Goal: Task Accomplishment & Management: Manage account settings

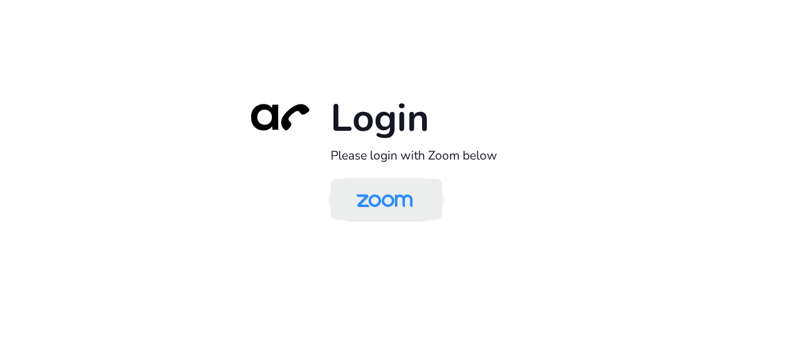
click at [387, 194] on img at bounding box center [384, 200] width 81 height 38
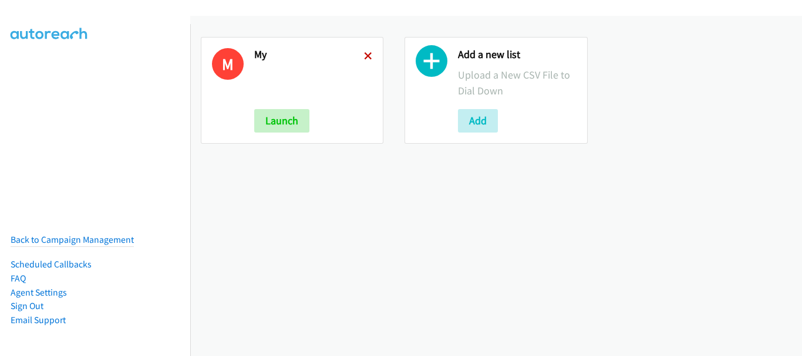
click at [368, 57] on icon at bounding box center [368, 57] width 8 height 8
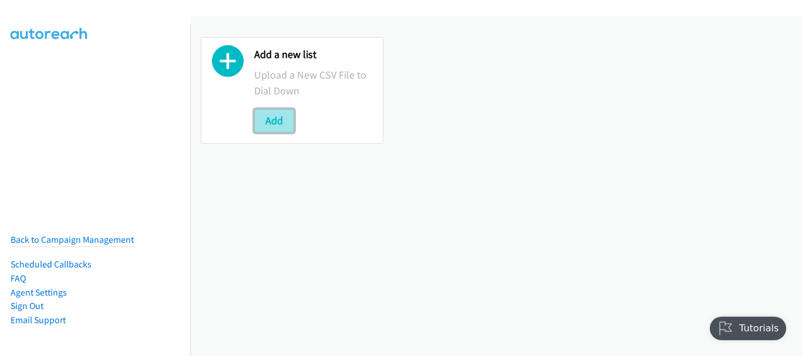
click at [286, 126] on button "Add" at bounding box center [274, 120] width 40 height 23
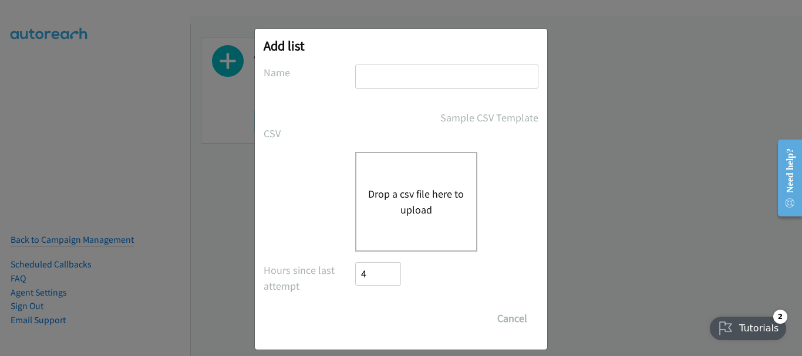
click at [384, 79] on input "text" at bounding box center [446, 77] width 183 height 24
click at [387, 77] on input "Wed thur" at bounding box center [446, 77] width 183 height 24
type input "Wed morn"
click at [411, 207] on button "Drop a csv file here to upload" at bounding box center [416, 202] width 96 height 32
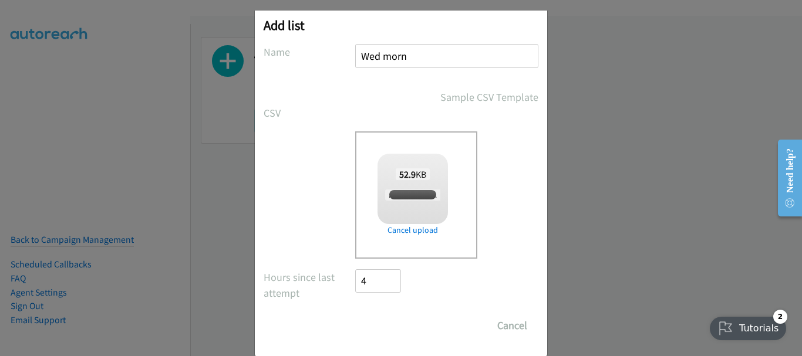
scroll to position [39, 0]
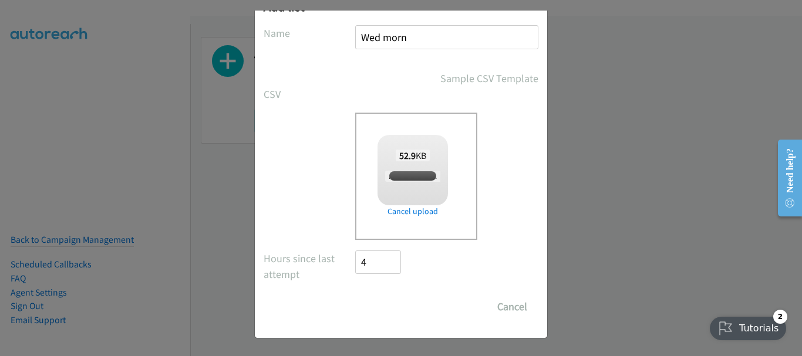
checkbox input "true"
click at [383, 306] on input "Save List" at bounding box center [386, 306] width 62 height 23
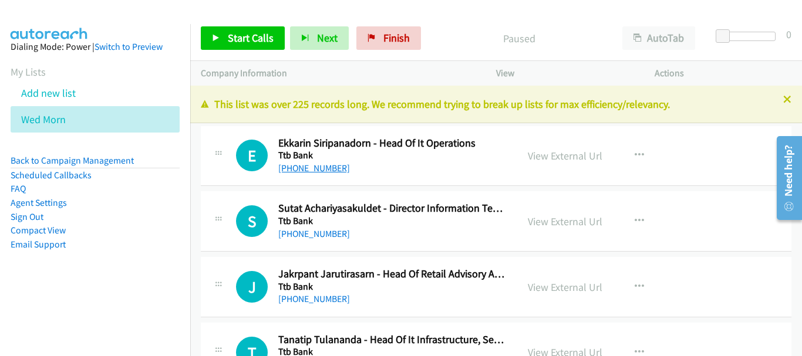
click at [318, 170] on link "+66 81 855 5161" at bounding box center [314, 168] width 72 height 11
click at [321, 232] on link "+66 87 508 7052" at bounding box center [314, 233] width 72 height 11
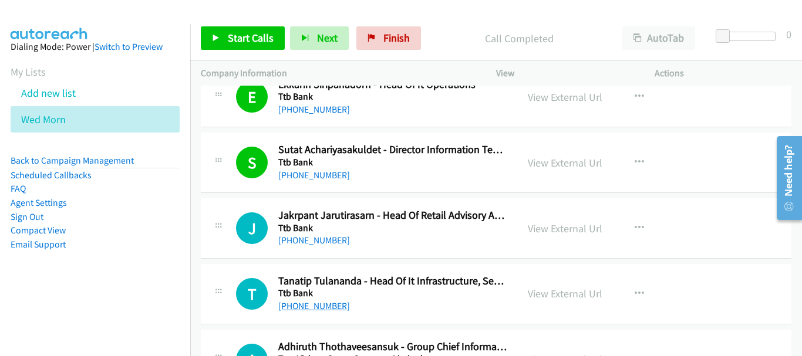
click at [302, 304] on link "+66 81 984 2825" at bounding box center [314, 306] width 72 height 11
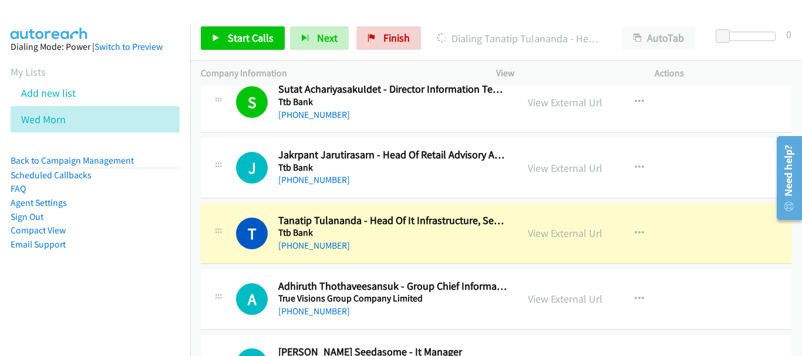
scroll to position [176, 0]
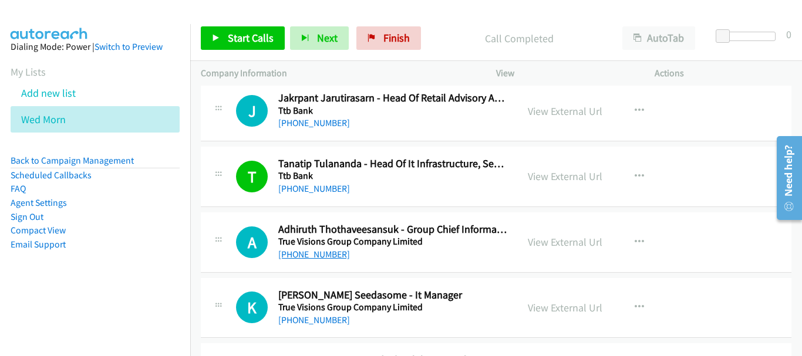
click at [315, 252] on link "+66 95 642 4545" at bounding box center [314, 254] width 72 height 11
click at [316, 318] on link "+66 84 877 8817" at bounding box center [314, 320] width 72 height 11
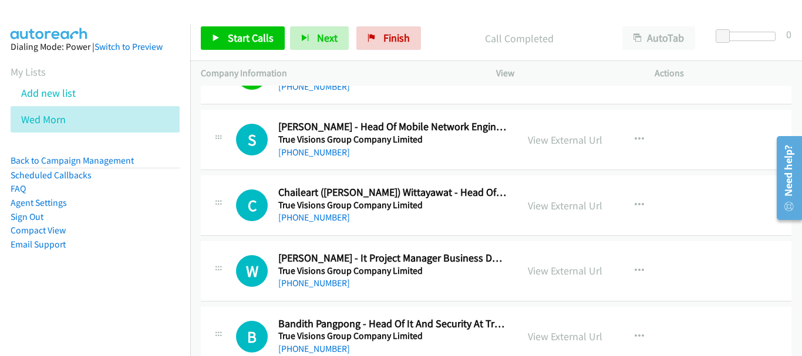
scroll to position [411, 0]
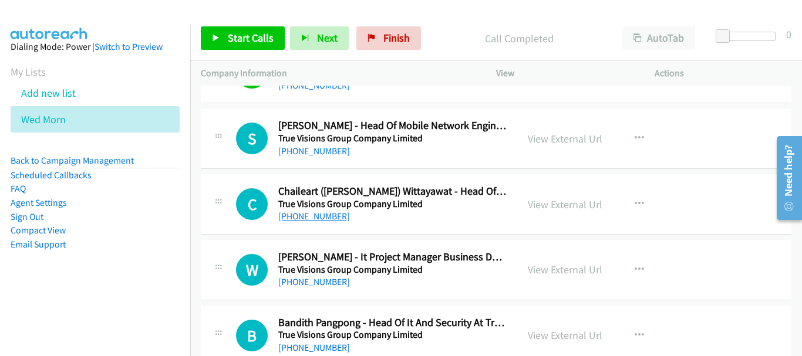
click at [315, 217] on link "+66 93 515 2942" at bounding box center [314, 216] width 72 height 11
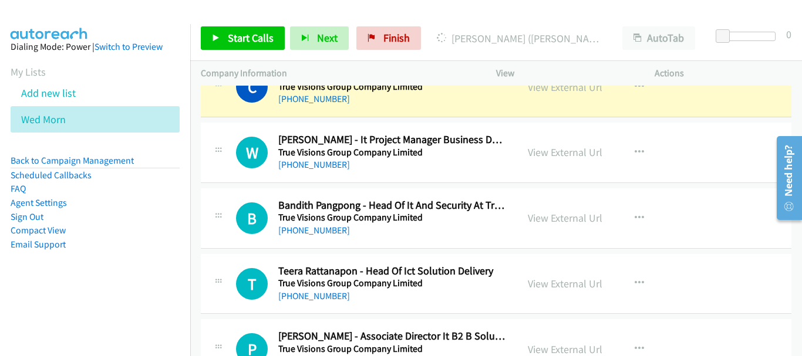
scroll to position [470, 0]
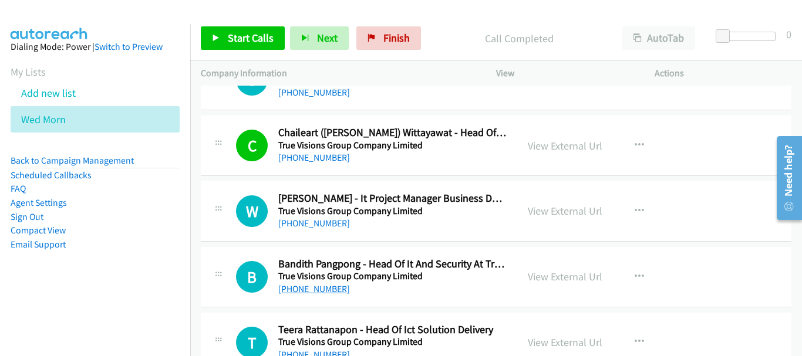
click at [292, 291] on link "+66 81 646 9856" at bounding box center [314, 288] width 72 height 11
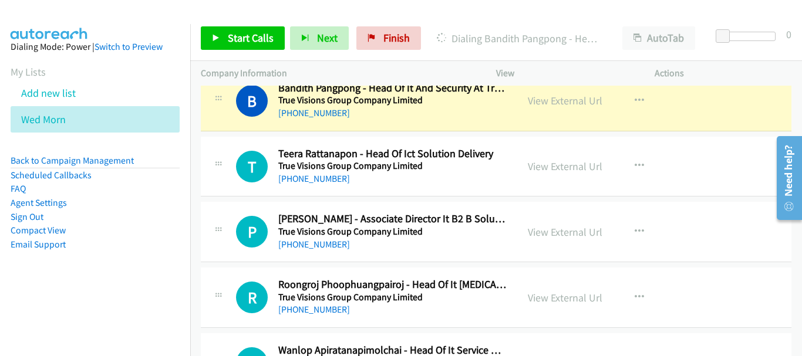
scroll to position [587, 0]
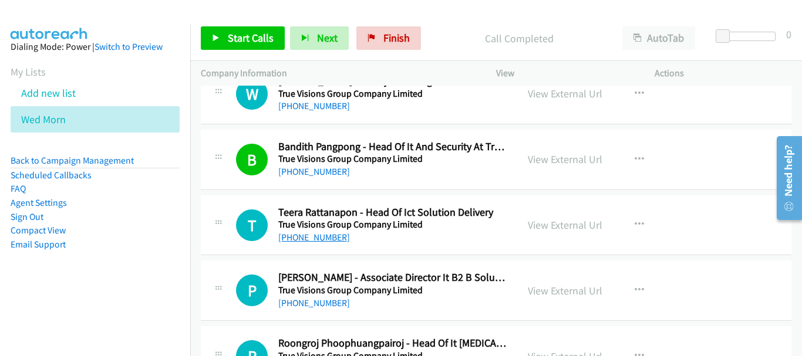
click at [315, 237] on link "+66 98 924 5953" at bounding box center [314, 237] width 72 height 11
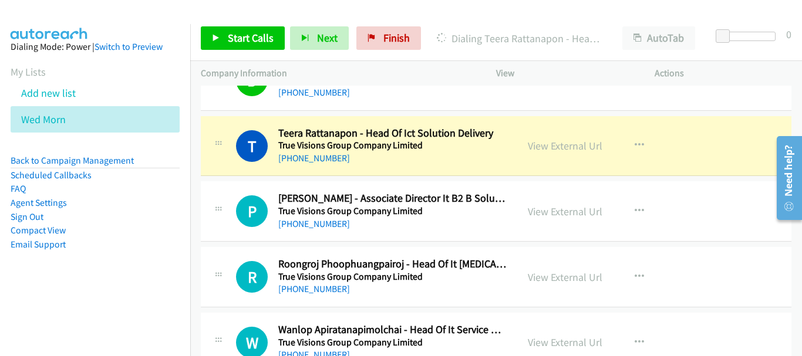
scroll to position [646, 0]
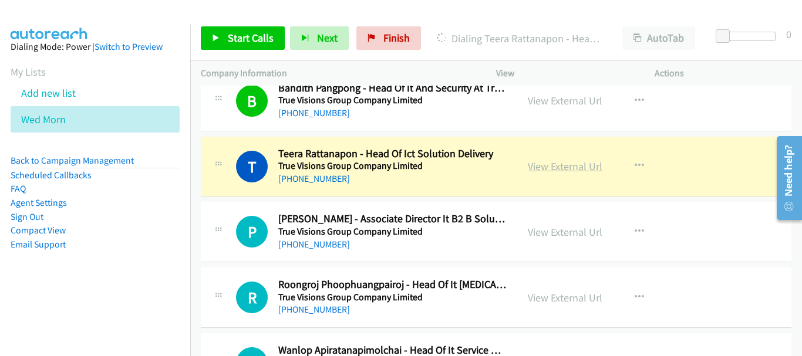
click at [566, 166] on link "View External Url" at bounding box center [565, 166] width 75 height 13
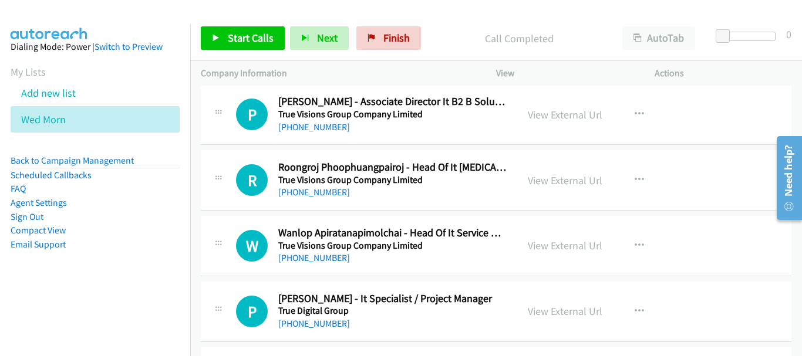
scroll to position [704, 0]
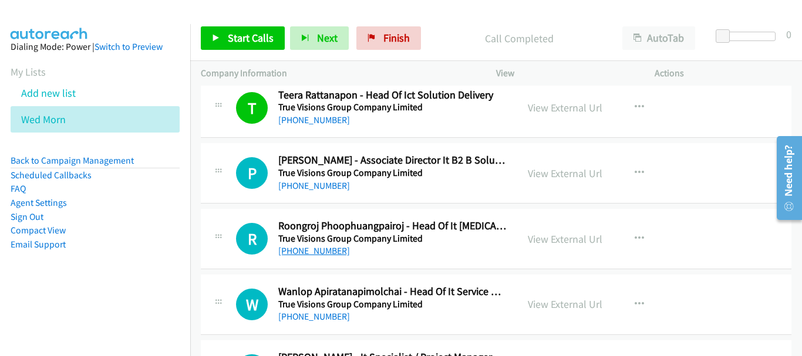
click at [326, 251] on link "+66 91 451 9645" at bounding box center [314, 250] width 72 height 11
click at [320, 249] on link "+66 91 451 9645" at bounding box center [314, 250] width 72 height 11
click at [302, 323] on div "+66 63 269 2661" at bounding box center [392, 317] width 228 height 14
click at [302, 319] on link "+66 63 269 2661" at bounding box center [314, 316] width 72 height 11
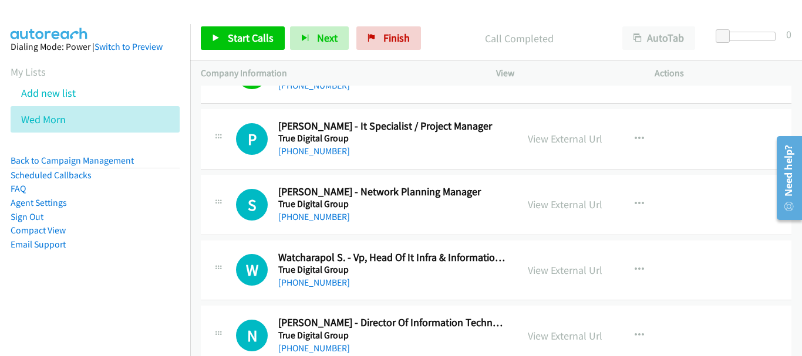
scroll to position [939, 0]
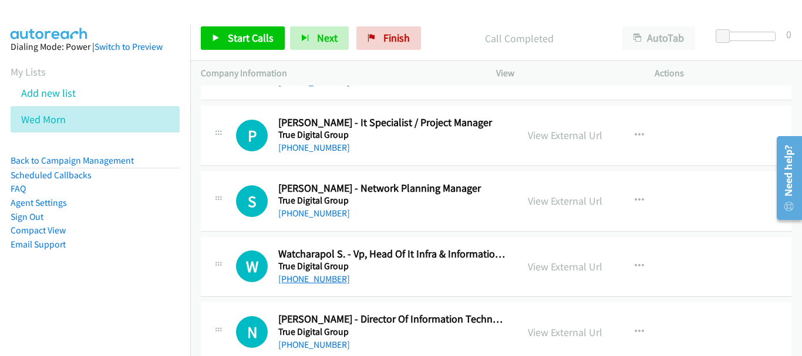
click at [315, 278] on link "+66 81 655 2940" at bounding box center [314, 279] width 72 height 11
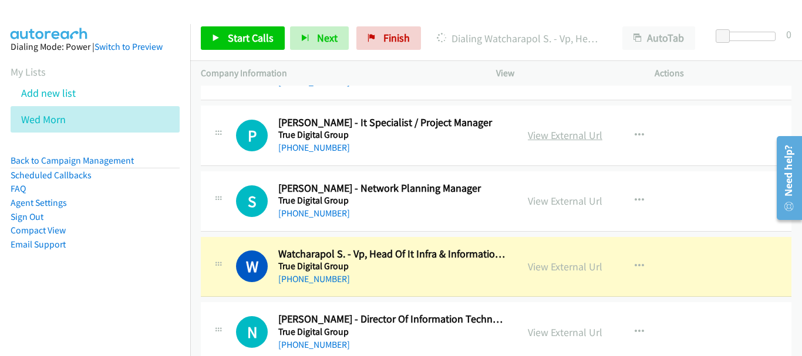
scroll to position [998, 0]
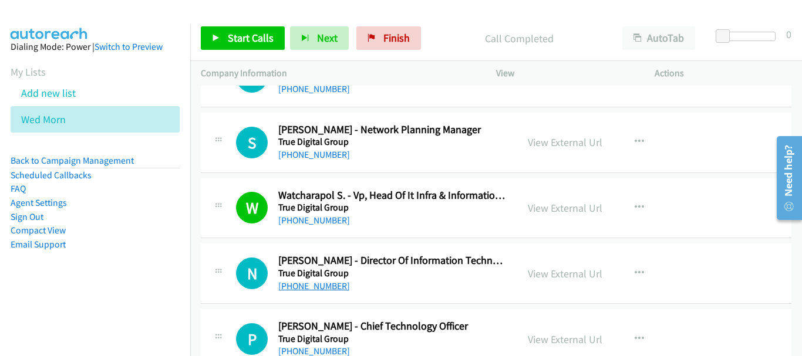
click at [313, 287] on link "+66 86 521 4158" at bounding box center [314, 286] width 72 height 11
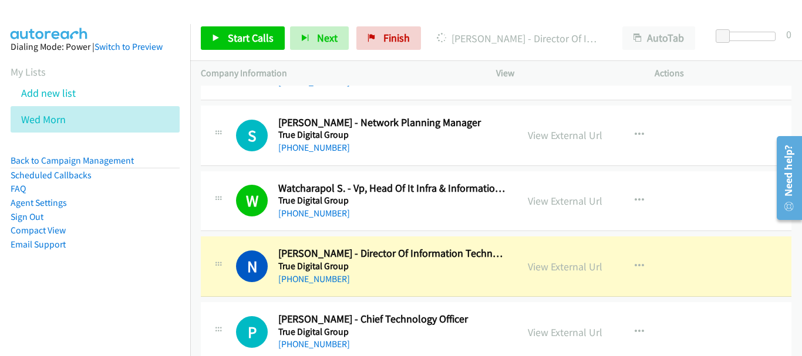
scroll to position [1056, 0]
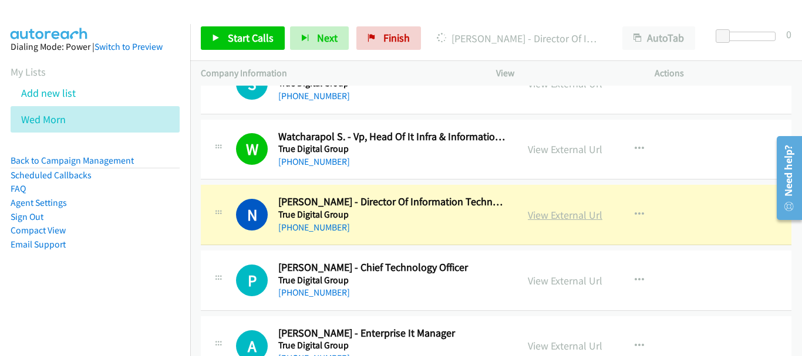
click at [567, 210] on link "View External Url" at bounding box center [565, 214] width 75 height 13
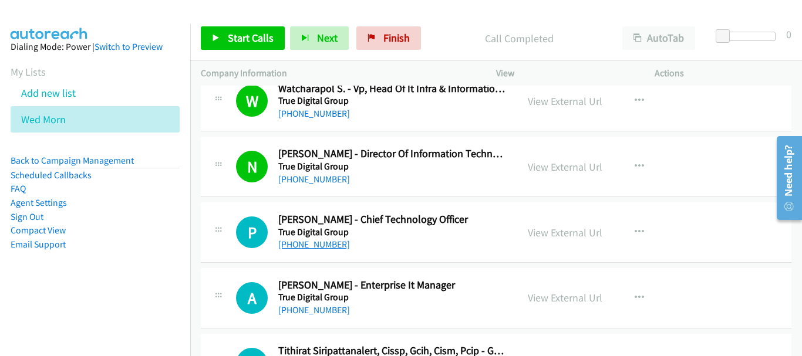
scroll to position [1115, 0]
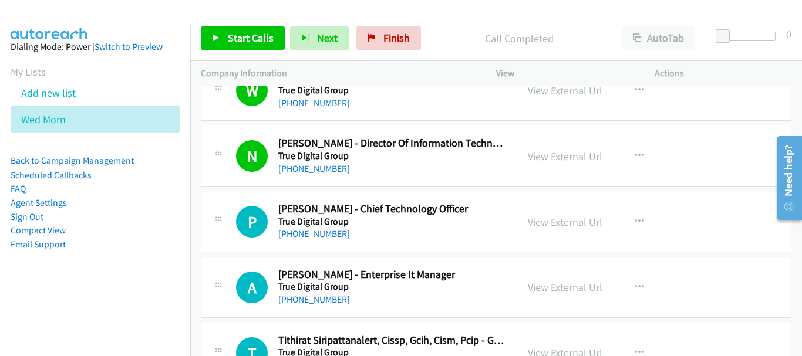
click at [335, 233] on link "+66 81 655 3008" at bounding box center [314, 233] width 72 height 11
click at [313, 300] on link "+66 87 913 4926" at bounding box center [314, 299] width 72 height 11
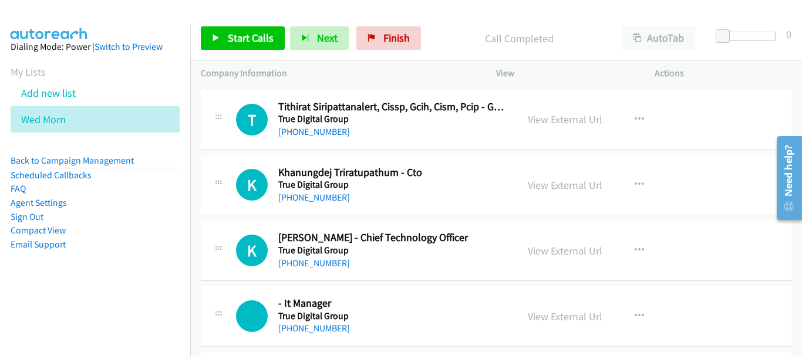
scroll to position [1350, 0]
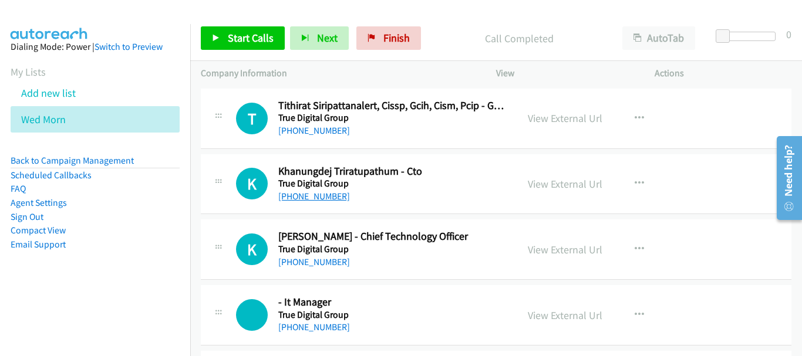
click at [328, 198] on link "+66 89 163 6348" at bounding box center [314, 196] width 72 height 11
click at [320, 256] on link "+66 83 776 8300" at bounding box center [314, 261] width 72 height 11
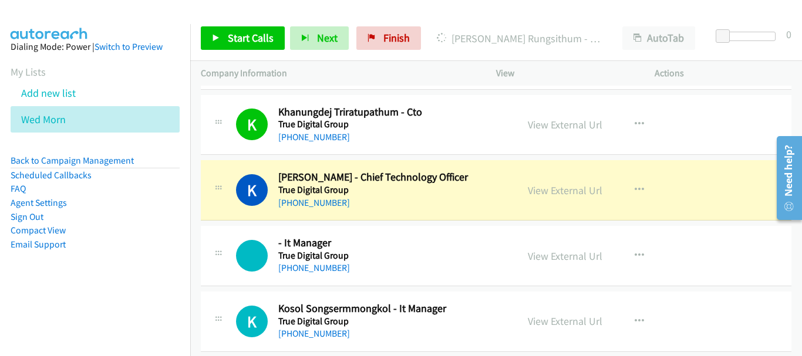
scroll to position [1467, 0]
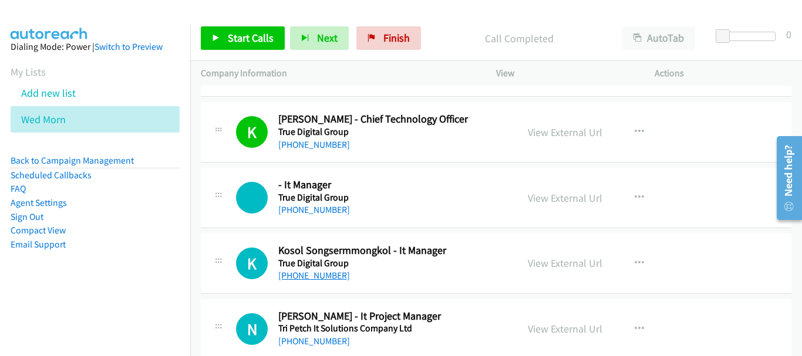
click at [332, 276] on link "+66 89 104 0889" at bounding box center [314, 275] width 72 height 11
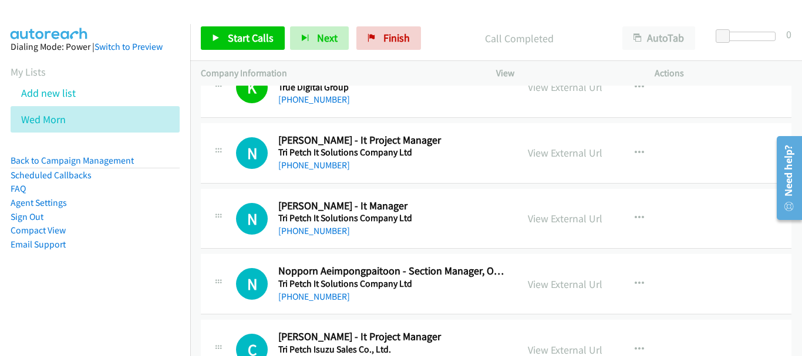
scroll to position [1585, 0]
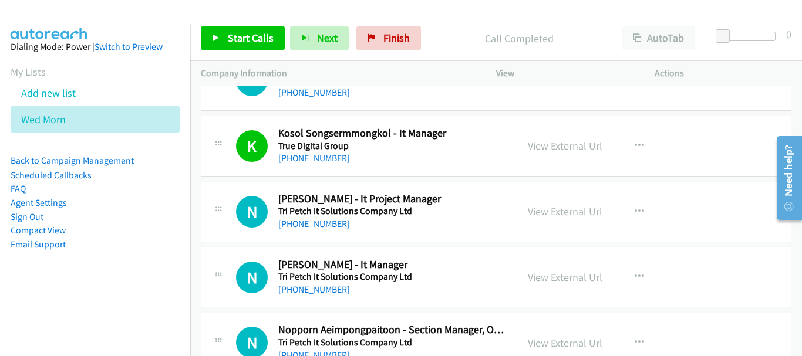
click at [306, 225] on link "+66 81 633 6903" at bounding box center [314, 223] width 72 height 11
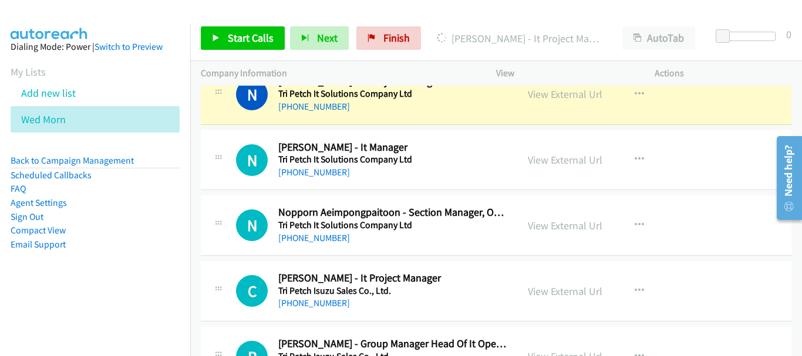
scroll to position [1643, 0]
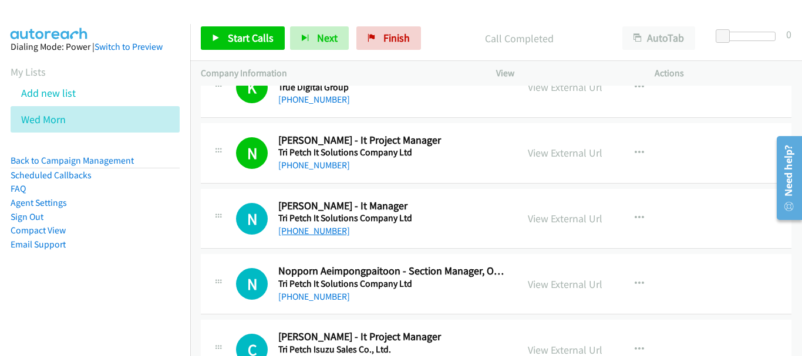
click at [309, 230] on link "+66 89 201 4324" at bounding box center [314, 230] width 72 height 11
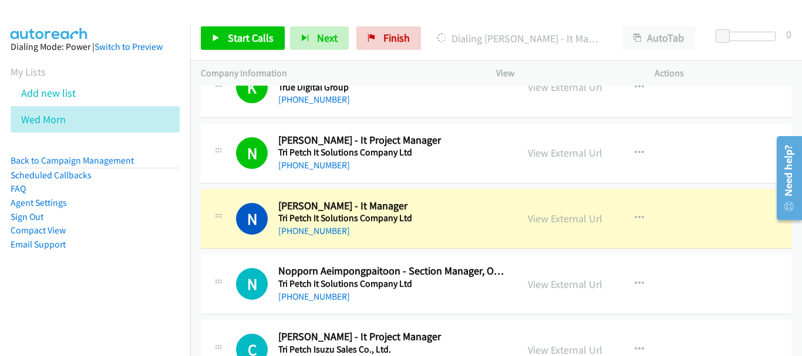
scroll to position [1702, 0]
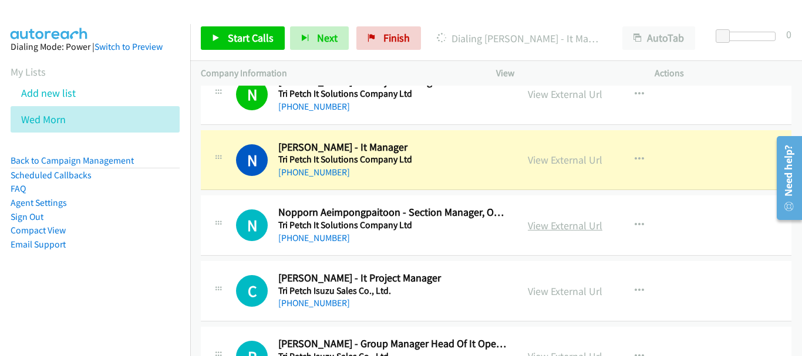
click at [556, 224] on link "View External Url" at bounding box center [565, 225] width 75 height 13
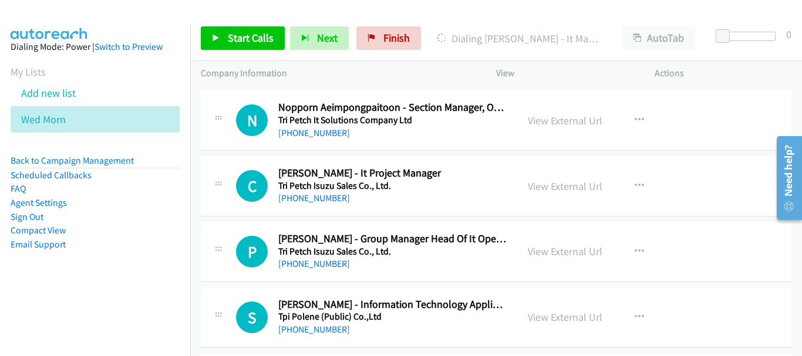
scroll to position [1819, 0]
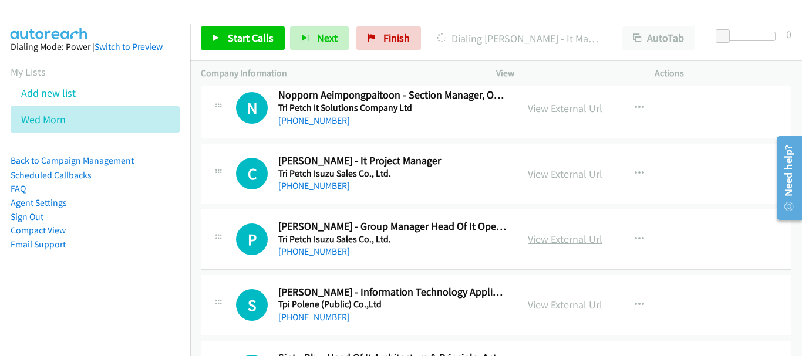
click at [589, 244] on link "View External Url" at bounding box center [565, 238] width 75 height 13
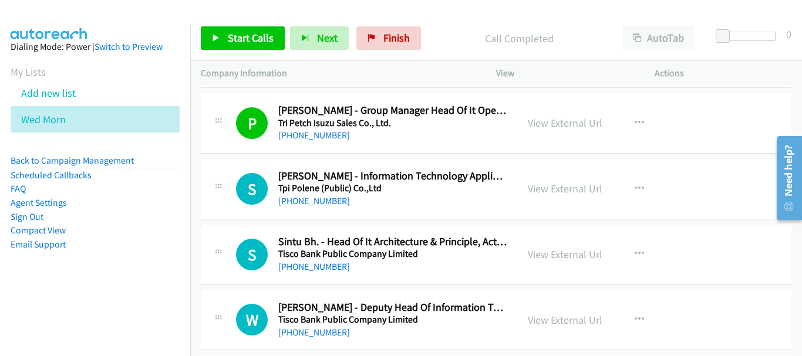
scroll to position [1937, 0]
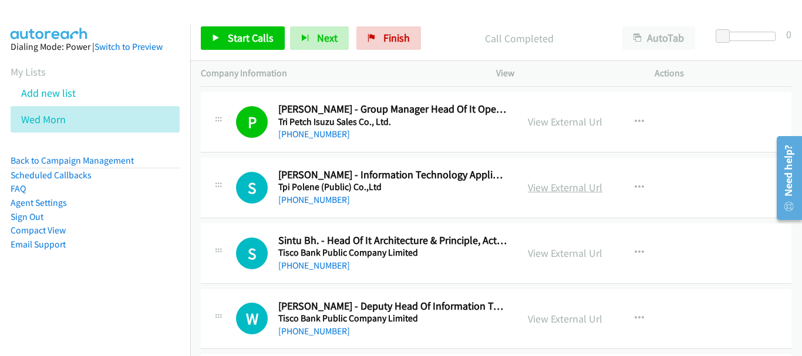
click at [558, 185] on link "View External Url" at bounding box center [565, 187] width 75 height 13
click at [325, 201] on link "+66 87 495 1696" at bounding box center [314, 199] width 72 height 11
click at [322, 326] on link "+66 81 832 0969" at bounding box center [314, 331] width 72 height 11
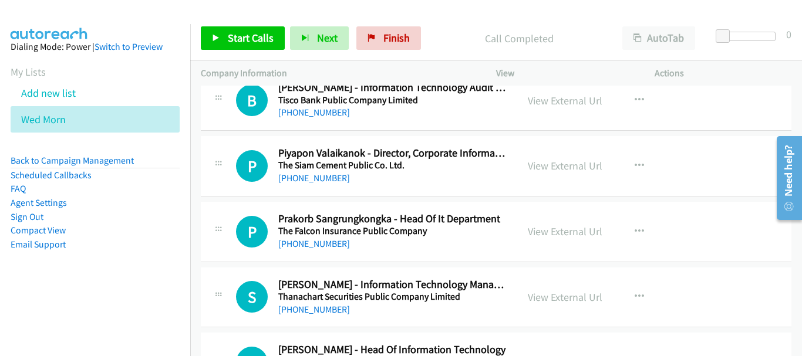
scroll to position [2230, 0]
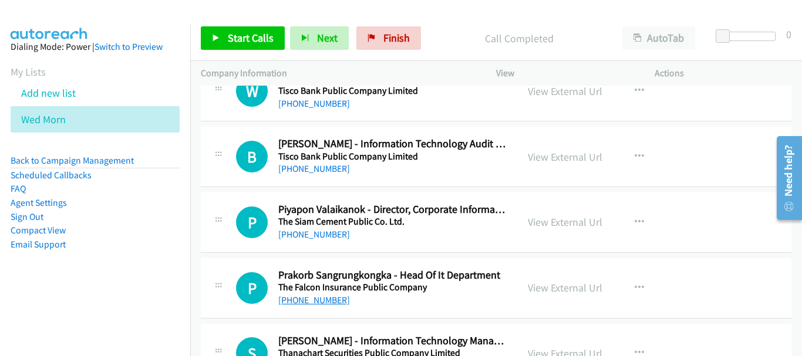
click at [315, 302] on link "+66 84 874 9966" at bounding box center [314, 300] width 72 height 11
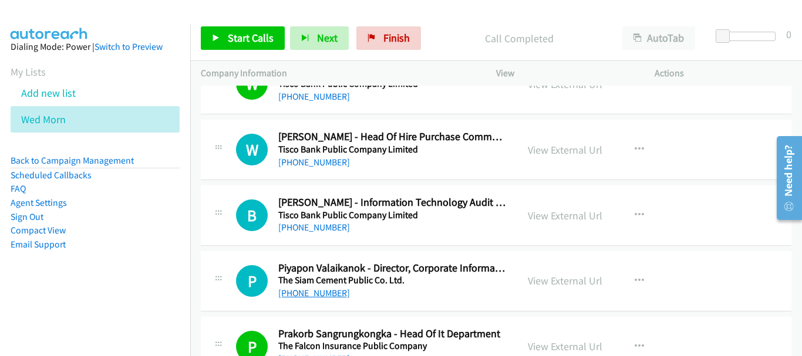
click at [329, 293] on link "+66 81 807 3321" at bounding box center [314, 293] width 72 height 11
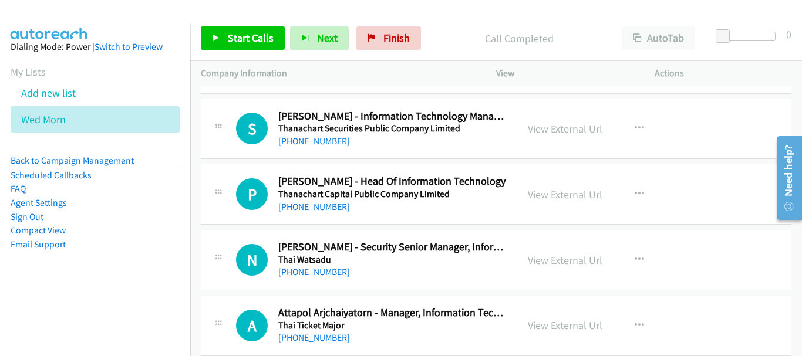
scroll to position [2465, 0]
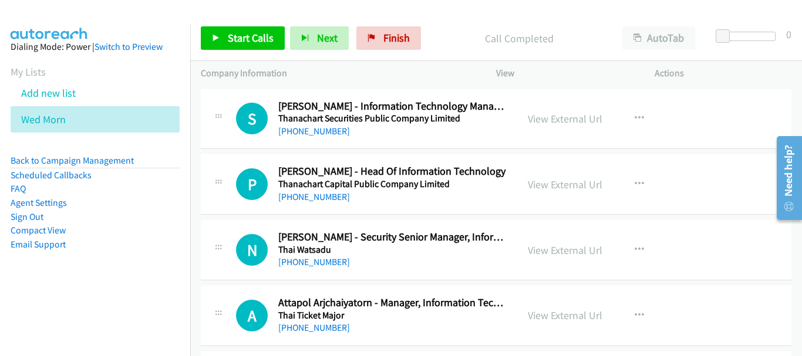
click at [318, 252] on h5 "Thai Watsadu" at bounding box center [392, 250] width 228 height 12
click at [320, 268] on link "+66 81 689 2209" at bounding box center [314, 261] width 72 height 11
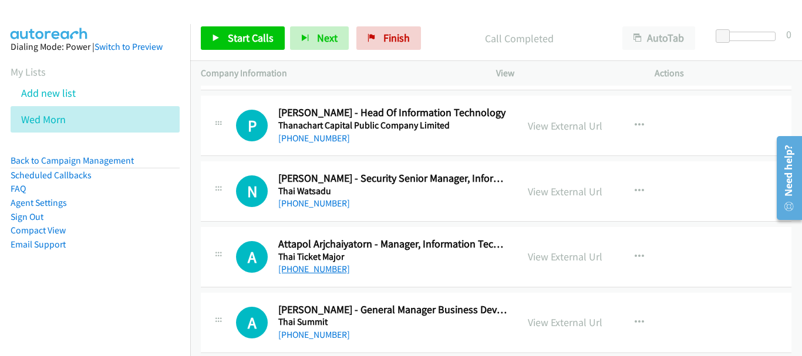
click at [322, 267] on link "+66 85 911 9398" at bounding box center [314, 269] width 72 height 11
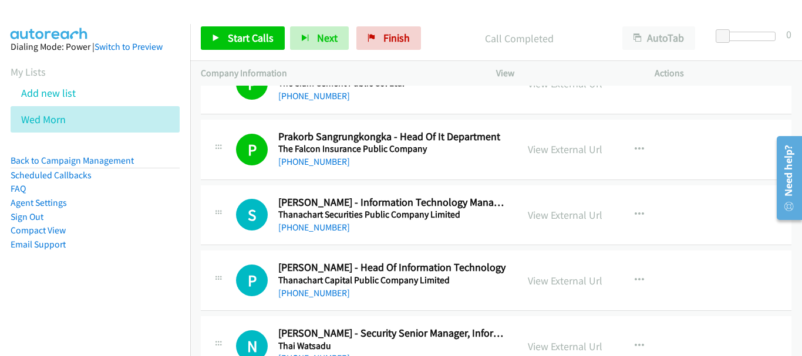
scroll to position [2348, 0]
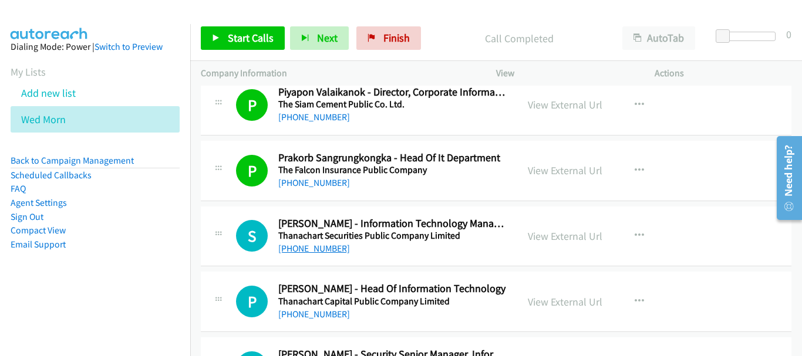
click at [322, 248] on link "+66 87 700 9004" at bounding box center [314, 248] width 72 height 11
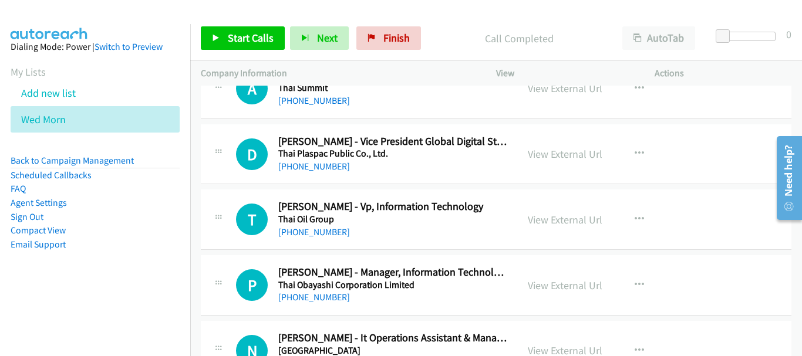
scroll to position [2759, 0]
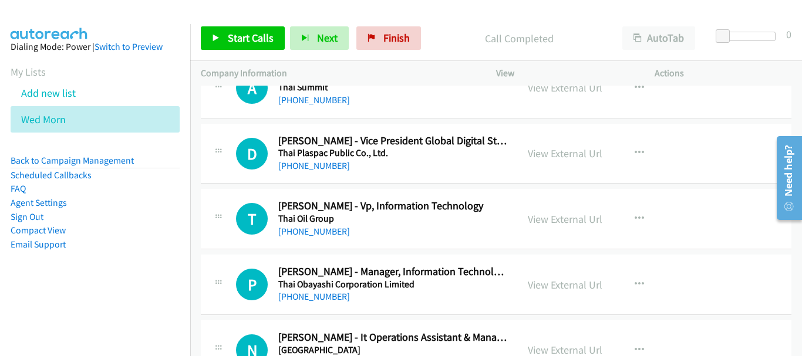
click at [339, 231] on div "+66 81 996 6368" at bounding box center [392, 232] width 228 height 14
click at [331, 230] on link "+66 81 996 6368" at bounding box center [314, 231] width 72 height 11
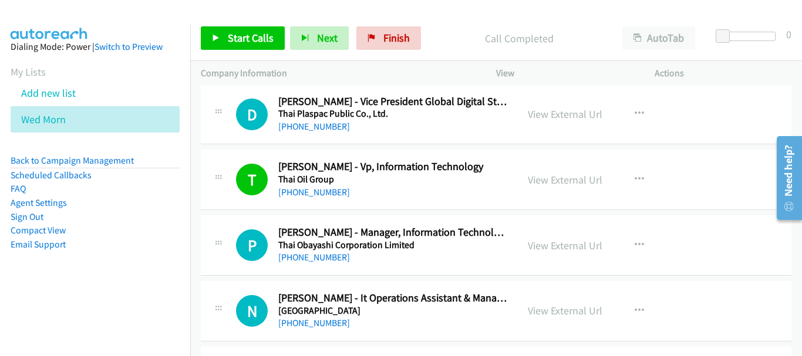
scroll to position [2817, 0]
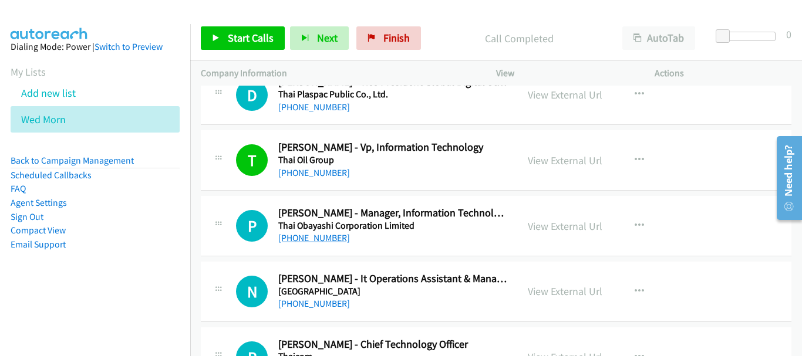
click at [323, 240] on link "+66 81 374 2184" at bounding box center [314, 237] width 72 height 11
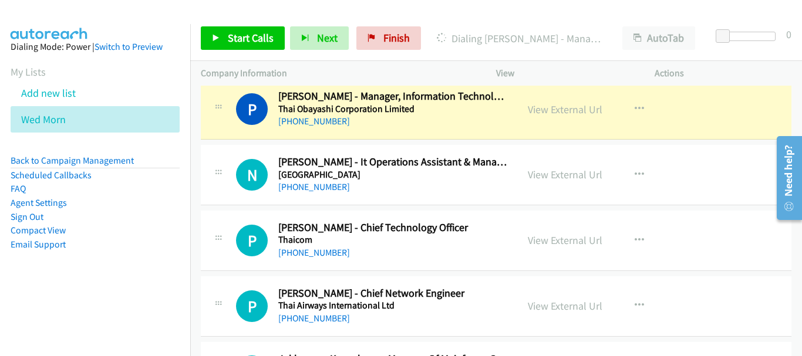
scroll to position [2935, 0]
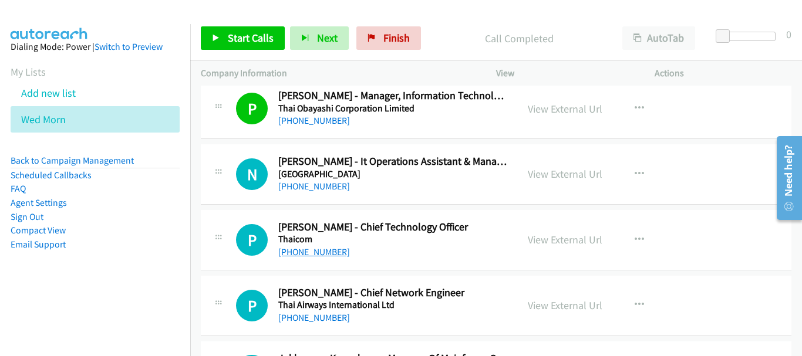
click at [330, 254] on link "+66 81 837 5278" at bounding box center [314, 252] width 72 height 11
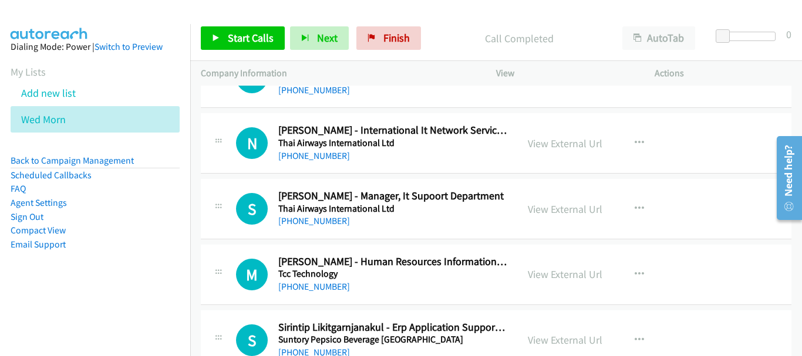
scroll to position [3345, 0]
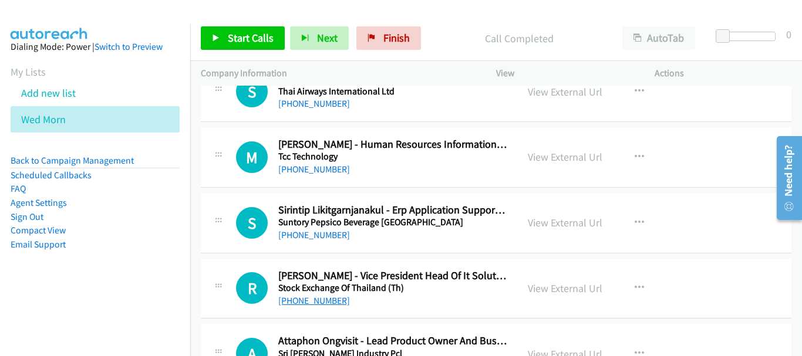
click at [299, 298] on link "+66 81 444 1321" at bounding box center [314, 300] width 72 height 11
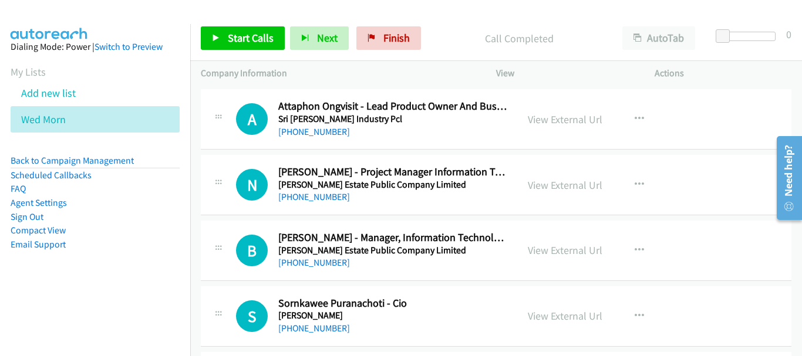
scroll to position [3639, 0]
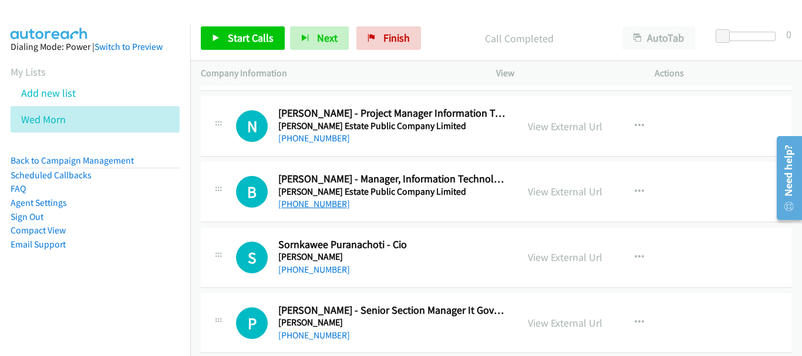
click at [323, 201] on link "+66 89 221 9023" at bounding box center [314, 203] width 72 height 11
click at [335, 272] on link "+66 92 259 5650" at bounding box center [314, 269] width 72 height 11
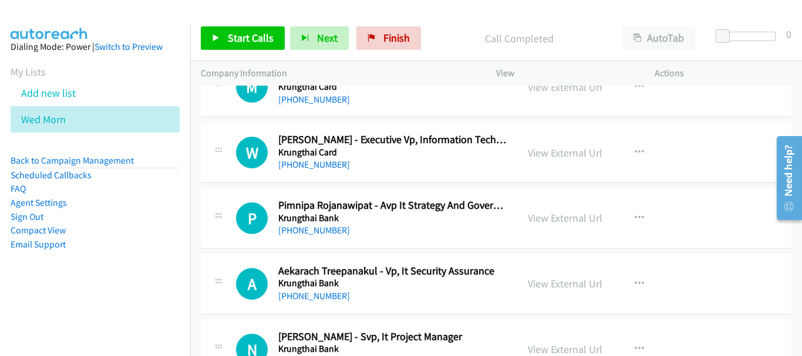
scroll to position [16385, 0]
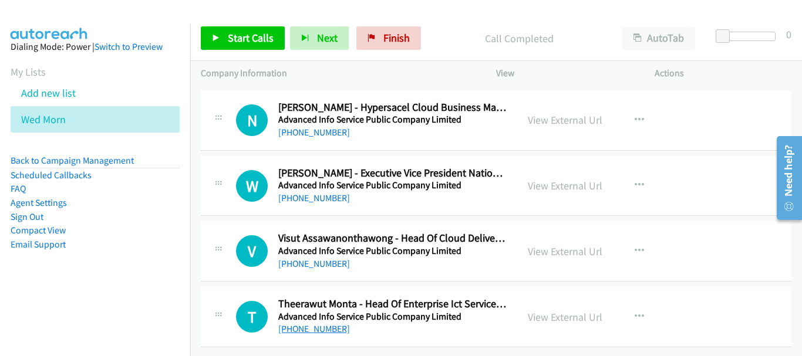
click at [322, 323] on link "+66 81 906 9494" at bounding box center [314, 328] width 72 height 11
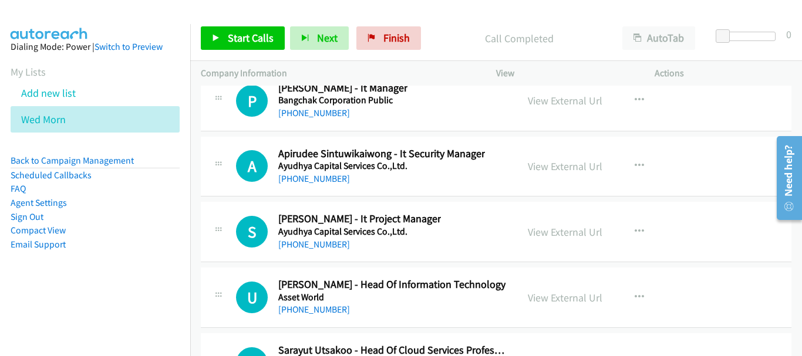
scroll to position [15681, 0]
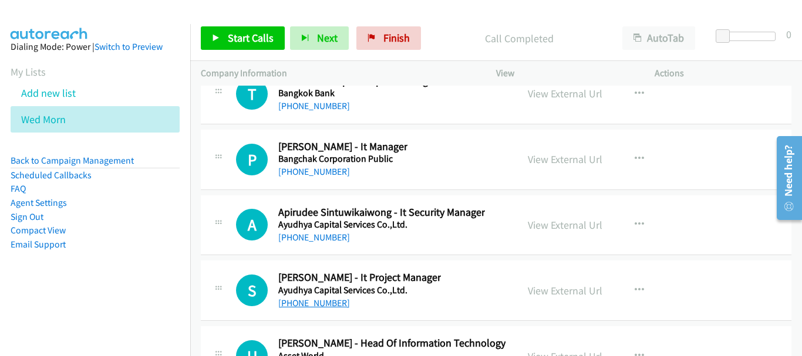
click at [336, 299] on link "+66 80 904 8614" at bounding box center [314, 303] width 72 height 11
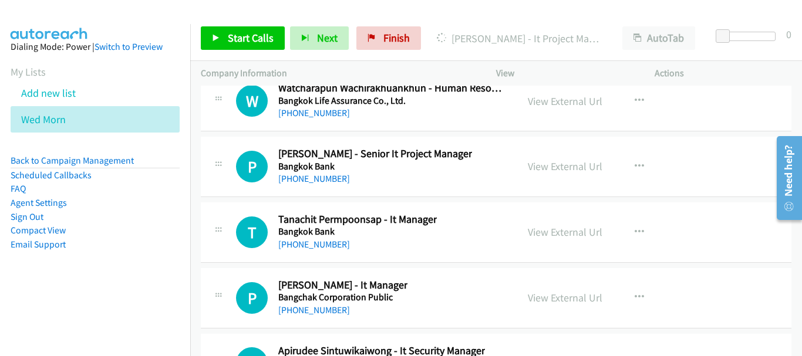
scroll to position [15563, 0]
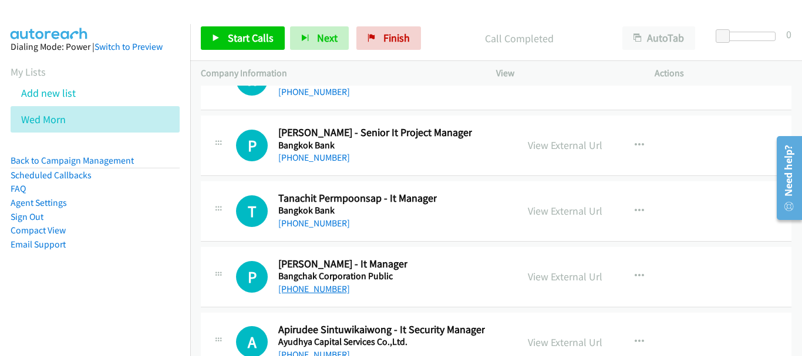
click at [330, 286] on link "+66 81 562 3017" at bounding box center [314, 288] width 72 height 11
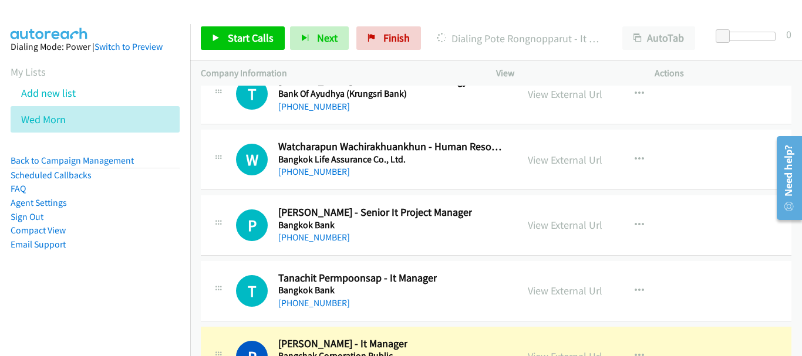
scroll to position [15505, 0]
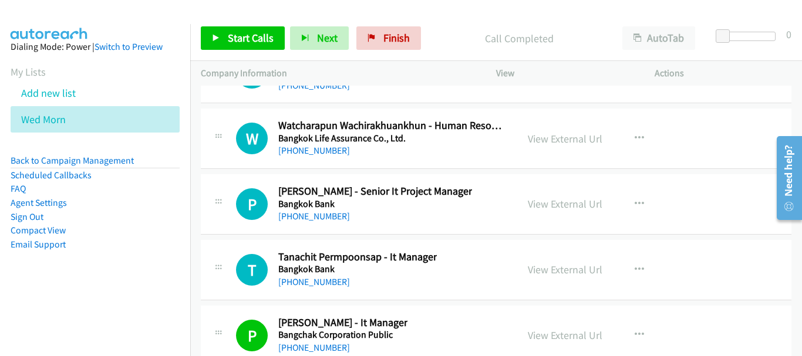
click at [291, 289] on div "T Callback Scheduled Tanachit Permpoonsap - It Manager Bangkok Bank Asia/Bangko…" at bounding box center [496, 270] width 590 height 60
click at [293, 281] on link "+66 81 858 4466" at bounding box center [314, 281] width 72 height 11
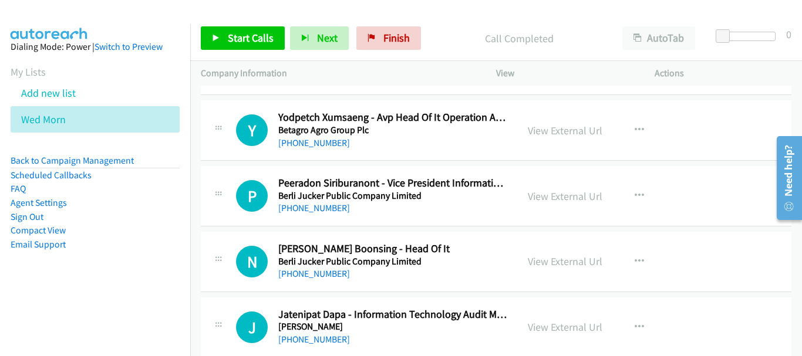
scroll to position [14389, 0]
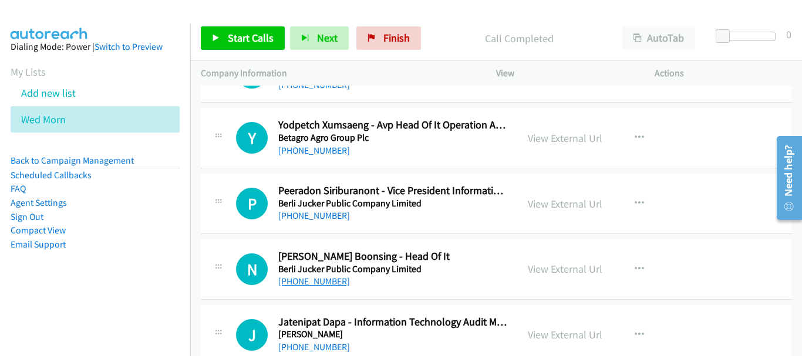
click at [316, 278] on link "+66 94 480 1481" at bounding box center [314, 281] width 72 height 11
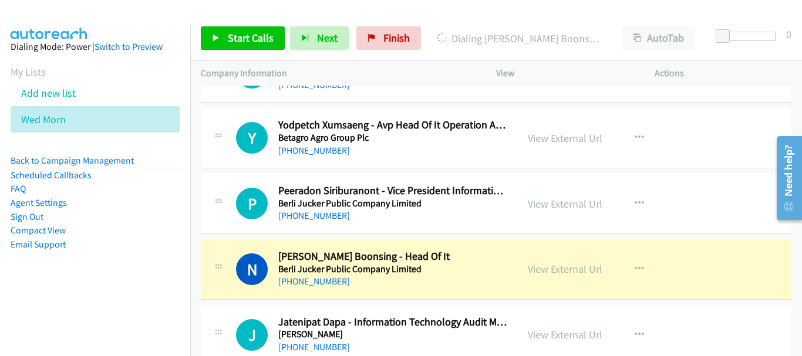
scroll to position [14331, 0]
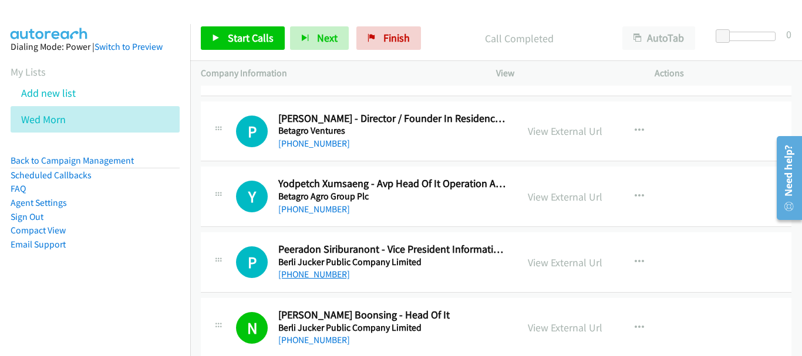
click at [323, 272] on link "+66 61 386 2811" at bounding box center [314, 274] width 72 height 11
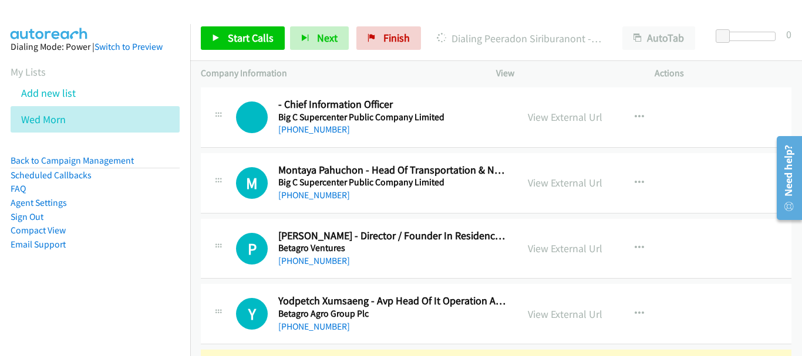
scroll to position [14272, 0]
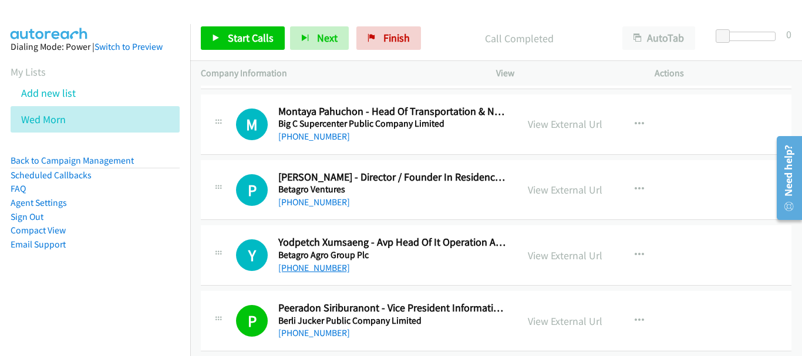
click at [325, 273] on link "+66 81 867 0811" at bounding box center [314, 267] width 72 height 11
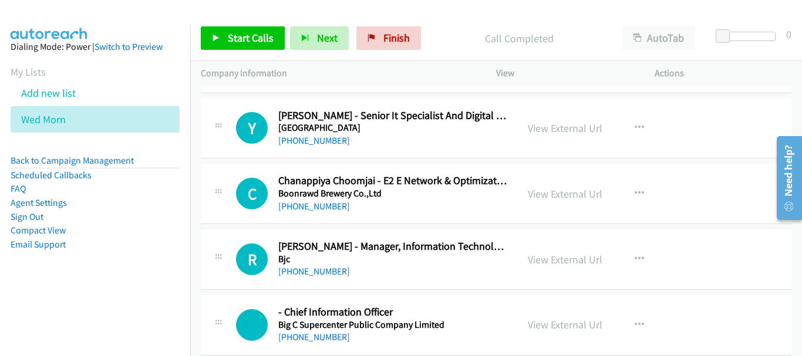
scroll to position [13979, 0]
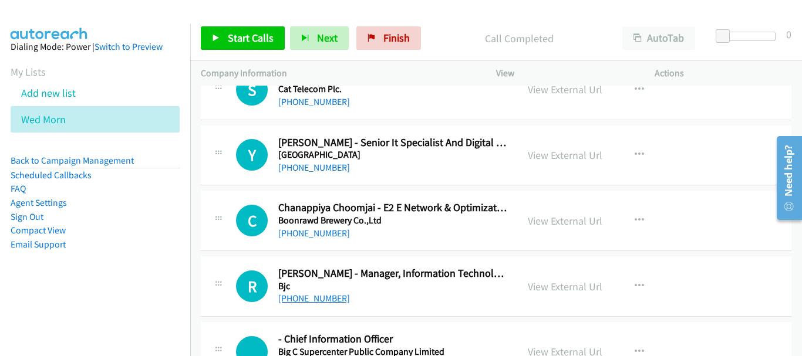
click at [332, 299] on link "+66 99 536 5693" at bounding box center [314, 298] width 72 height 11
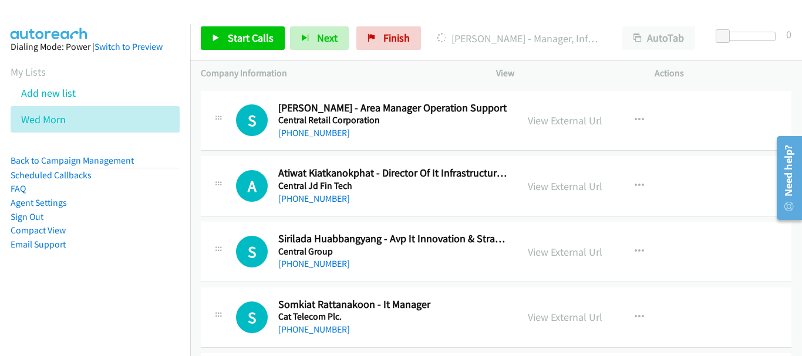
scroll to position [13626, 0]
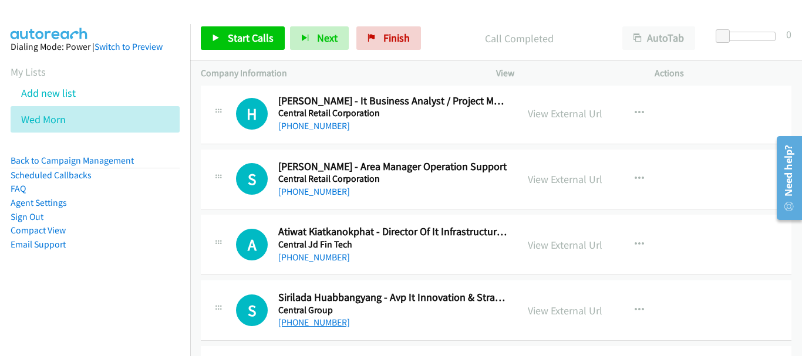
click at [327, 327] on link "+66 89 893 5806" at bounding box center [314, 322] width 72 height 11
click at [324, 261] on link "+66 81 629 0923" at bounding box center [314, 257] width 72 height 11
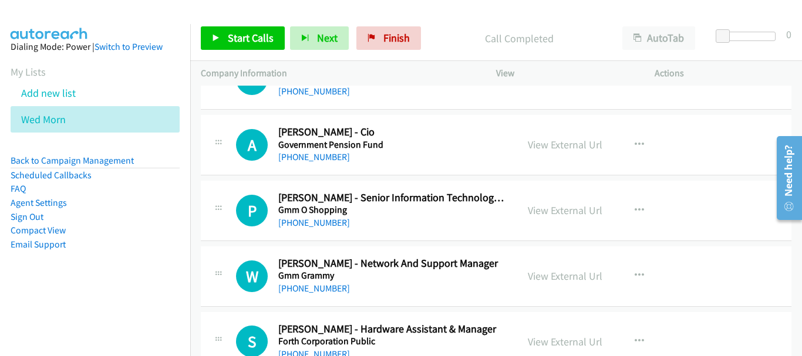
scroll to position [12394, 0]
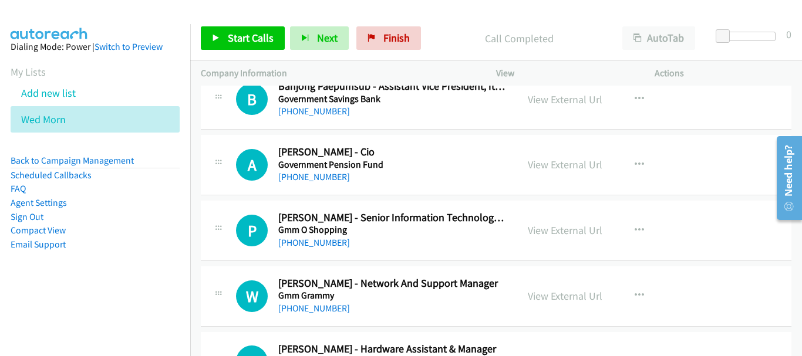
click at [330, 250] on div "P Callback Scheduled Pakpoom Chomchay - Senior Information Technology Manager G…" at bounding box center [496, 231] width 590 height 60
click at [330, 246] on link "+66 81 300 5584" at bounding box center [314, 242] width 72 height 11
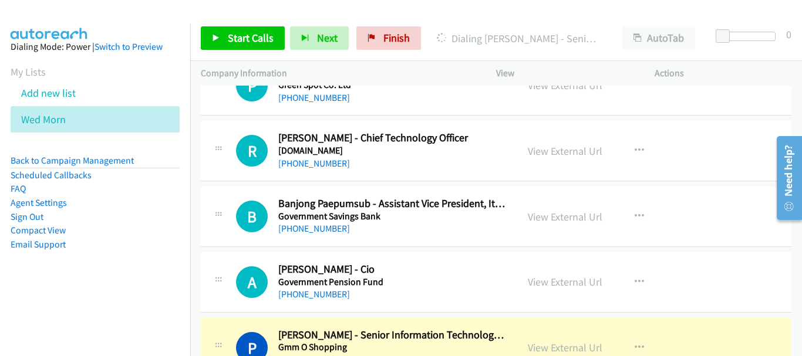
scroll to position [12218, 0]
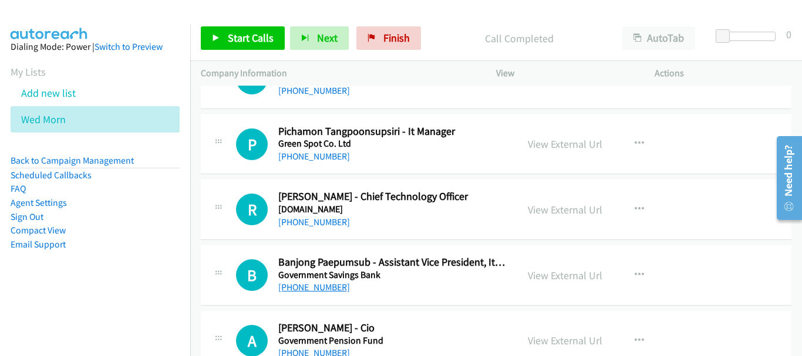
click at [327, 286] on link "+66 89 771 8538" at bounding box center [314, 287] width 72 height 11
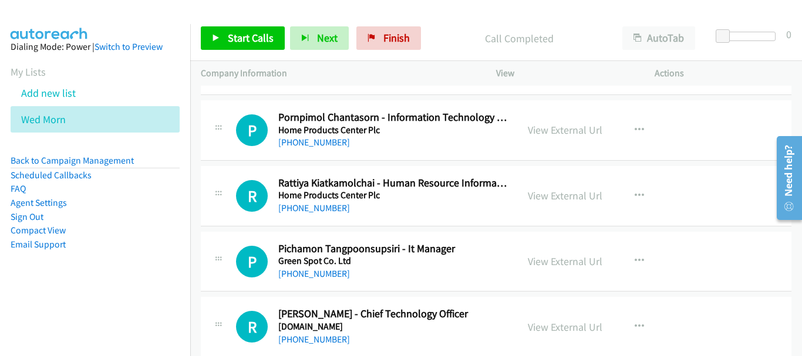
scroll to position [12159, 0]
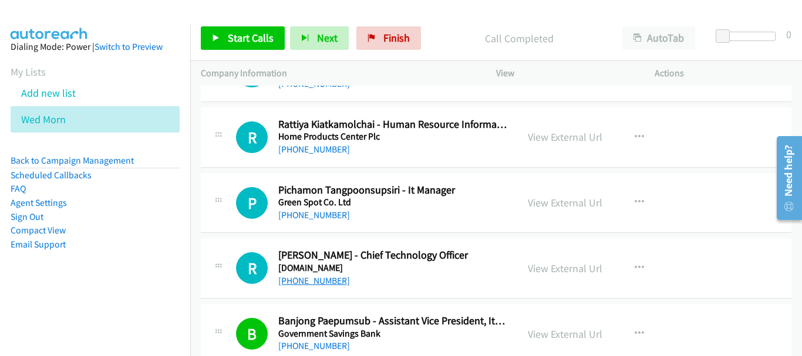
click at [326, 282] on link "+66 81 170 8364" at bounding box center [314, 280] width 72 height 11
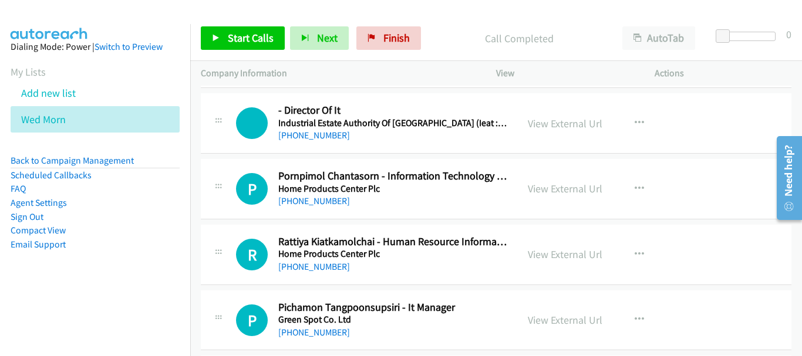
scroll to position [12100, 0]
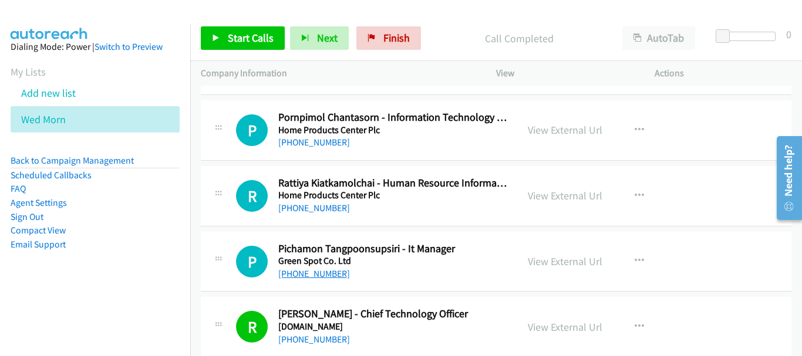
click at [298, 276] on link "+66 61 935 9426" at bounding box center [314, 273] width 72 height 11
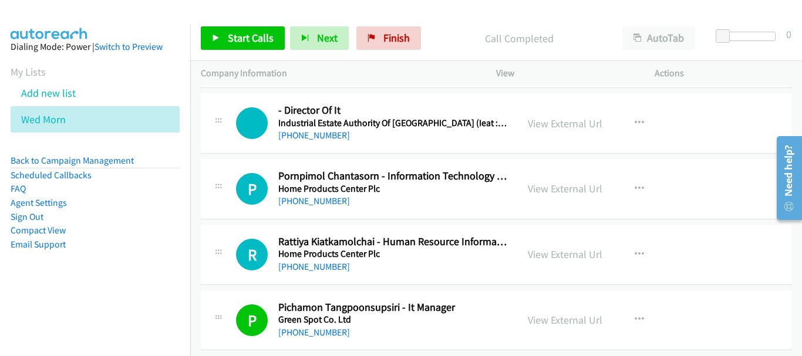
scroll to position [11983, 0]
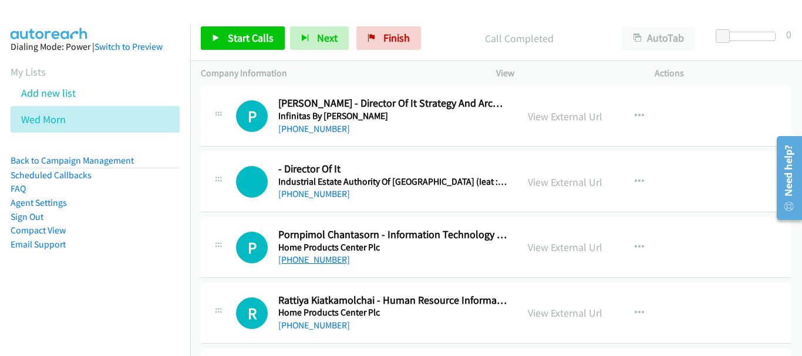
click at [329, 258] on link "+66 87 816 9656" at bounding box center [314, 259] width 72 height 11
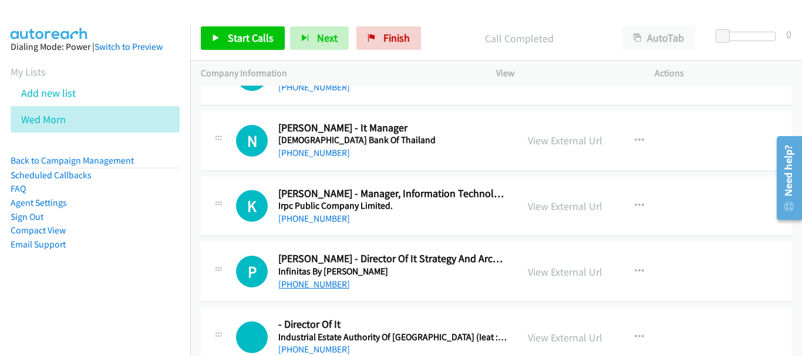
scroll to position [11807, 0]
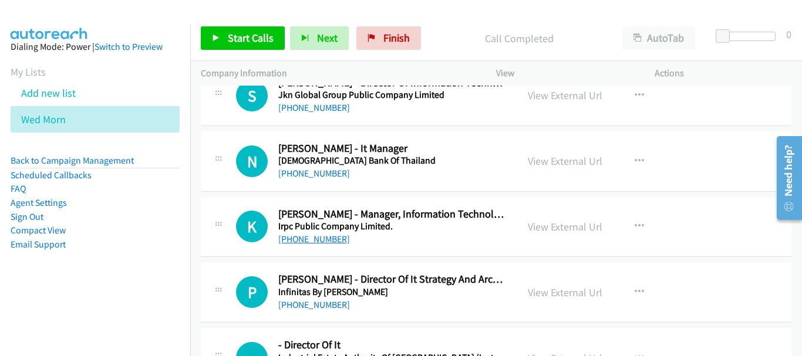
click at [328, 238] on link "+66 81 985 8061" at bounding box center [314, 239] width 72 height 11
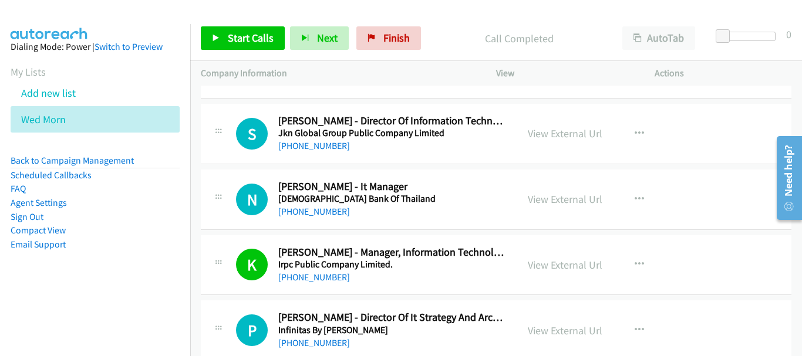
scroll to position [11748, 0]
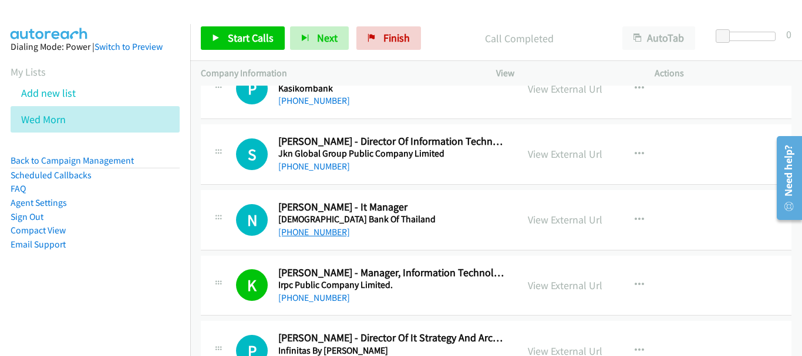
click at [321, 236] on link "+66 89 152 0182" at bounding box center [314, 232] width 72 height 11
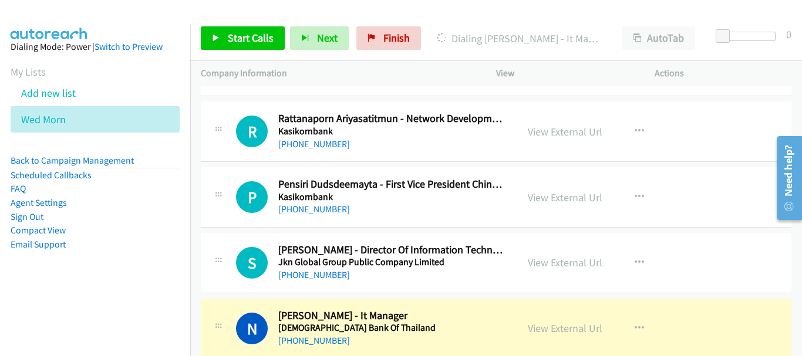
scroll to position [11631, 0]
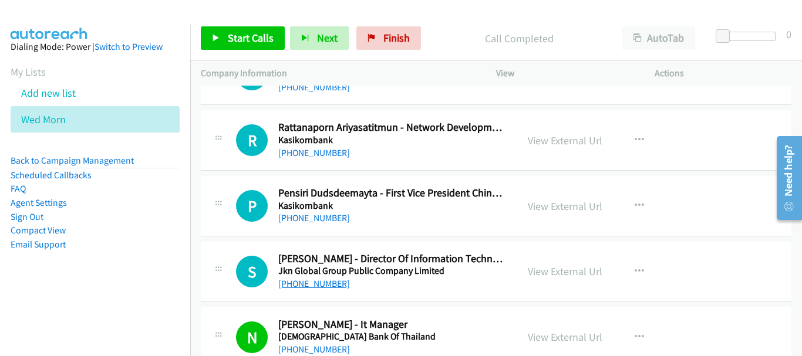
click at [308, 286] on link "+66 91 804 9888" at bounding box center [314, 283] width 72 height 11
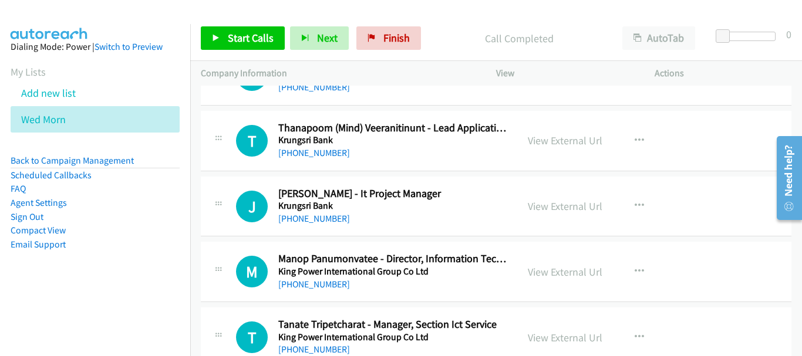
scroll to position [10046, 0]
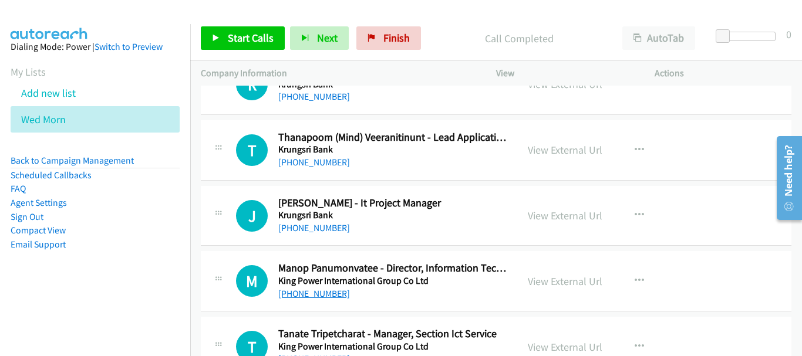
click at [324, 292] on link "+66 81 983 8271" at bounding box center [314, 293] width 72 height 11
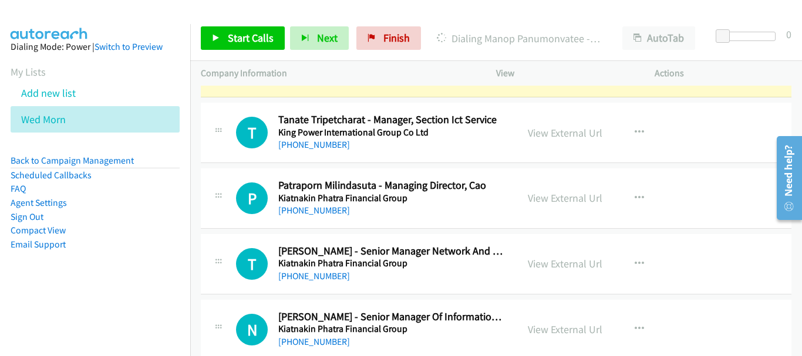
scroll to position [10281, 0]
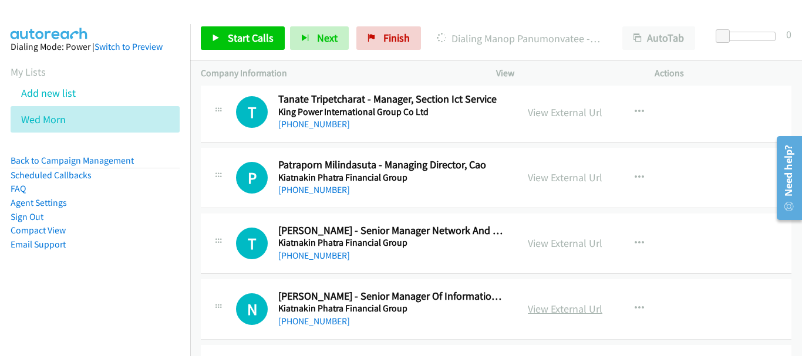
click at [545, 315] on link "View External Url" at bounding box center [565, 308] width 75 height 13
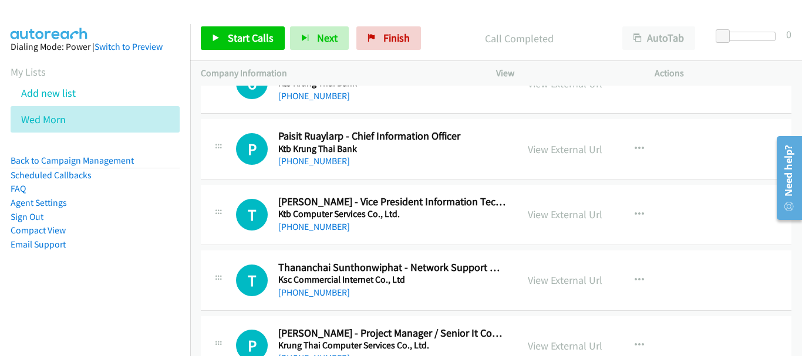
scroll to position [8520, 0]
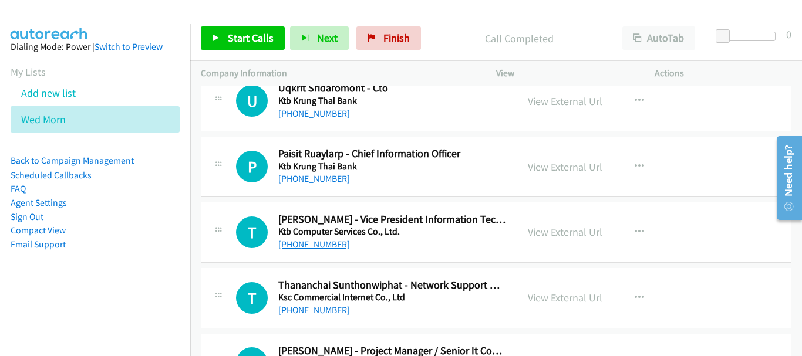
click at [321, 247] on link "+66 81 835 7731" at bounding box center [314, 244] width 72 height 11
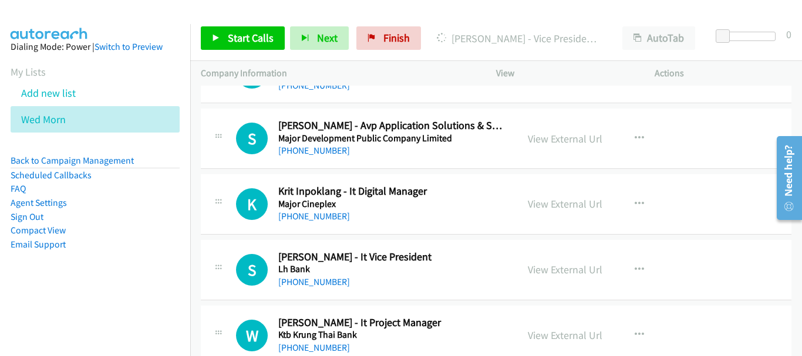
scroll to position [8168, 0]
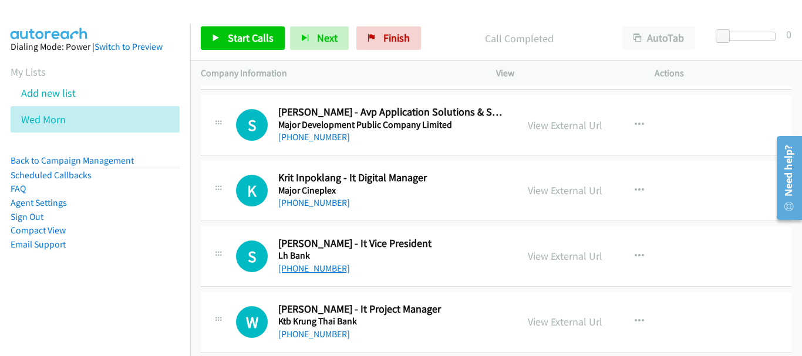
click at [310, 269] on link "+66 83 088 1531" at bounding box center [314, 268] width 72 height 11
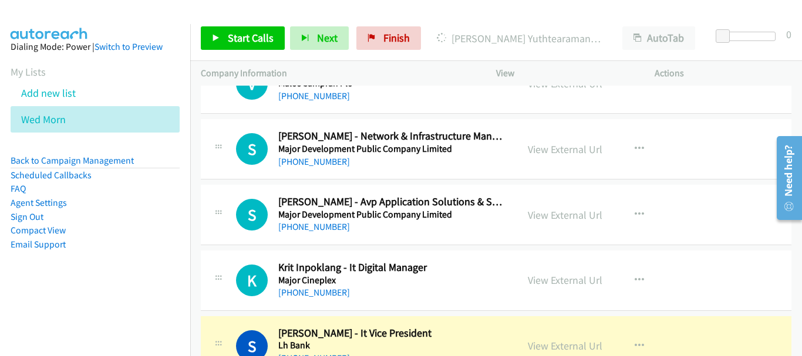
scroll to position [8051, 0]
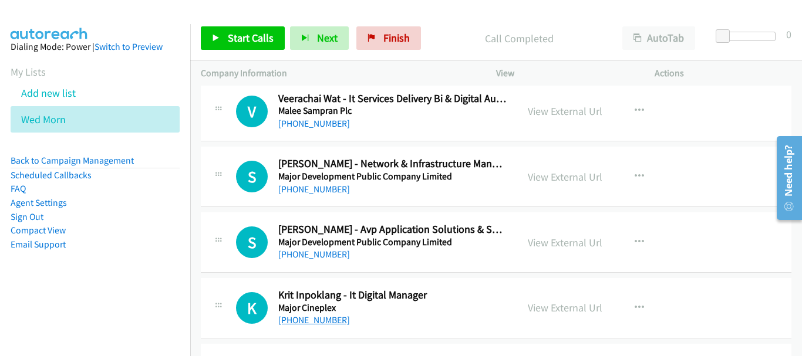
click at [322, 319] on link "+66 81 255 8883" at bounding box center [314, 320] width 72 height 11
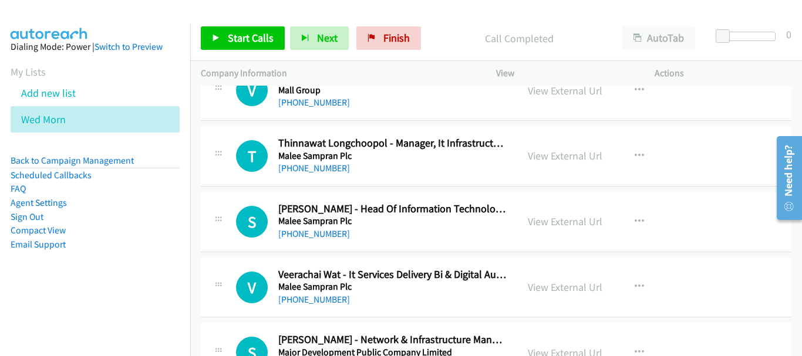
scroll to position [7816, 0]
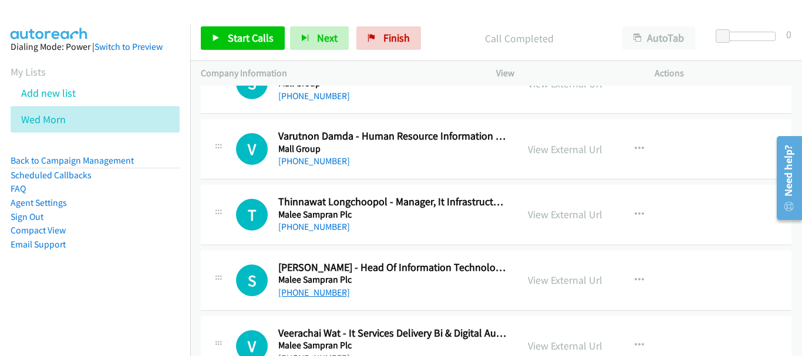
click at [320, 294] on link "+66 81 902 2610" at bounding box center [314, 292] width 72 height 11
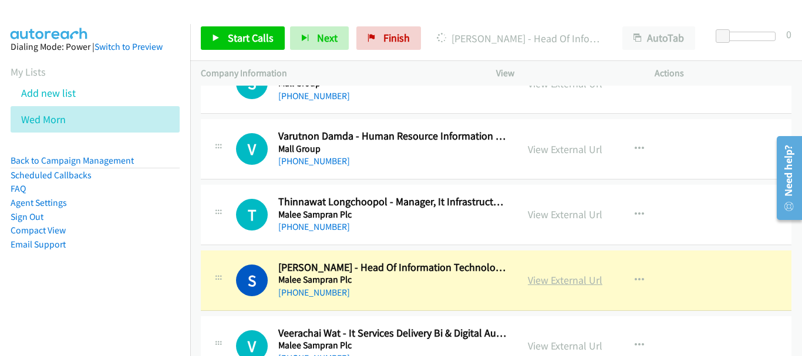
click at [539, 286] on link "View External Url" at bounding box center [565, 280] width 75 height 13
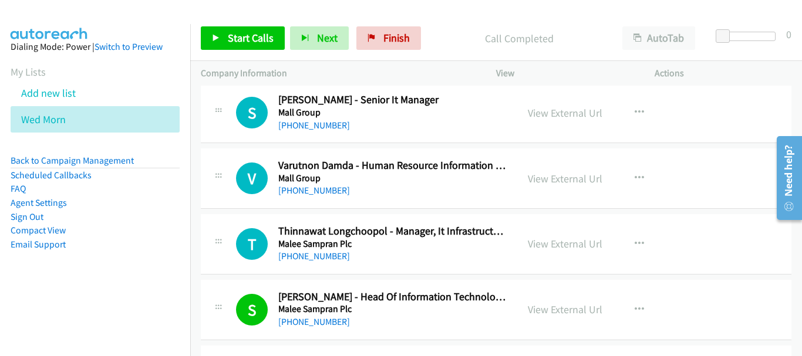
scroll to position [7757, 0]
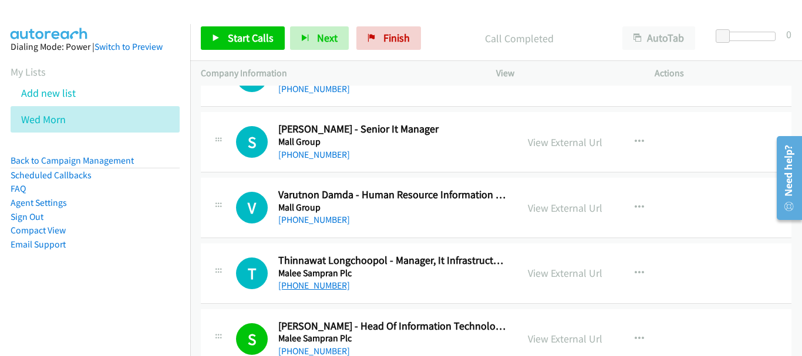
click at [325, 286] on link "+66 86 536 9699" at bounding box center [314, 285] width 72 height 11
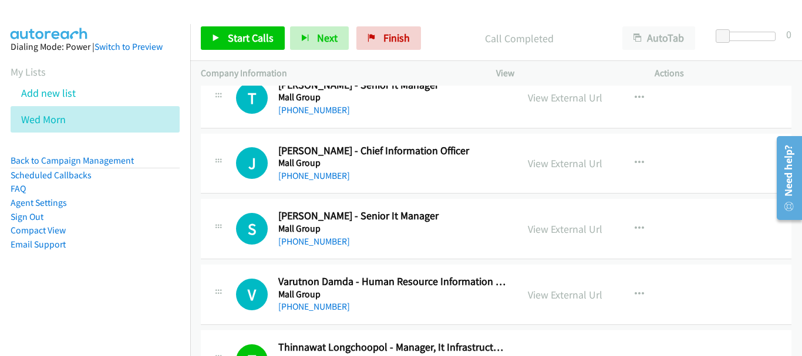
scroll to position [7691, 0]
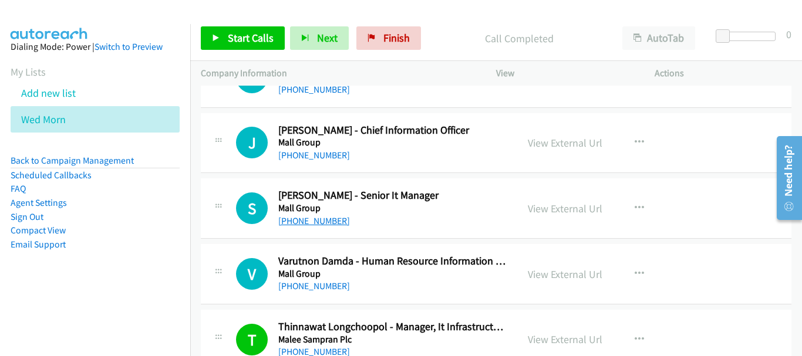
click at [305, 222] on link "+66 81 484 7464" at bounding box center [314, 220] width 72 height 11
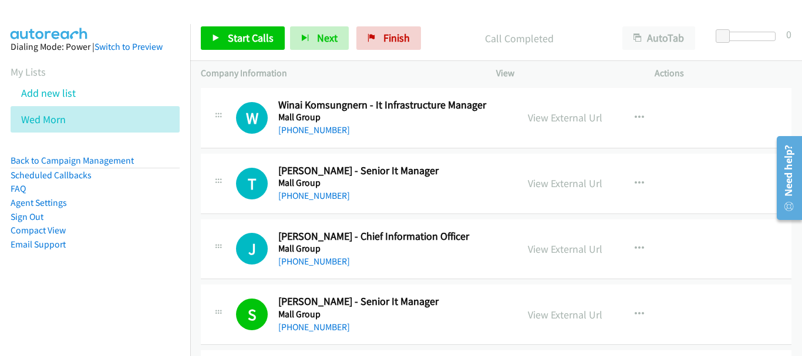
scroll to position [7574, 0]
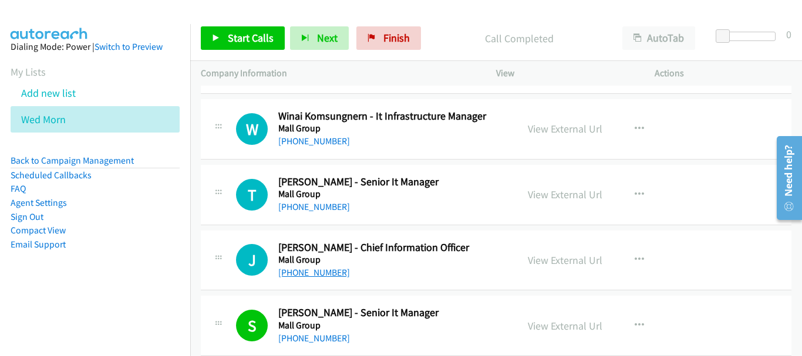
click at [321, 276] on link "+66 81 922 3476" at bounding box center [314, 272] width 72 height 11
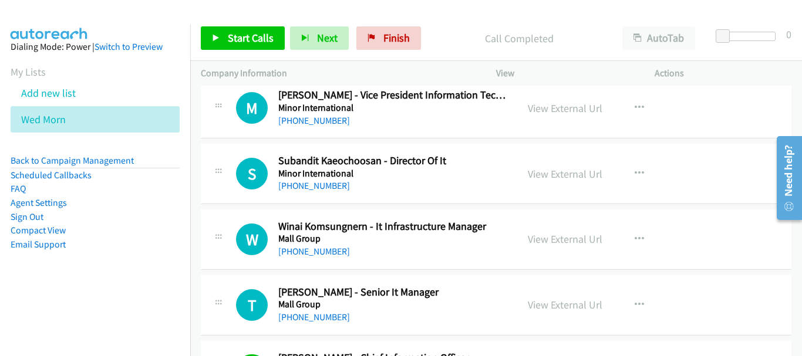
scroll to position [7456, 0]
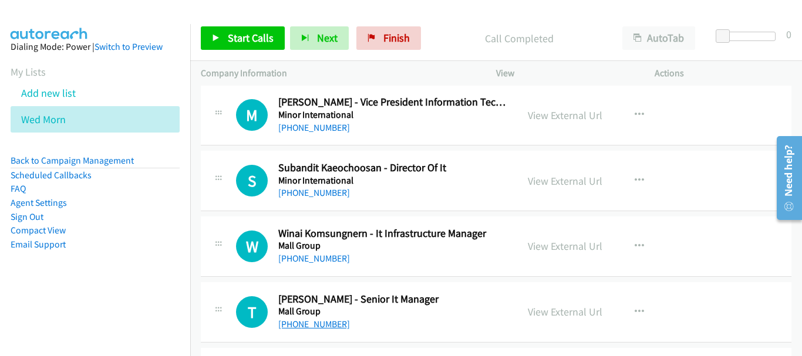
click at [311, 325] on link "+66 81 647 0609" at bounding box center [314, 324] width 72 height 11
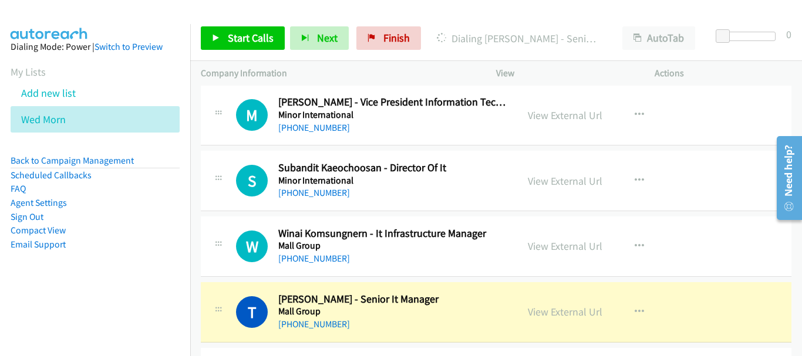
scroll to position [7398, 0]
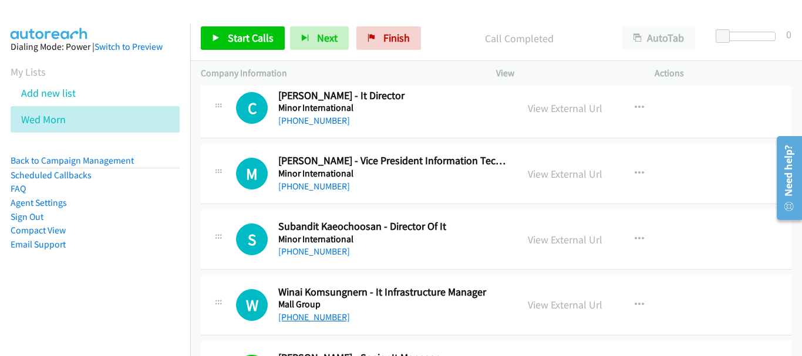
click at [308, 320] on link "+66 82 010 9944" at bounding box center [314, 317] width 72 height 11
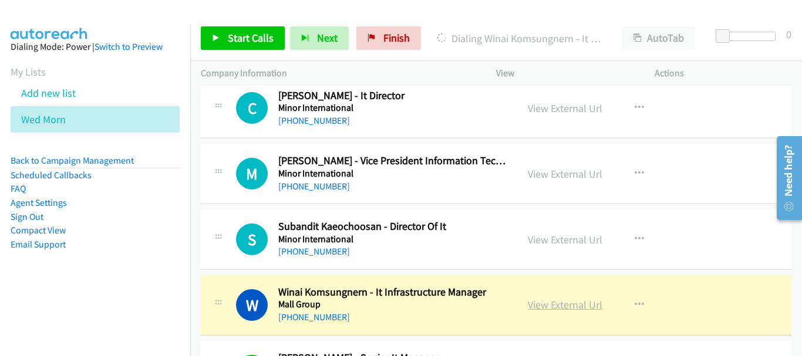
click at [549, 303] on link "View External Url" at bounding box center [565, 304] width 75 height 13
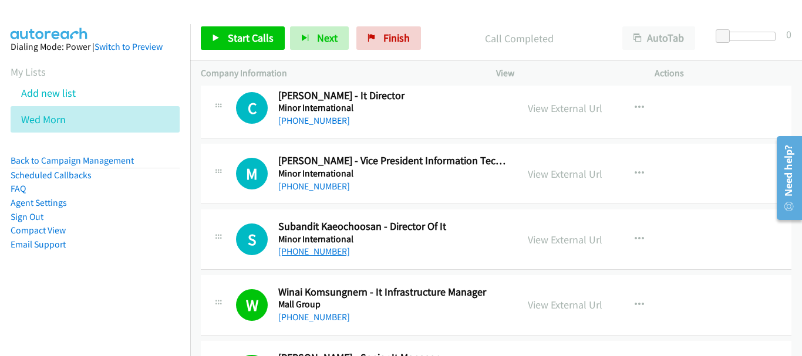
click at [328, 253] on link "+66 65 936 2108" at bounding box center [314, 251] width 72 height 11
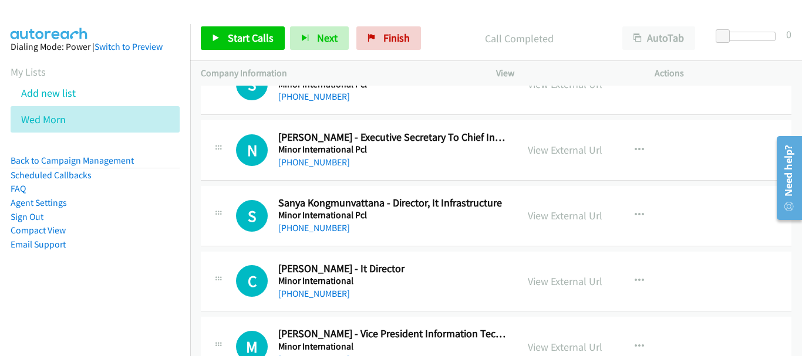
scroll to position [7221, 0]
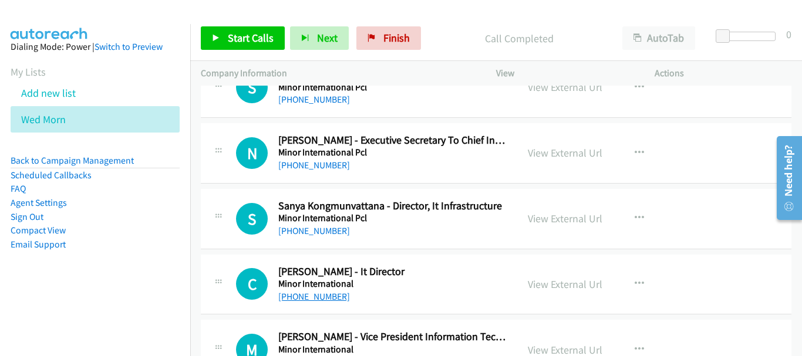
click at [322, 293] on link "+66 90 880 8372" at bounding box center [314, 296] width 72 height 11
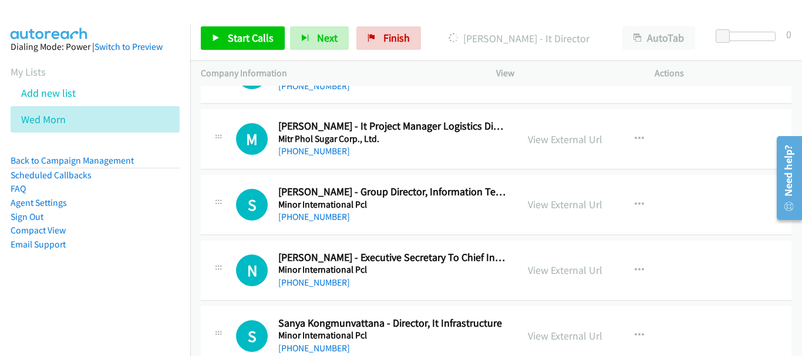
scroll to position [7163, 0]
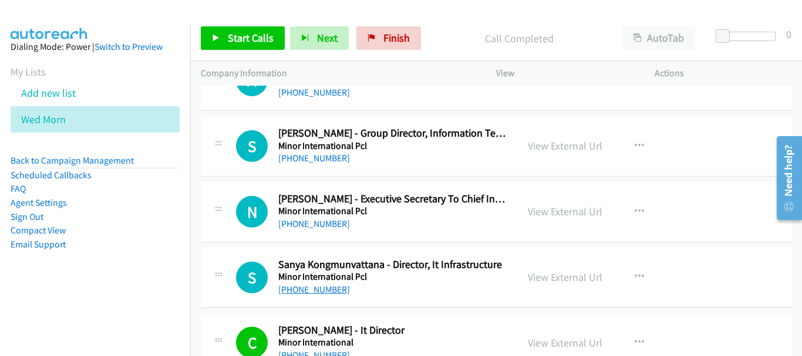
click at [332, 289] on link "+66 81 751 7370" at bounding box center [314, 289] width 72 height 11
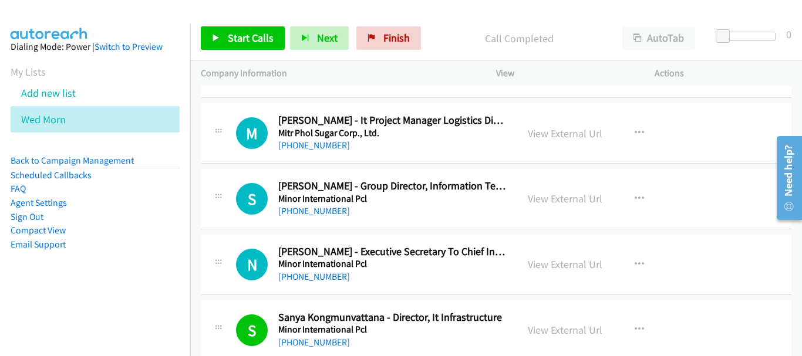
scroll to position [7045, 0]
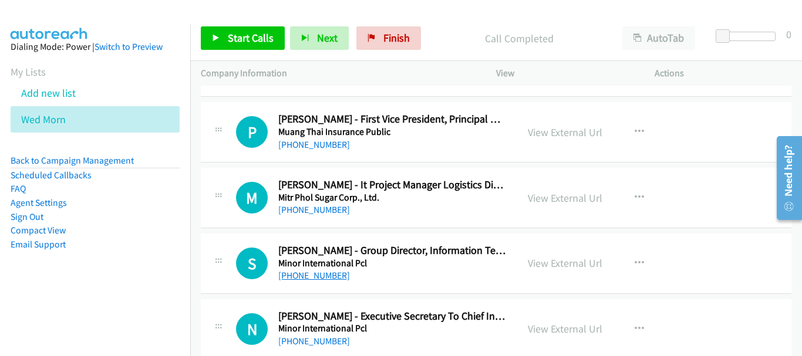
click at [327, 275] on link "+66 92 281 0116" at bounding box center [314, 275] width 72 height 11
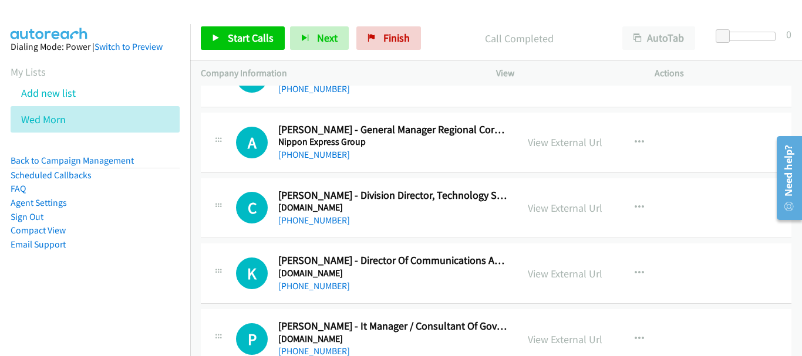
scroll to position [6517, 0]
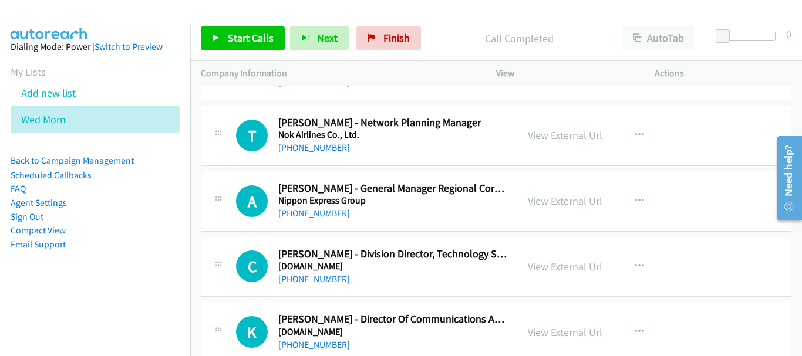
click at [328, 281] on link "+66 89 762 9009" at bounding box center [314, 279] width 72 height 11
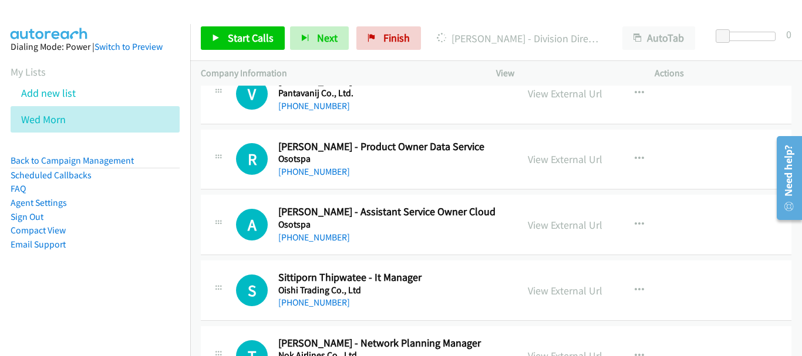
scroll to position [6318, 0]
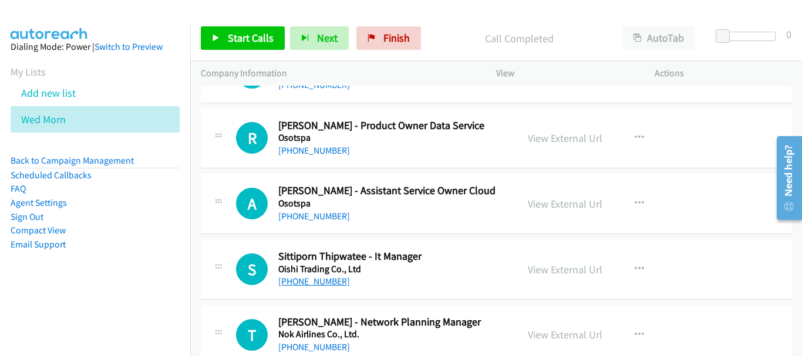
click at [313, 278] on link "+66 81 936 6734" at bounding box center [314, 281] width 72 height 11
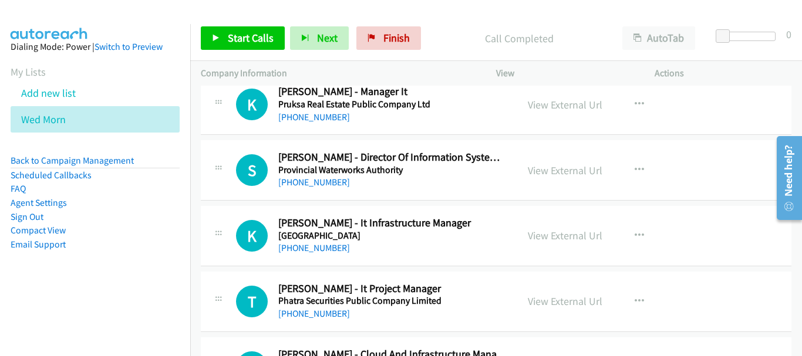
scroll to position [5965, 0]
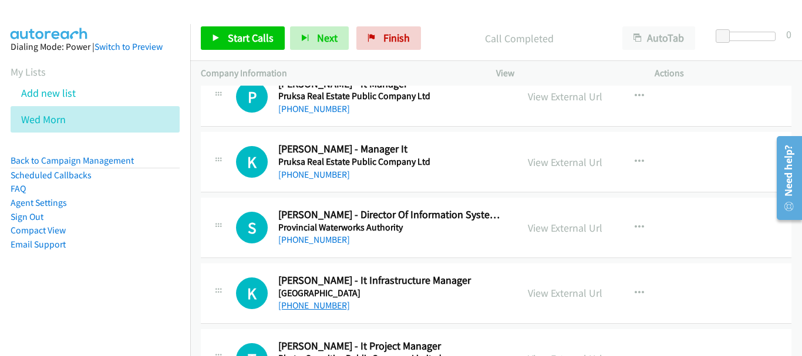
click at [328, 309] on link "+66 81 900 8212" at bounding box center [314, 305] width 72 height 11
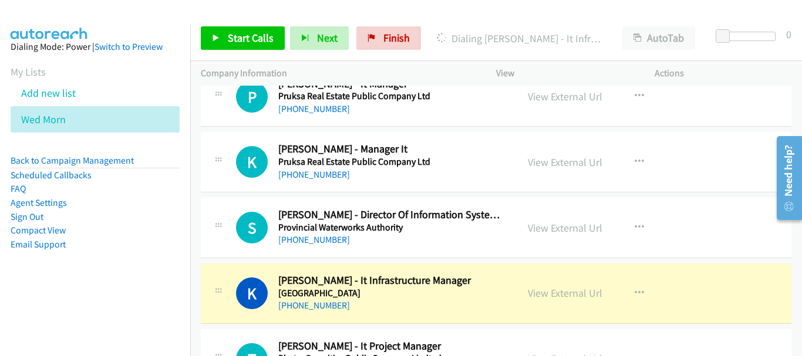
scroll to position [5907, 0]
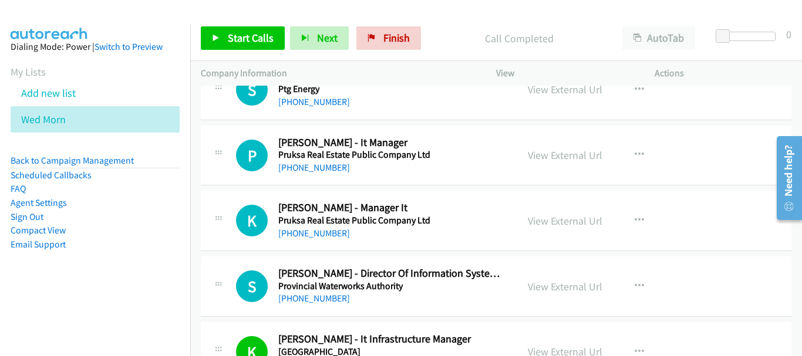
click at [318, 305] on div "+66 89 156 4781" at bounding box center [392, 299] width 228 height 14
click at [318, 301] on link "+66 89 156 4781" at bounding box center [314, 298] width 72 height 11
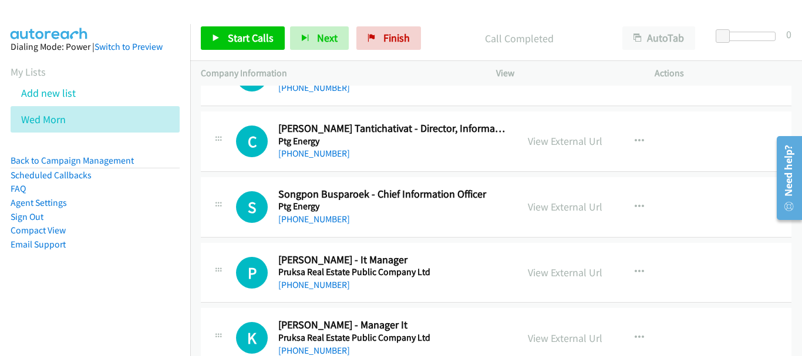
scroll to position [5848, 0]
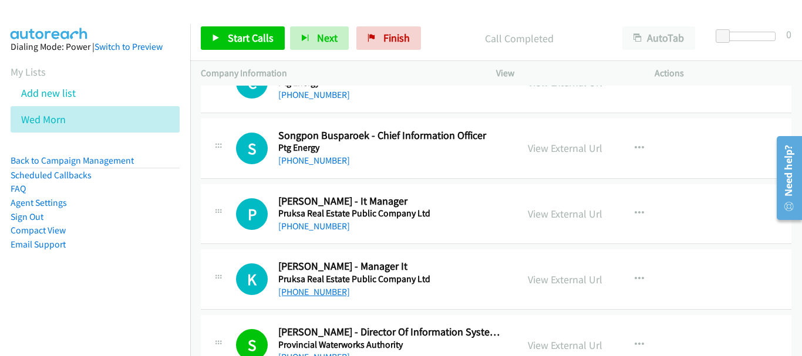
click at [326, 293] on link "+66 81 825 1356" at bounding box center [314, 291] width 72 height 11
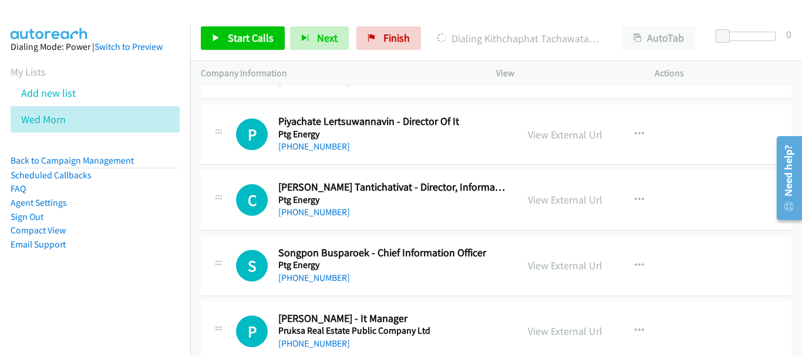
scroll to position [5789, 0]
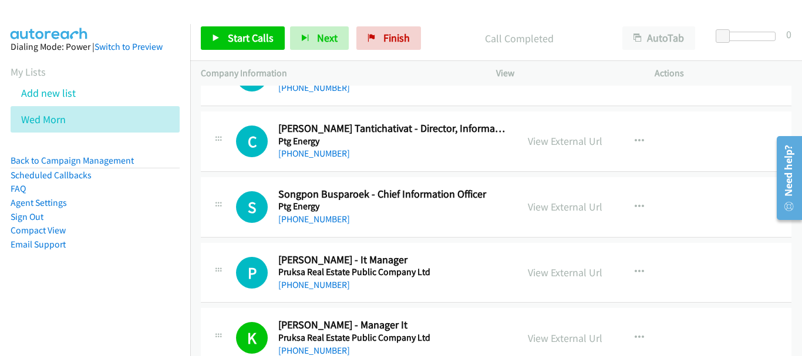
click at [299, 295] on div "P Callback Scheduled Phinawut Nunpajantoon - It Manager Pruksa Real Estate Publ…" at bounding box center [496, 273] width 590 height 60
click at [298, 287] on link "+66 63 225 8271" at bounding box center [314, 284] width 72 height 11
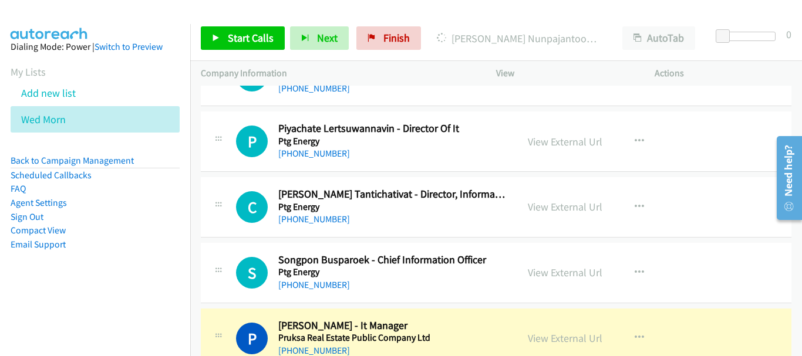
scroll to position [5672, 0]
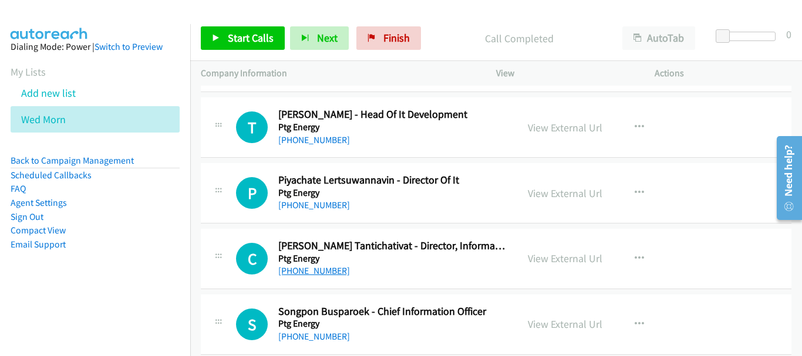
click at [318, 275] on link "+66 61 265 2745" at bounding box center [314, 270] width 72 height 11
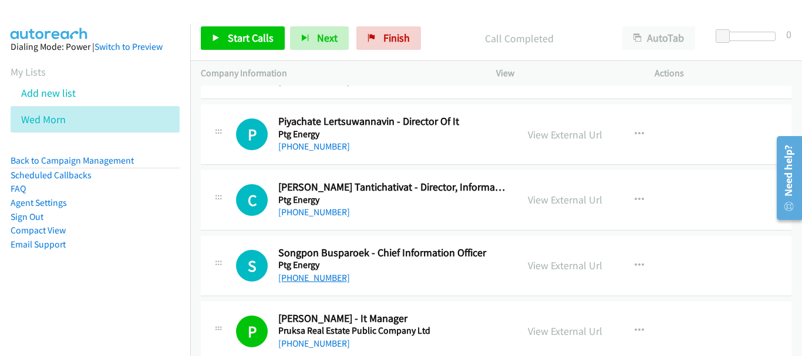
click at [327, 281] on link "+66 81 825 8258" at bounding box center [314, 277] width 72 height 11
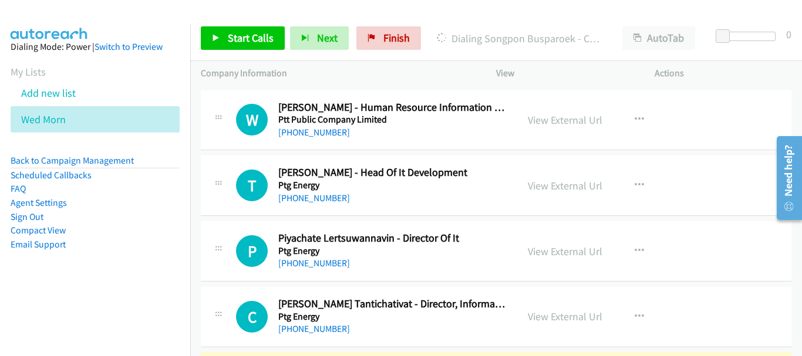
scroll to position [5613, 0]
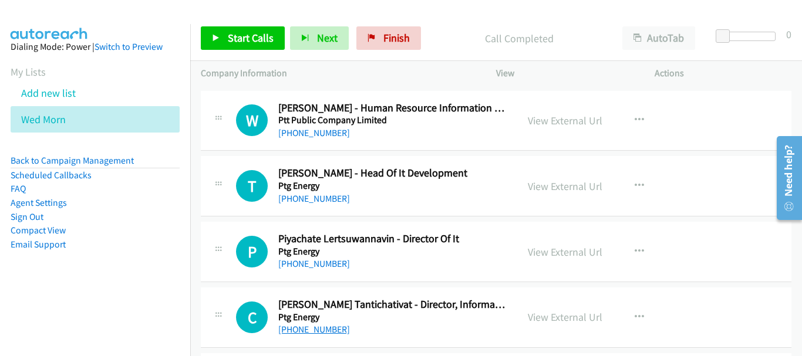
click at [296, 333] on link "+66 61 265 2745" at bounding box center [314, 329] width 72 height 11
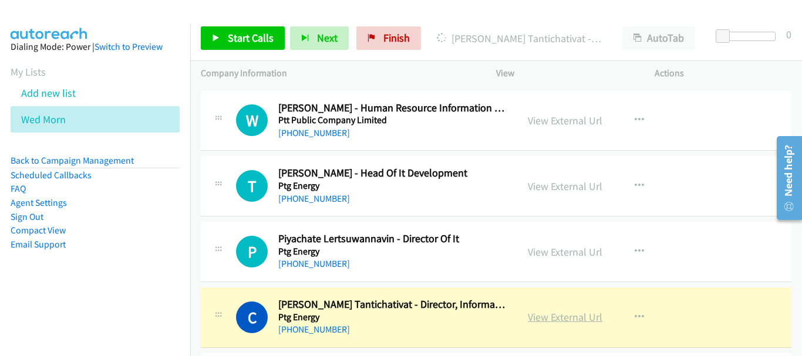
click at [553, 320] on link "View External Url" at bounding box center [565, 316] width 75 height 13
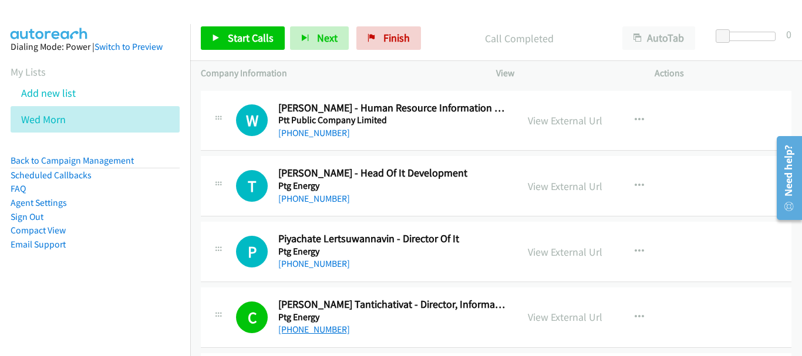
click at [323, 329] on link "+66 61 265 2745" at bounding box center [314, 329] width 72 height 11
click at [322, 268] on link "+66 87 709 5800" at bounding box center [314, 263] width 72 height 11
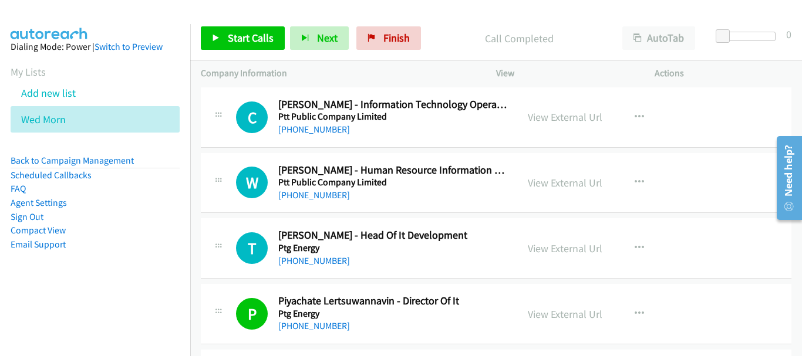
scroll to position [5496, 0]
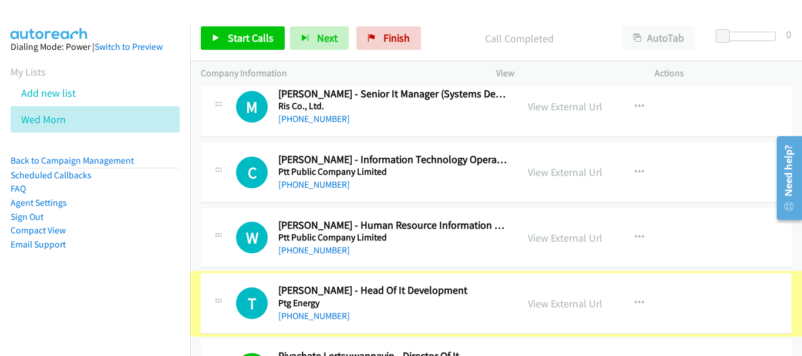
click at [293, 320] on link "+66 81 655 1916" at bounding box center [314, 315] width 72 height 11
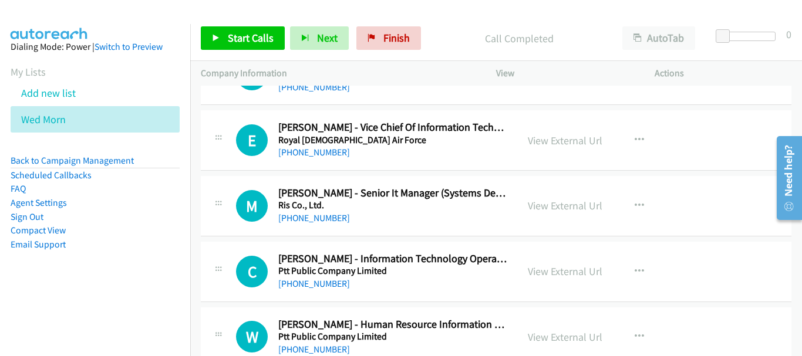
scroll to position [5379, 0]
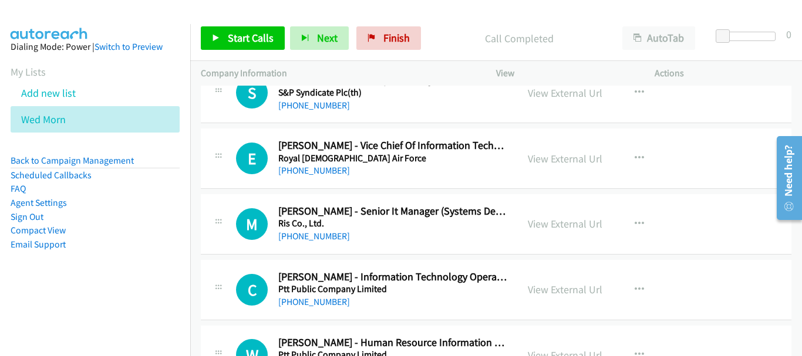
click at [315, 244] on div "M Callback Scheduled Mongkolpoj Phanuteacha - Senior It Manager (Systems Develo…" at bounding box center [496, 224] width 590 height 60
click at [316, 236] on link "+66 89 137 9997" at bounding box center [314, 236] width 72 height 11
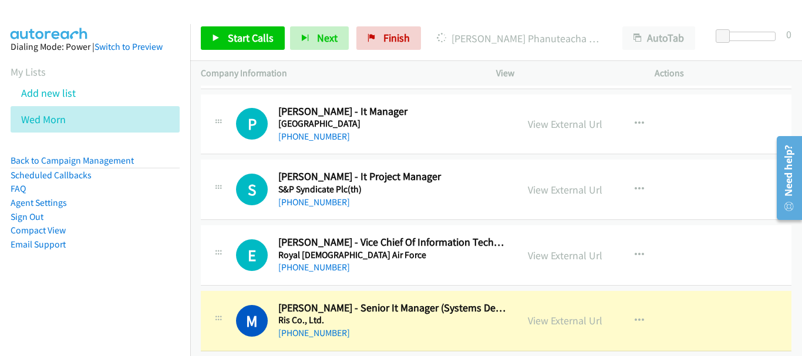
scroll to position [5261, 0]
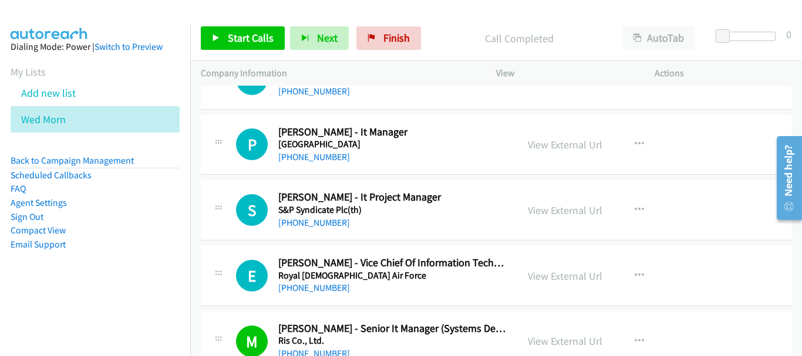
click at [302, 280] on h5 "Royal Thai Air Force" at bounding box center [392, 276] width 228 height 12
click at [302, 290] on link "+66 64 295 5553" at bounding box center [314, 287] width 72 height 11
click at [307, 225] on link "+66 89 899 3285" at bounding box center [314, 222] width 72 height 11
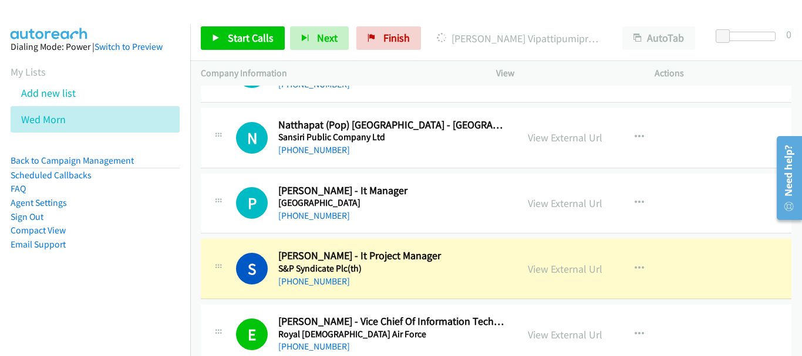
scroll to position [5144, 0]
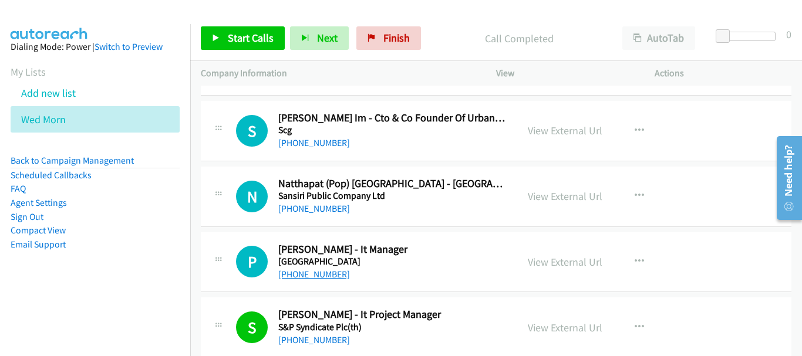
click at [306, 269] on link "+66 86 629 3339" at bounding box center [314, 274] width 72 height 11
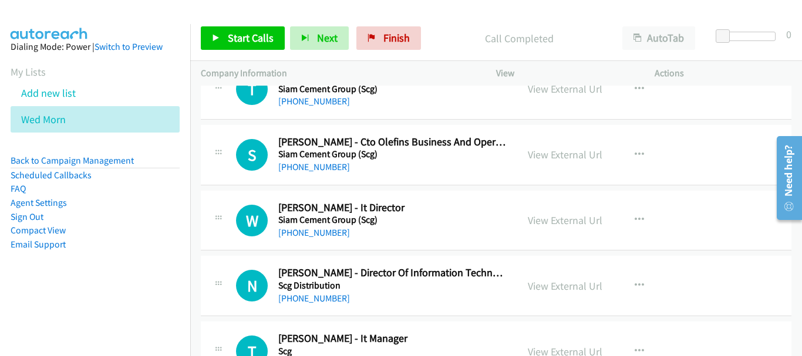
scroll to position [4850, 0]
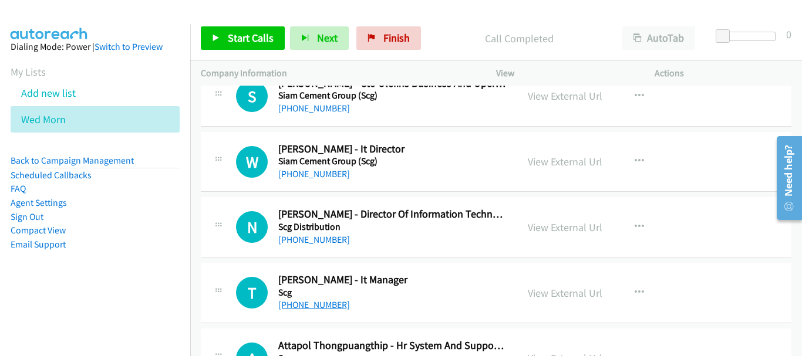
click at [332, 310] on link "+66 81 565 7349" at bounding box center [314, 304] width 72 height 11
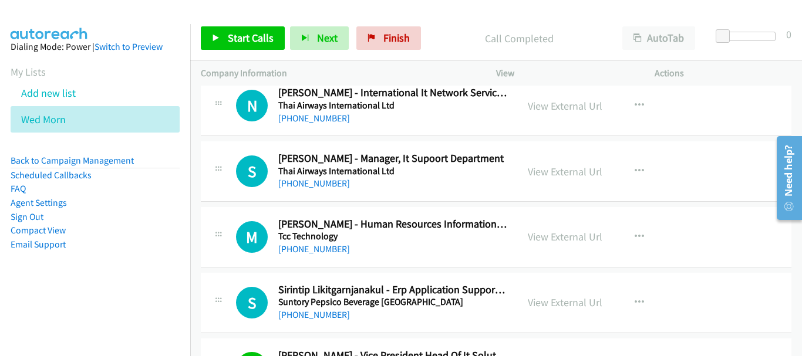
scroll to position [3207, 0]
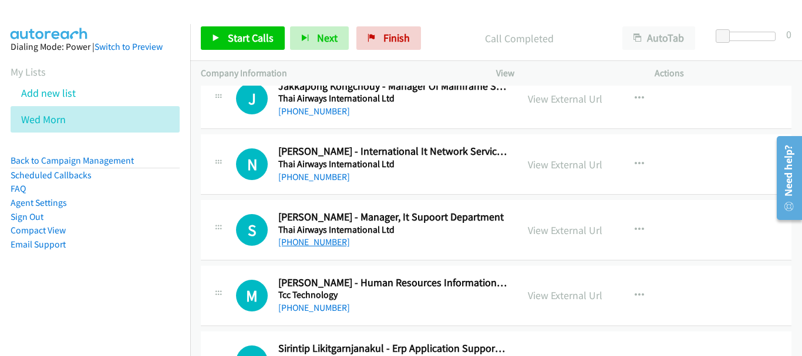
click at [320, 245] on link "+66 81 931 5485" at bounding box center [314, 242] width 72 height 11
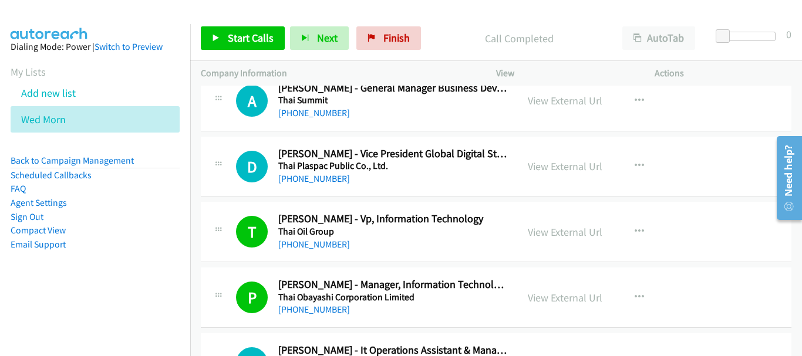
scroll to position [2679, 0]
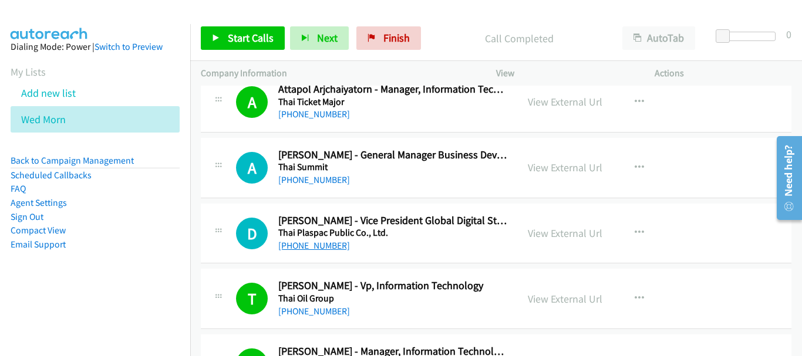
click at [315, 244] on link "+66 62 425 2284" at bounding box center [314, 245] width 72 height 11
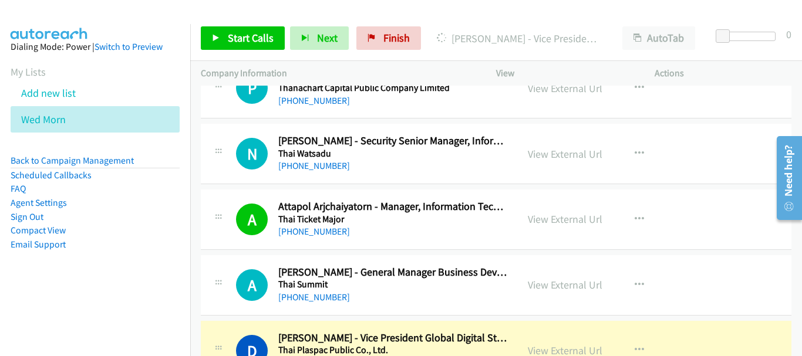
scroll to position [2737, 0]
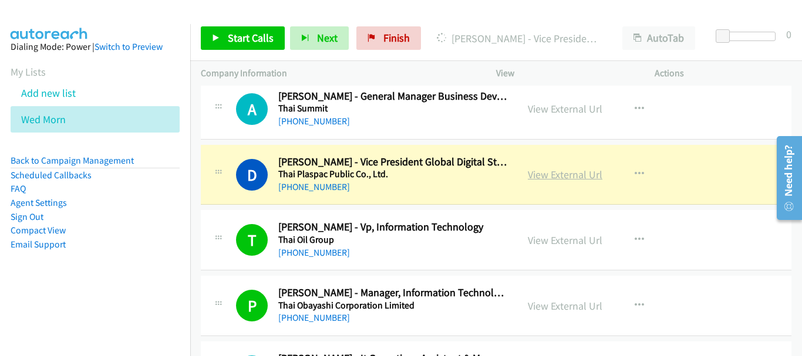
click at [548, 181] on link "View External Url" at bounding box center [565, 174] width 75 height 13
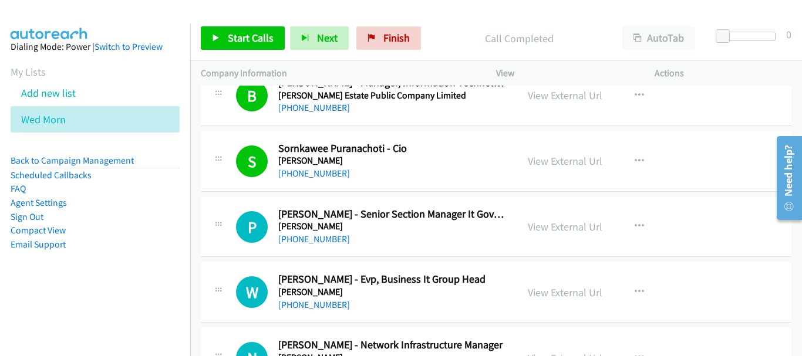
scroll to position [3794, 0]
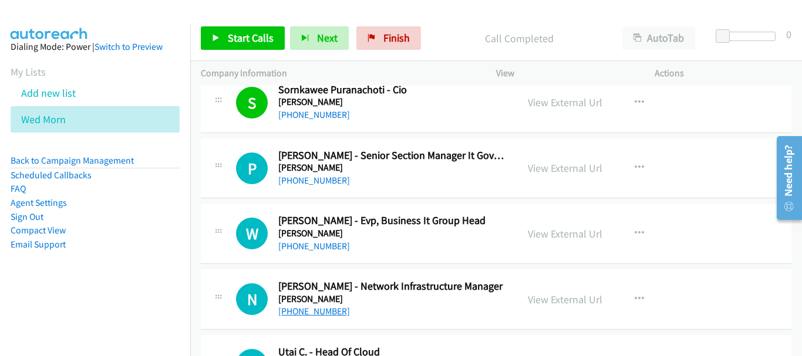
click at [329, 310] on link "+66 85 538 8703" at bounding box center [314, 311] width 72 height 11
click at [316, 249] on link "+66 81 890 4560" at bounding box center [314, 246] width 72 height 11
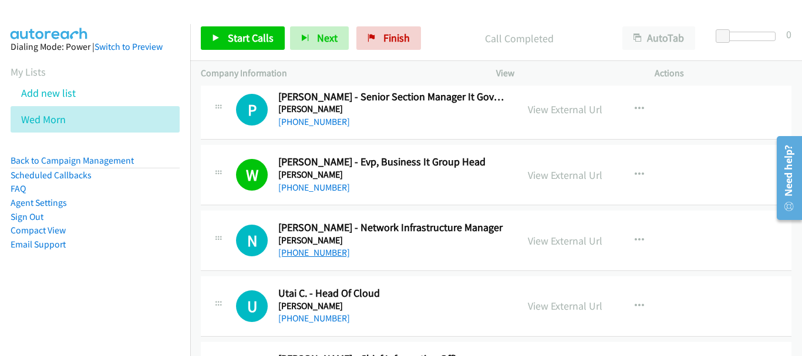
click at [318, 252] on link "+66 85 538 8703" at bounding box center [314, 252] width 72 height 11
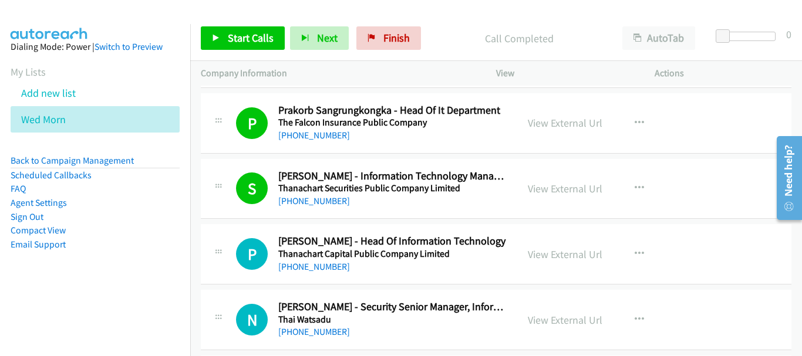
scroll to position [2385, 0]
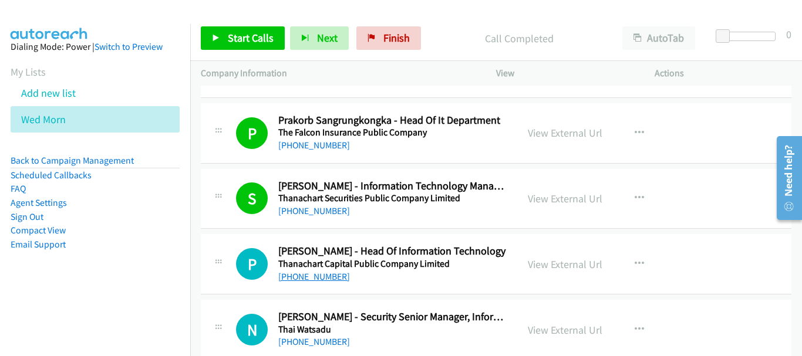
click at [302, 280] on link "+66 94 996 1989" at bounding box center [314, 276] width 72 height 11
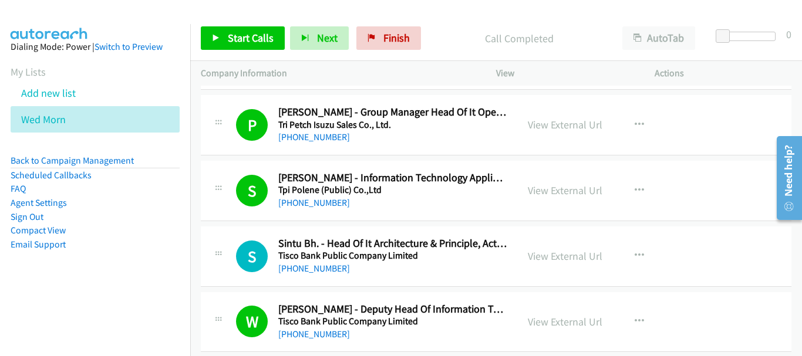
scroll to position [1916, 0]
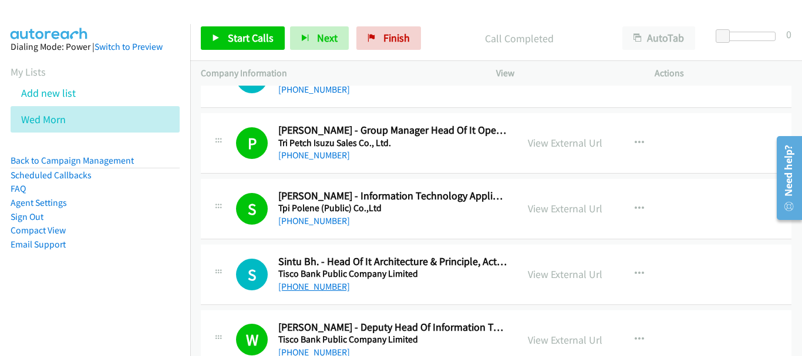
click at [318, 285] on link "+66 83 494 6111" at bounding box center [314, 286] width 72 height 11
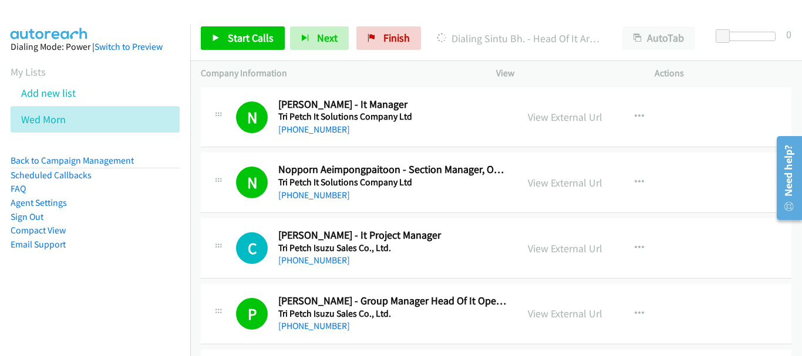
scroll to position [1740, 0]
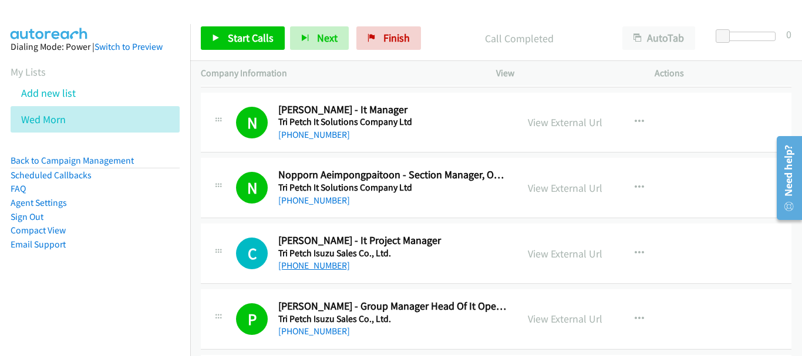
click at [323, 266] on link "+66 63 416 7167" at bounding box center [314, 265] width 72 height 11
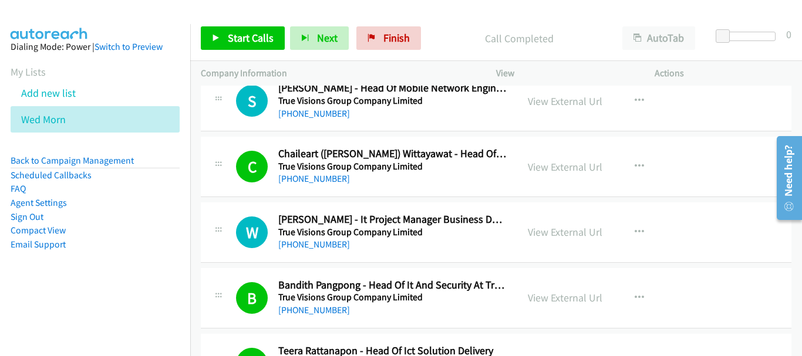
scroll to position [390, 0]
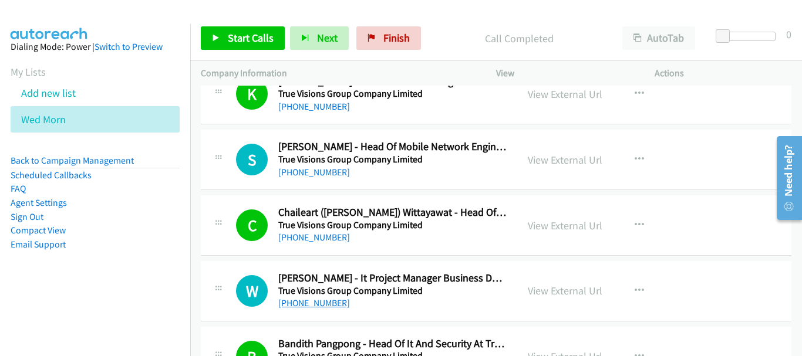
click at [309, 303] on link "+66 86 703 6840" at bounding box center [314, 303] width 72 height 11
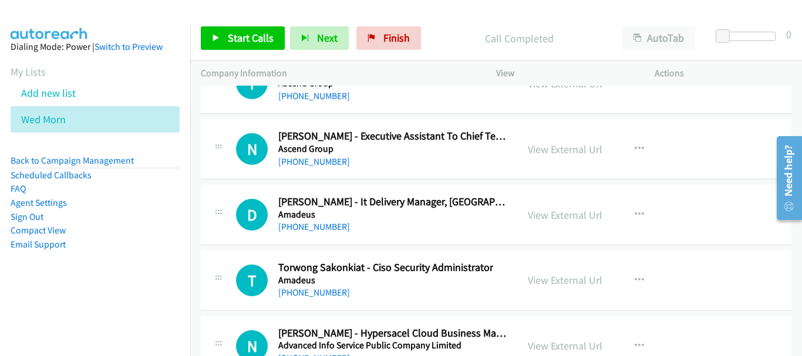
scroll to position [16092, 0]
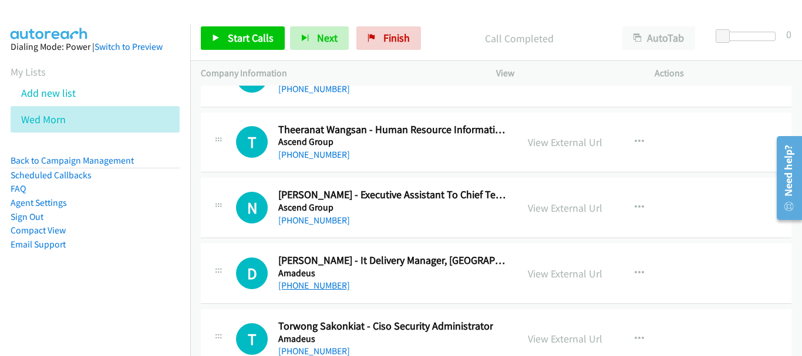
click at [321, 284] on link "+66 81 820 0713" at bounding box center [314, 285] width 72 height 11
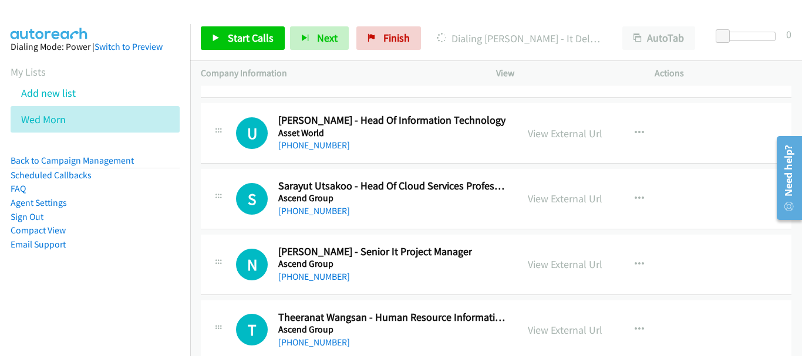
scroll to position [15857, 0]
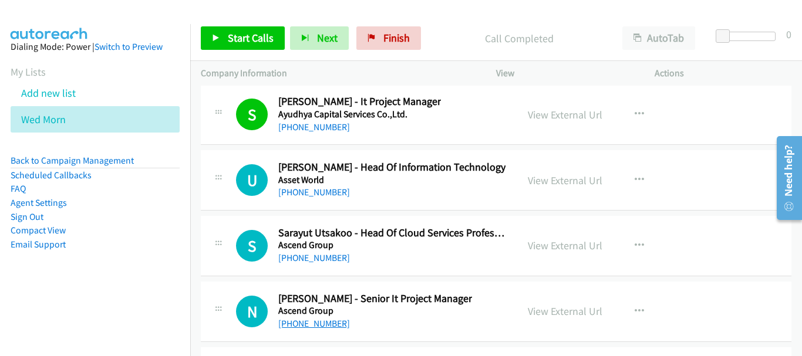
click at [313, 328] on link "+66 81 989 5862" at bounding box center [314, 323] width 72 height 11
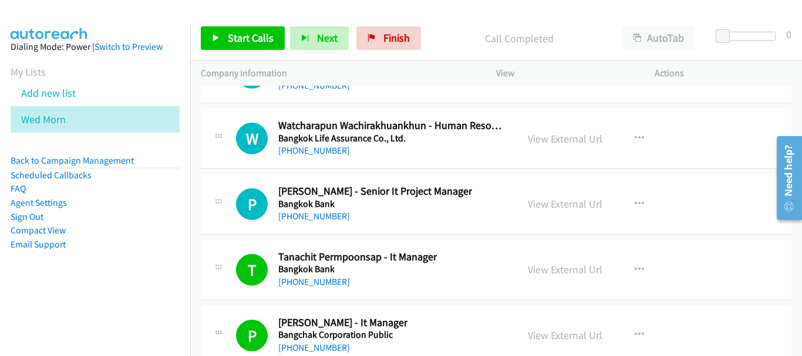
scroll to position [15446, 0]
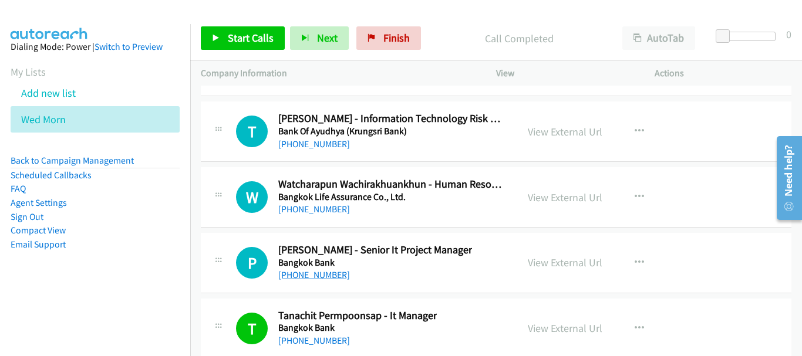
click at [330, 275] on link "+66 81 327 5522" at bounding box center [314, 274] width 72 height 11
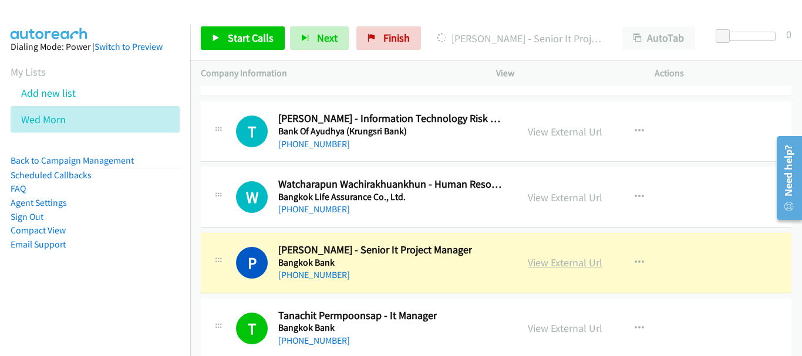
click at [532, 257] on link "View External Url" at bounding box center [565, 262] width 75 height 13
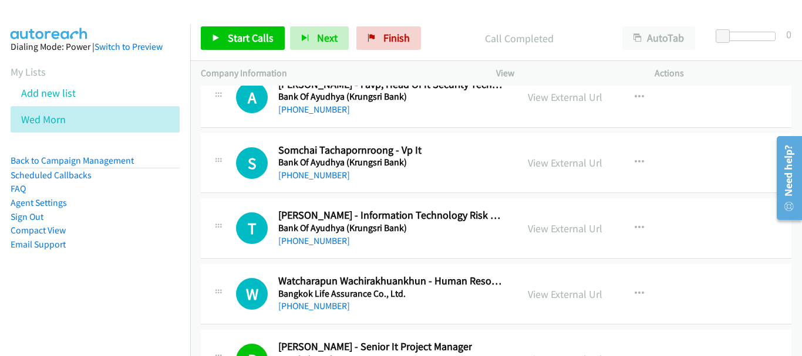
scroll to position [15329, 0]
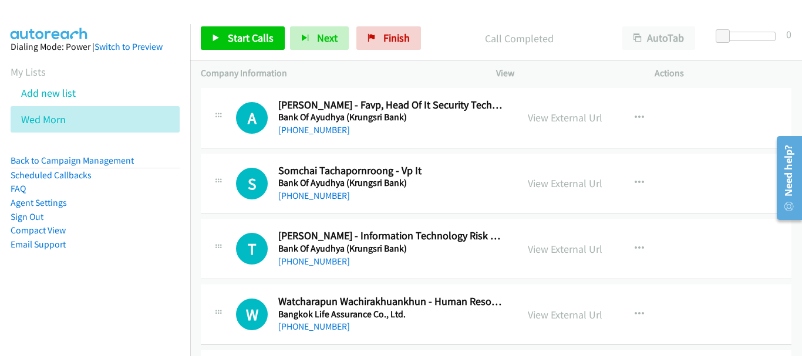
click at [315, 205] on div "S Callback Scheduled Somchai Tachapornroong - Vp It Bank Of Ayudhya (Krungsri B…" at bounding box center [496, 184] width 590 height 60
click at [314, 199] on link "+66 81 984 0554" at bounding box center [314, 195] width 72 height 11
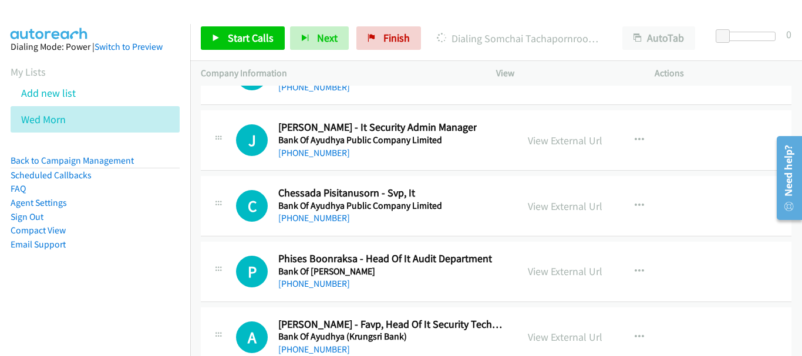
scroll to position [15094, 0]
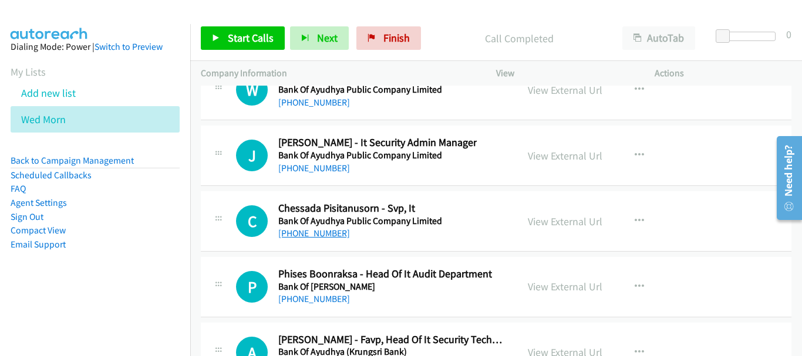
click at [316, 233] on link "+66 81 868 9165" at bounding box center [314, 233] width 72 height 11
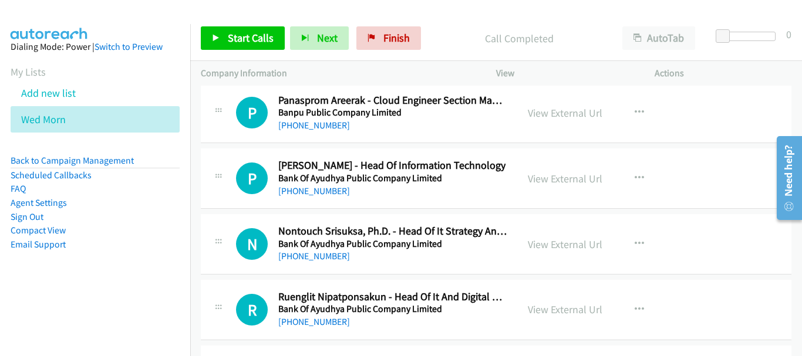
scroll to position [14742, 0]
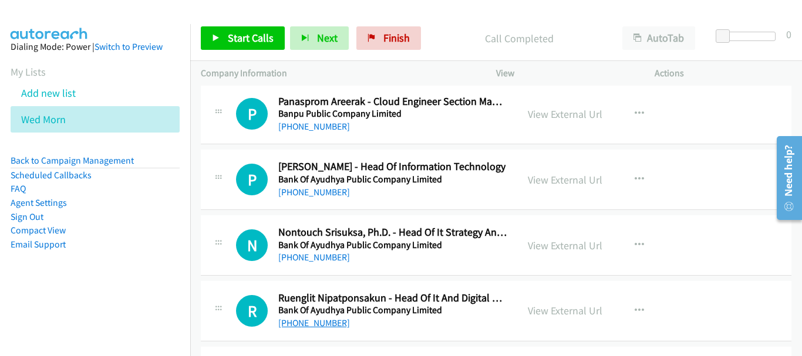
click at [313, 318] on link "+66 99 849 6592" at bounding box center [314, 323] width 72 height 11
click at [302, 257] on link "+66 89 136 1048" at bounding box center [314, 257] width 72 height 11
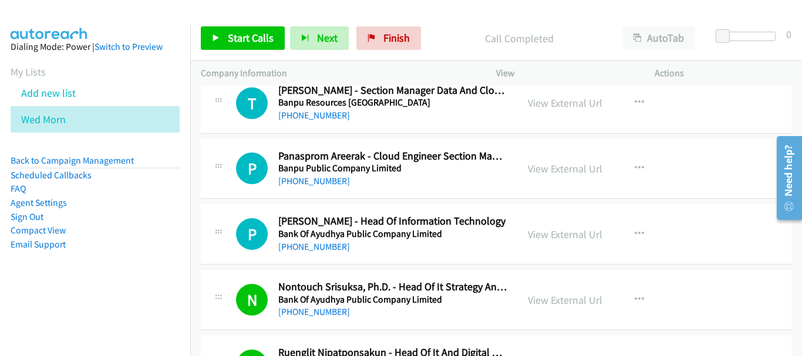
scroll to position [14624, 0]
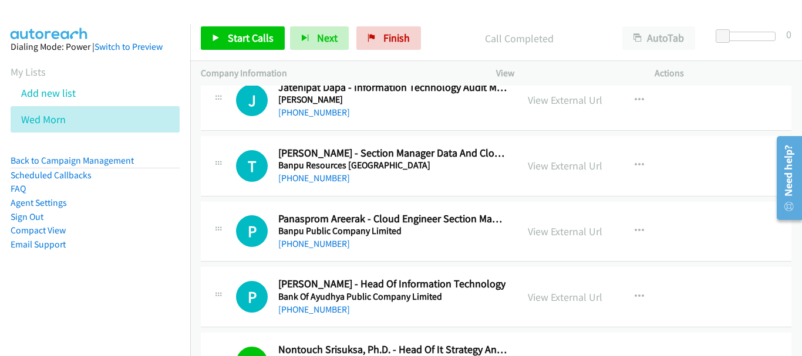
click at [306, 303] on div "+66 81 753 3530" at bounding box center [391, 310] width 227 height 14
click at [305, 310] on link "+66 81 753 3530" at bounding box center [314, 309] width 72 height 11
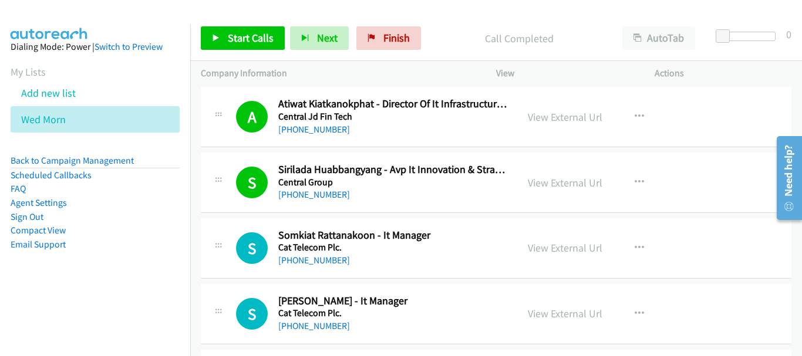
scroll to position [13744, 0]
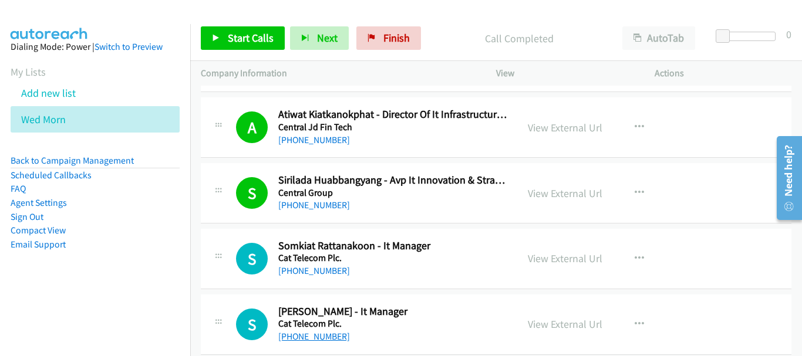
click at [330, 333] on link "+66 81 352 0498" at bounding box center [314, 336] width 72 height 11
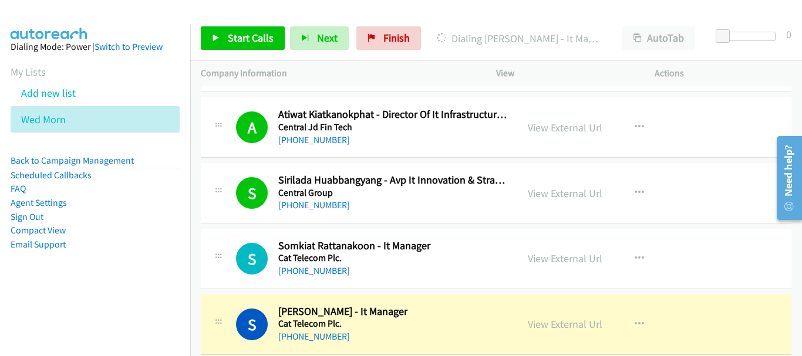
scroll to position [13685, 0]
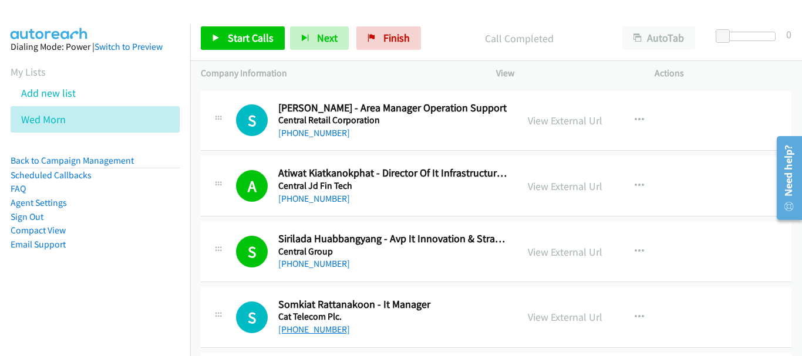
click at [318, 326] on link "+66 89 688 8900" at bounding box center [314, 329] width 72 height 11
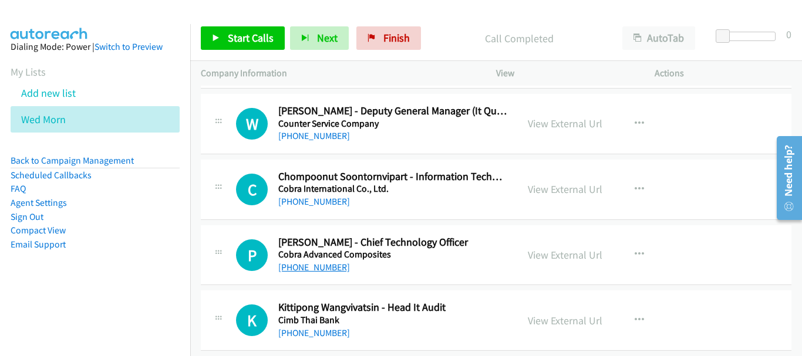
scroll to position [13098, 0]
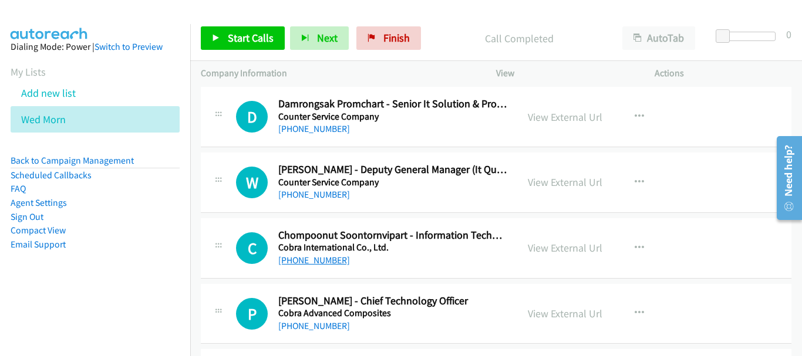
click at [320, 259] on link "+66 81 815 0818" at bounding box center [314, 260] width 72 height 11
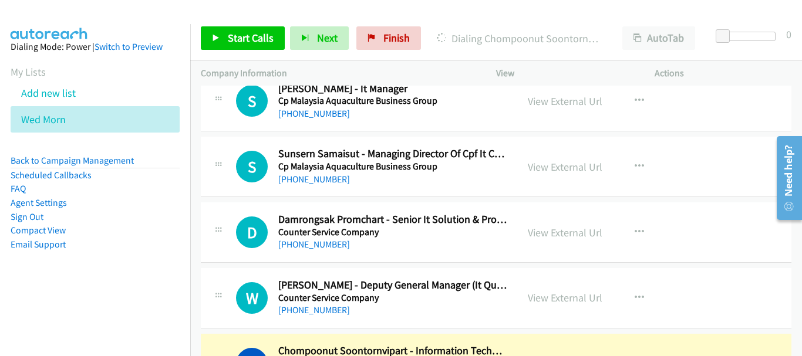
scroll to position [12981, 0]
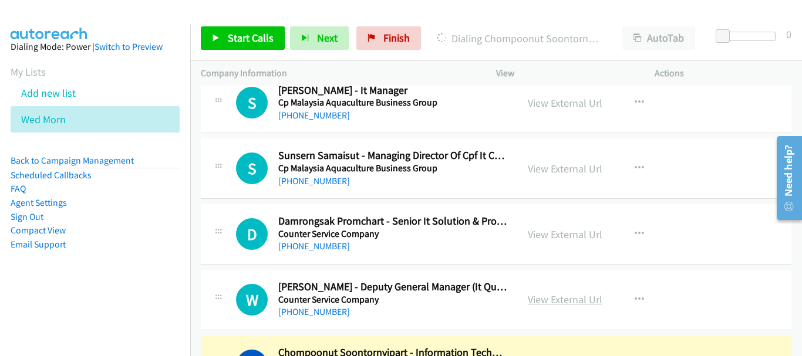
click at [561, 301] on link "View External Url" at bounding box center [565, 299] width 75 height 13
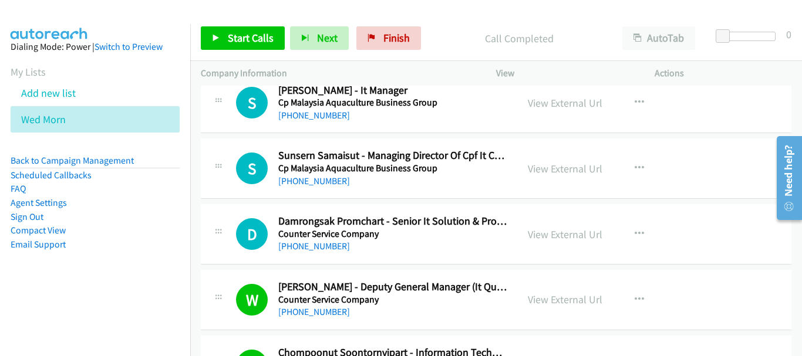
scroll to position [12922, 0]
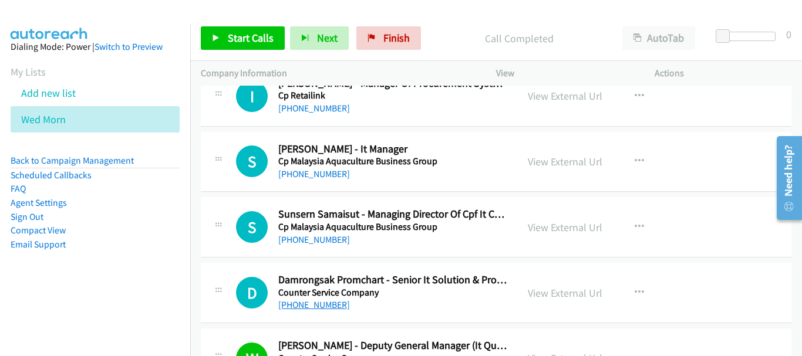
click at [330, 304] on link "+66 88 243 2176" at bounding box center [314, 304] width 72 height 11
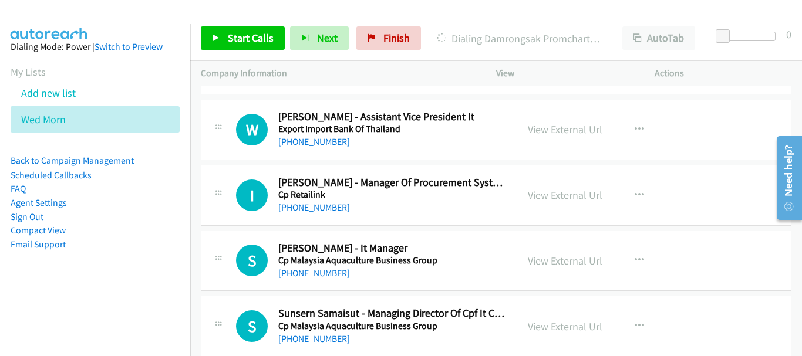
scroll to position [12805, 0]
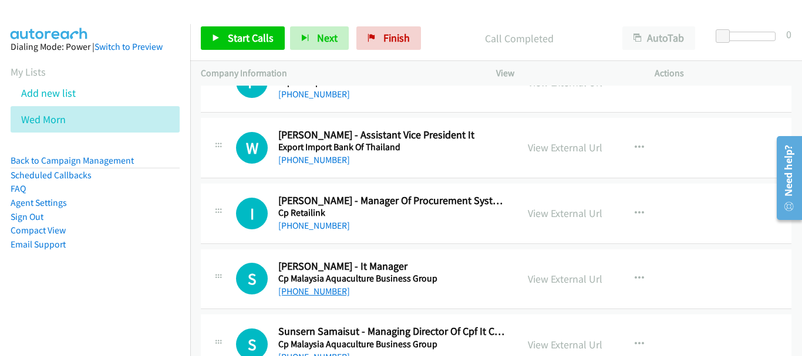
click at [329, 291] on link "+66 81 875 2177" at bounding box center [314, 291] width 72 height 11
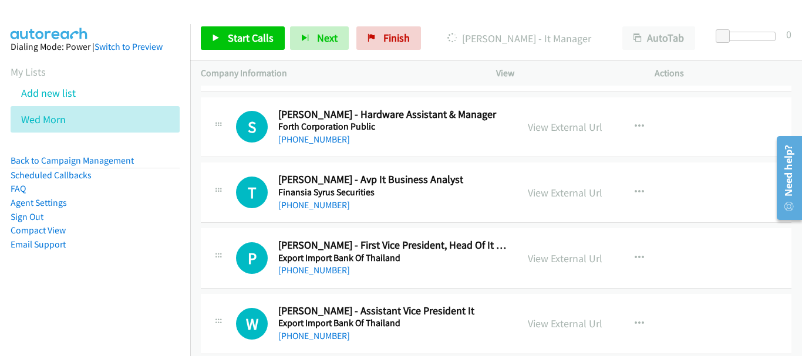
scroll to position [12570, 0]
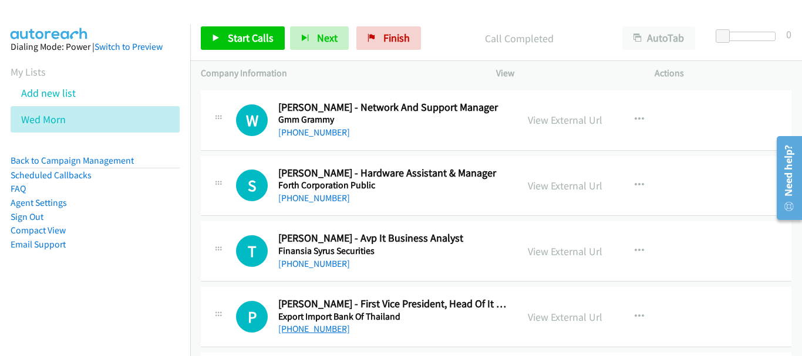
click at [330, 329] on link "+66 84 760 0461" at bounding box center [314, 328] width 72 height 11
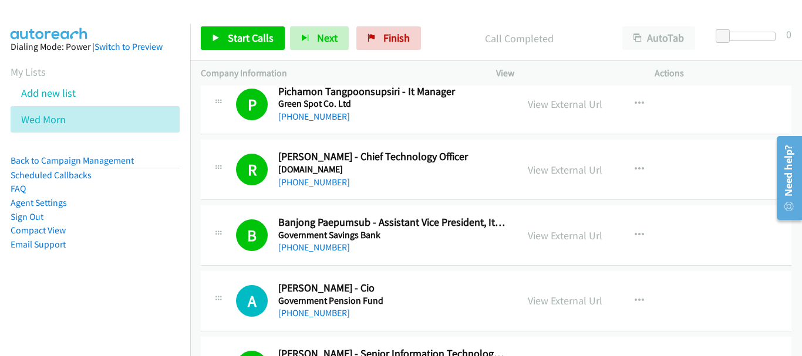
scroll to position [12277, 0]
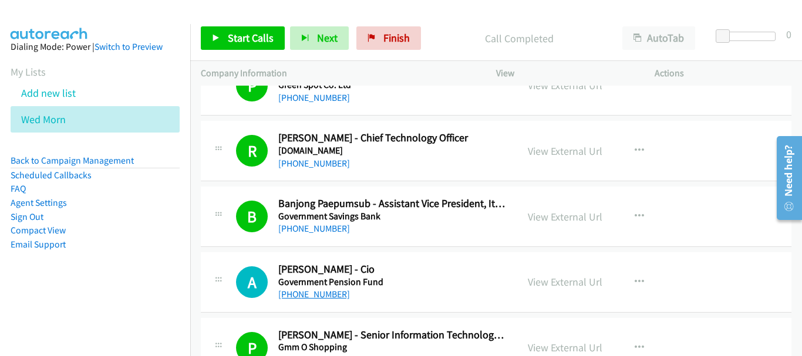
click at [337, 296] on link "+66 82 496 5659" at bounding box center [314, 294] width 72 height 11
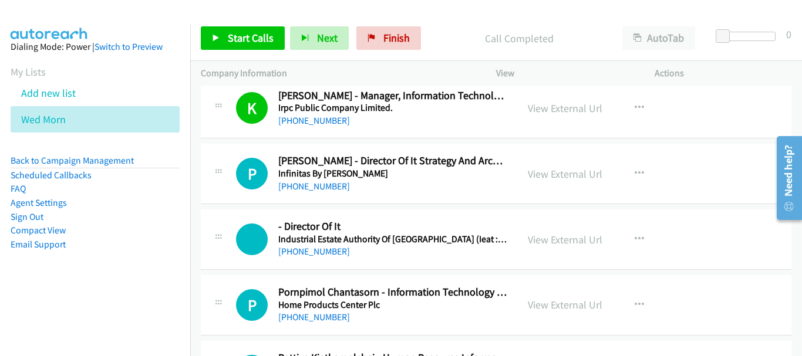
scroll to position [11924, 0]
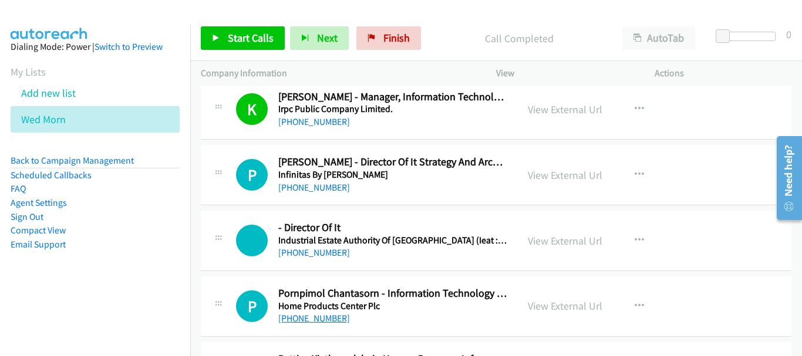
click at [325, 319] on link "+66 87 816 9656" at bounding box center [314, 318] width 72 height 11
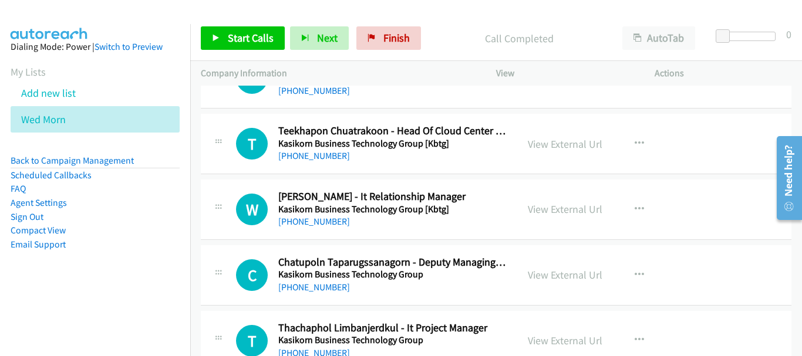
scroll to position [11279, 0]
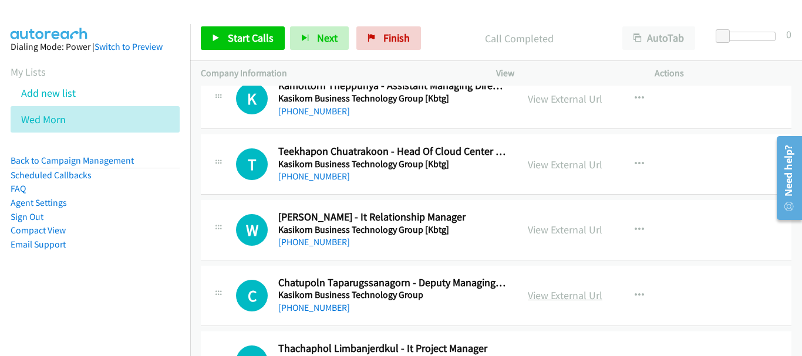
click at [552, 292] on link "View External Url" at bounding box center [565, 295] width 75 height 13
click at [563, 297] on link "View External Url" at bounding box center [565, 295] width 75 height 13
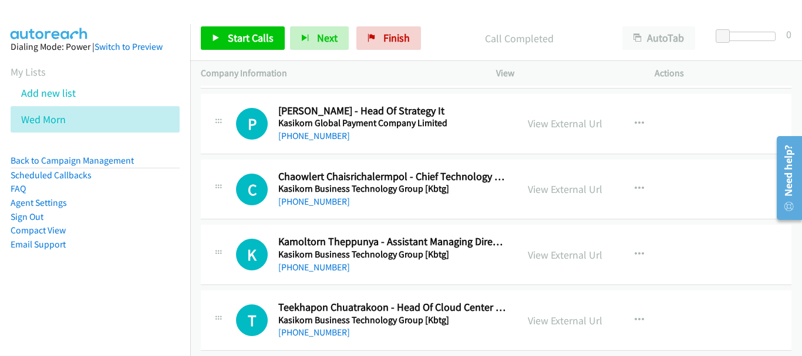
scroll to position [11103, 0]
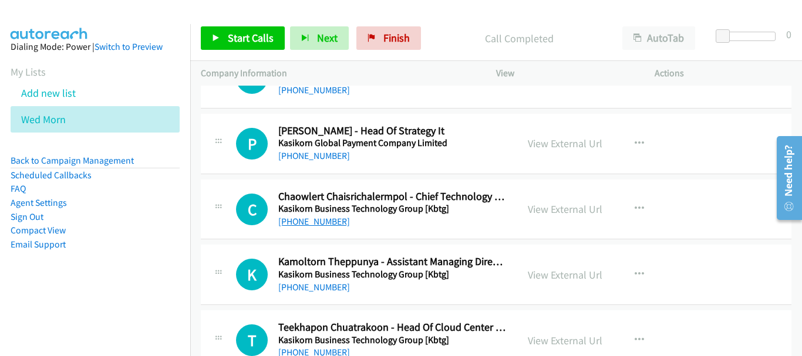
click at [327, 222] on link "+66 89 920 5056" at bounding box center [314, 221] width 72 height 11
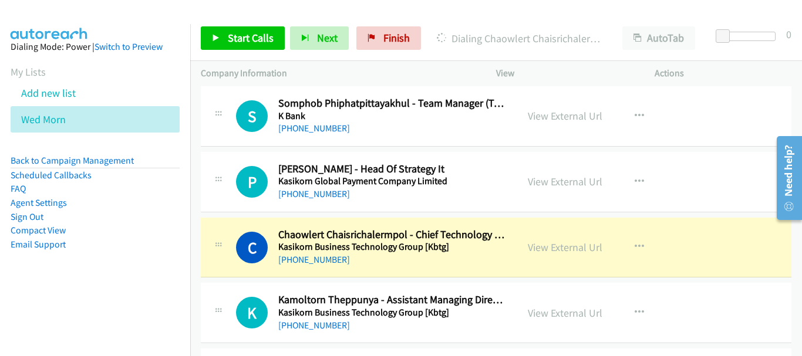
scroll to position [11044, 0]
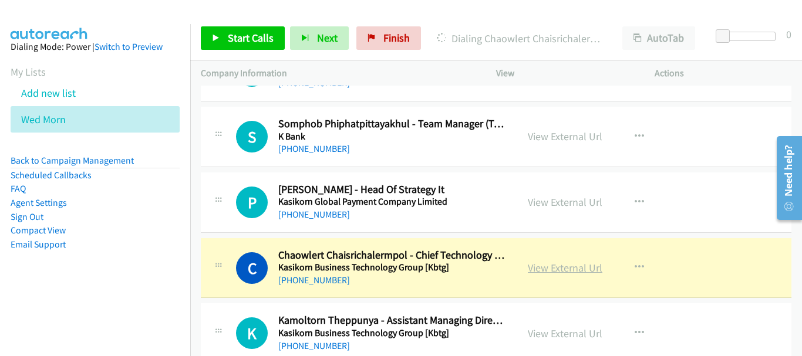
click at [535, 264] on link "View External Url" at bounding box center [565, 267] width 75 height 13
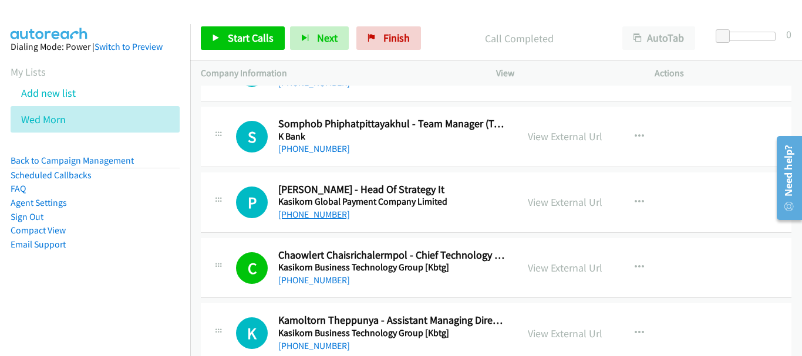
click at [326, 218] on link "+66 88 872 4906" at bounding box center [314, 214] width 72 height 11
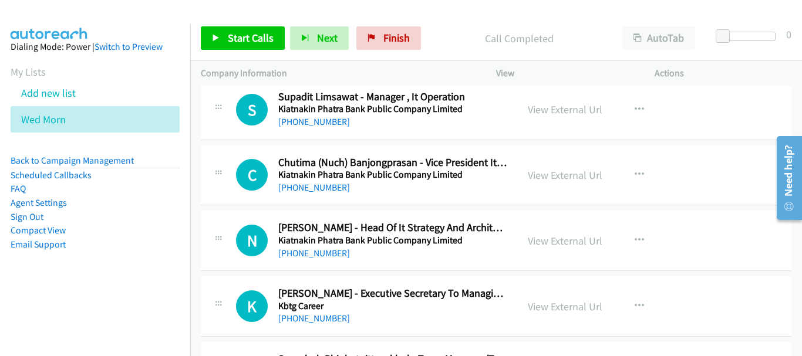
scroll to position [10751, 0]
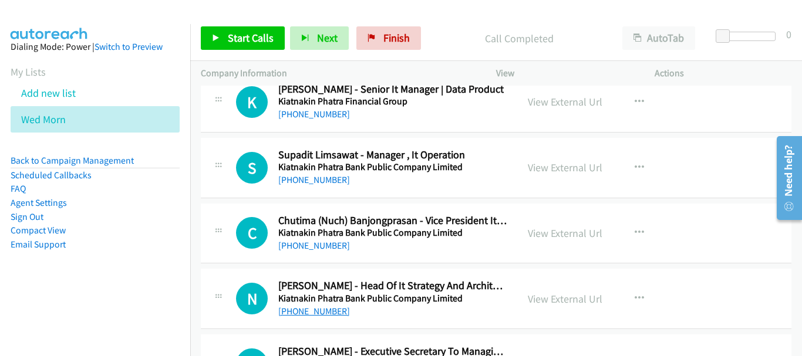
click at [305, 314] on link "+66 88 246 6659" at bounding box center [314, 311] width 72 height 11
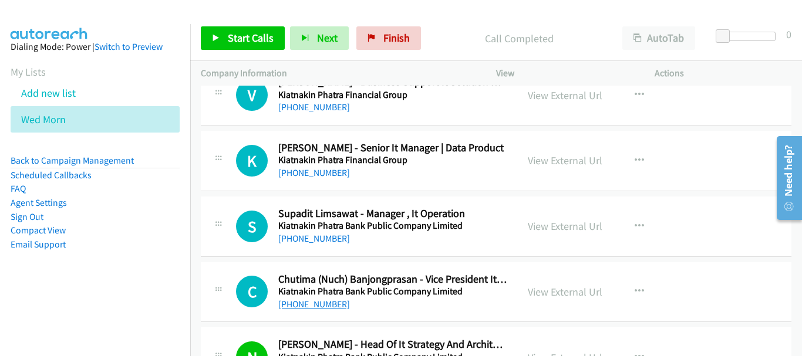
click at [314, 305] on link "+66 82 658 0555" at bounding box center [314, 304] width 72 height 11
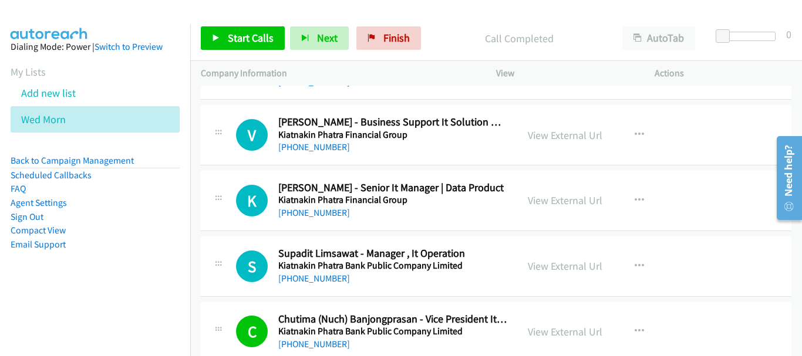
scroll to position [10633, 0]
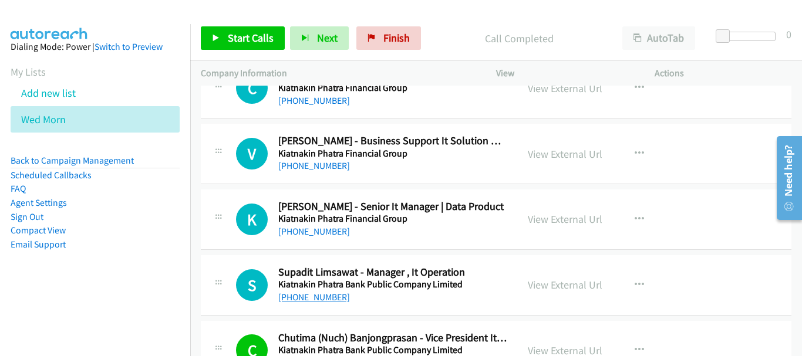
click at [313, 297] on link "+66 81 301 4304" at bounding box center [314, 297] width 72 height 11
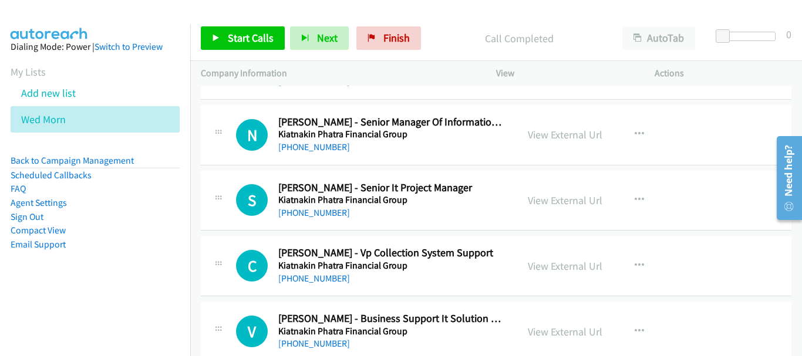
scroll to position [10398, 0]
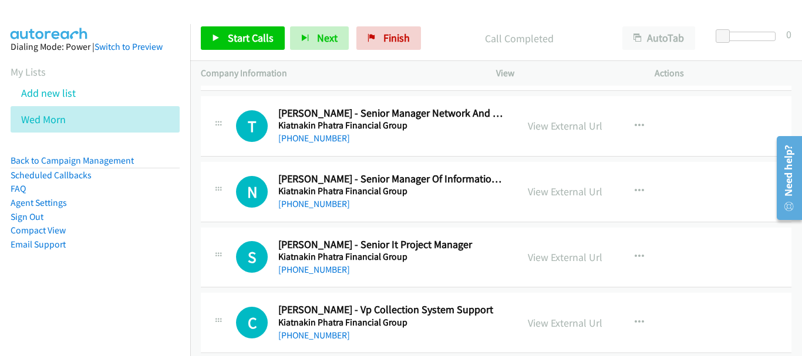
click at [336, 268] on link "+66 89 493 8996" at bounding box center [314, 269] width 72 height 11
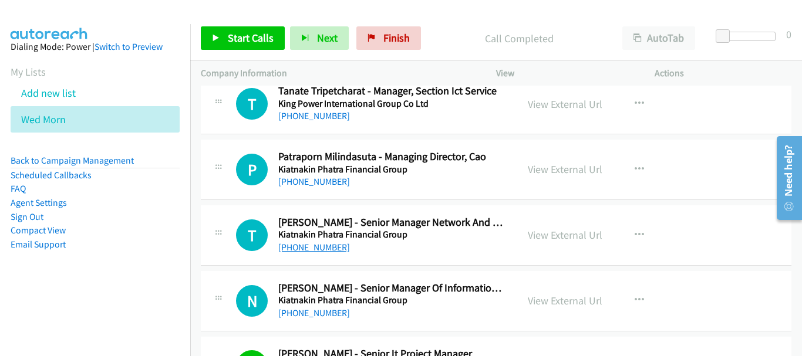
scroll to position [10281, 0]
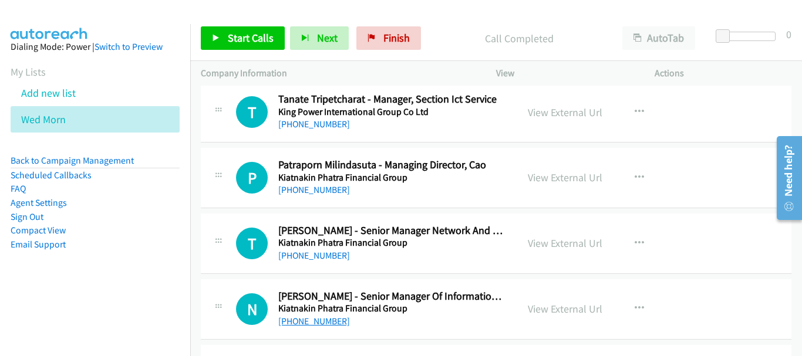
click at [303, 322] on link "+66 89 854 2936" at bounding box center [314, 321] width 72 height 11
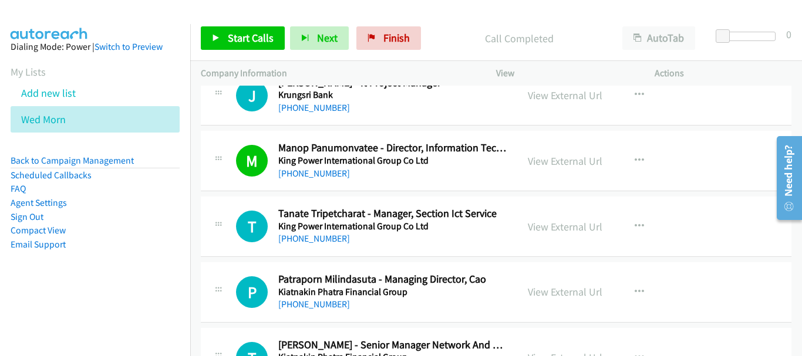
scroll to position [10164, 0]
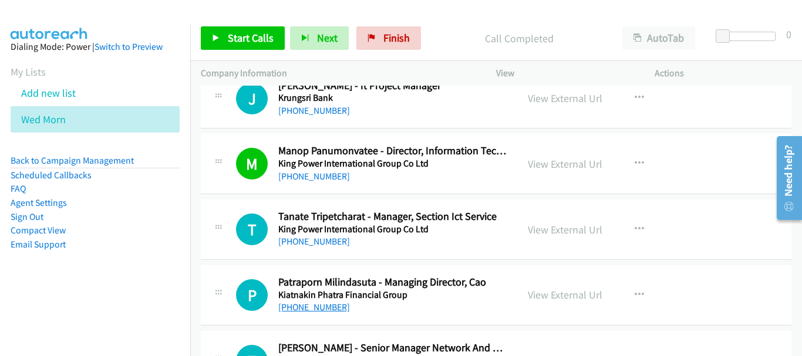
click at [328, 308] on link "+66 85 903 2888" at bounding box center [314, 307] width 72 height 11
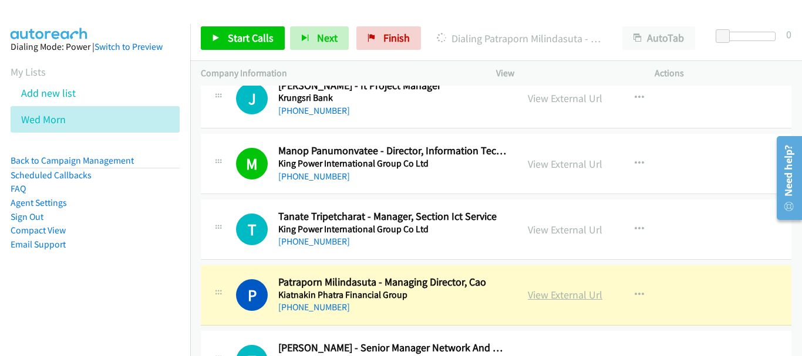
click at [554, 293] on link "View External Url" at bounding box center [565, 294] width 75 height 13
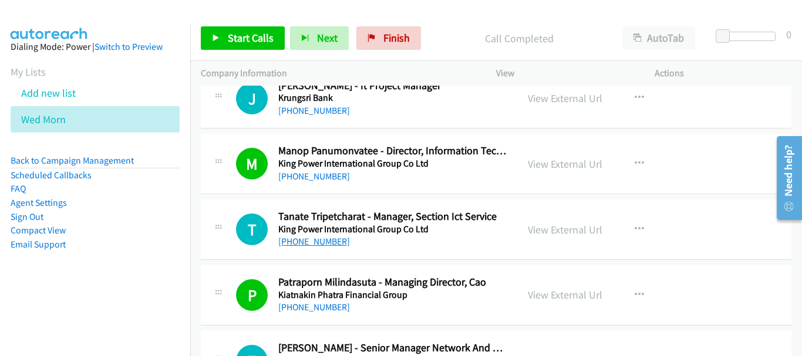
click at [325, 242] on link "+66 94 480 4060" at bounding box center [314, 241] width 72 height 11
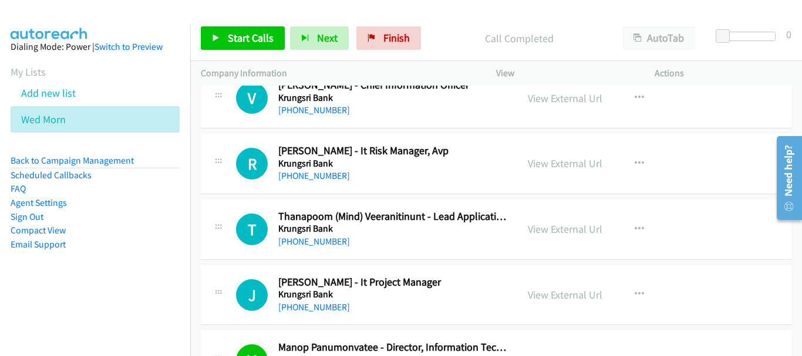
scroll to position [9988, 0]
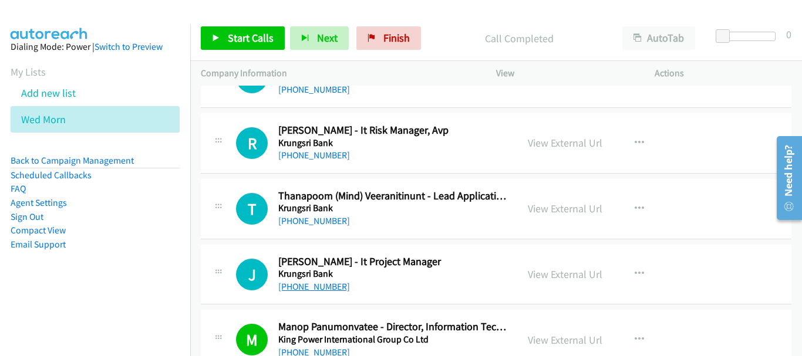
click at [320, 289] on link "+66 66 296 2000" at bounding box center [314, 286] width 72 height 11
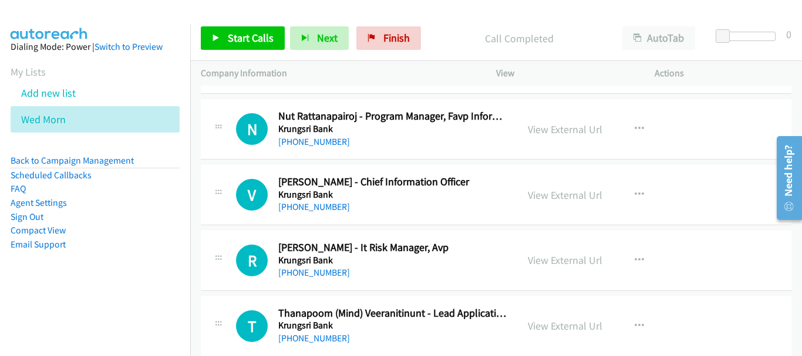
scroll to position [9811, 0]
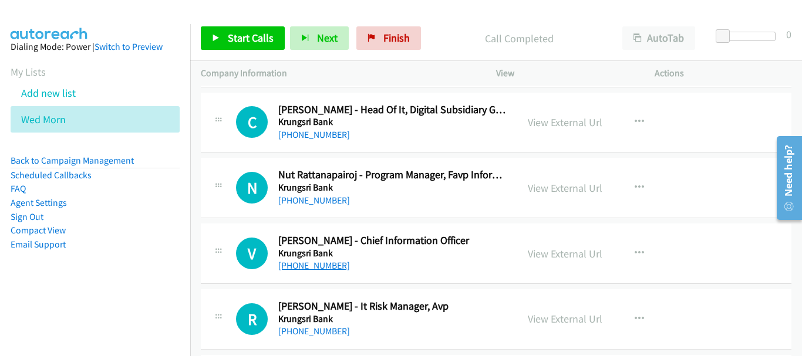
click at [317, 265] on link "+66 81 845 1079" at bounding box center [314, 265] width 72 height 11
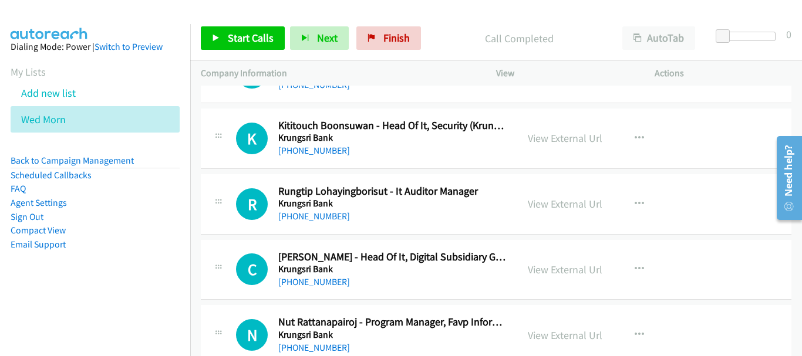
scroll to position [9635, 0]
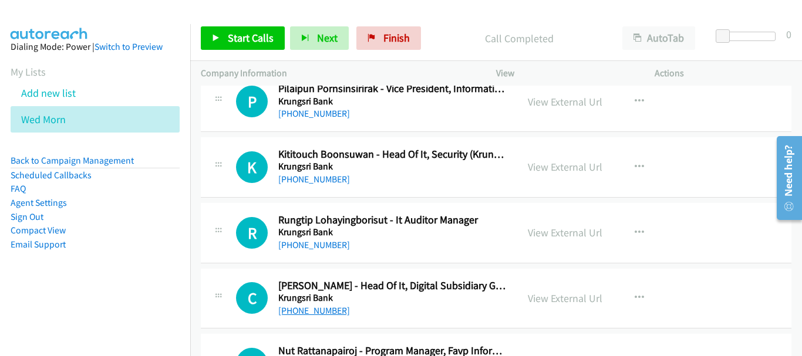
click at [325, 307] on link "+66 89 665 5335" at bounding box center [314, 310] width 72 height 11
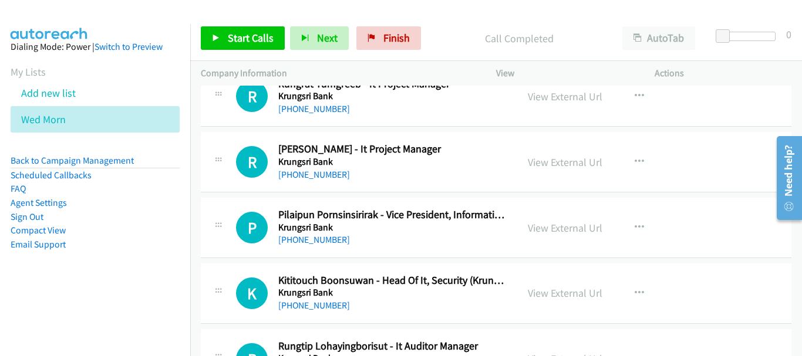
scroll to position [9530, 0]
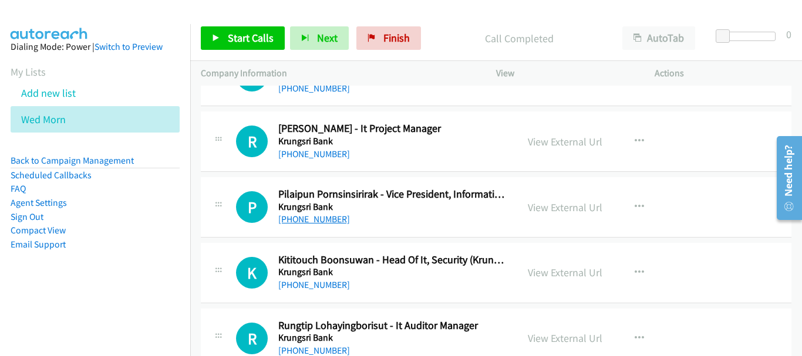
click at [318, 220] on link "+66 99 395 4942" at bounding box center [314, 219] width 72 height 11
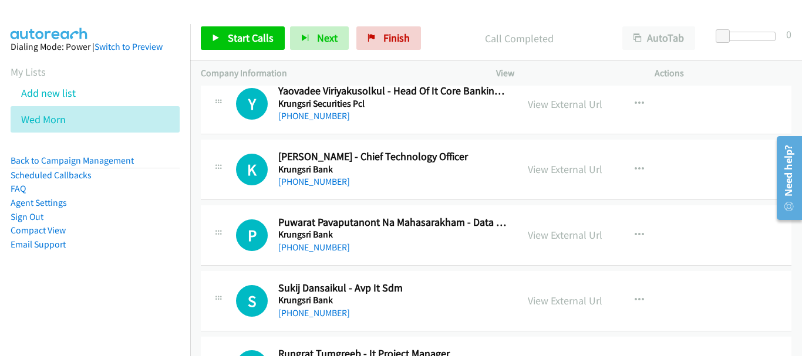
scroll to position [9236, 0]
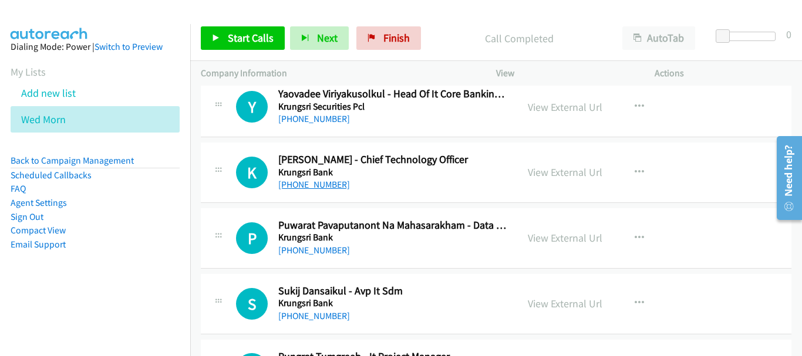
click at [323, 185] on link "+66 81 871 3199" at bounding box center [314, 184] width 72 height 11
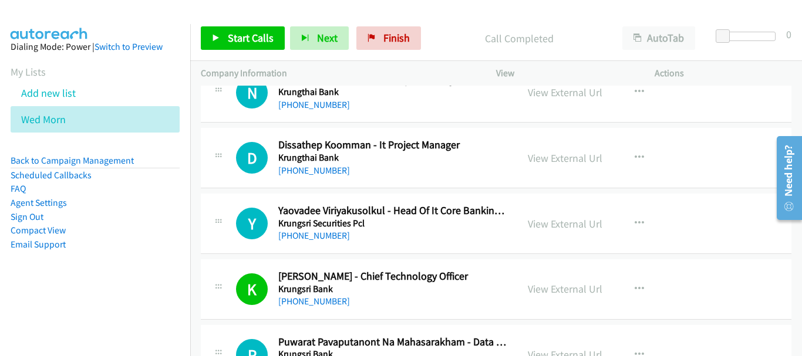
scroll to position [9119, 0]
click at [315, 233] on link "+66 80 909 2589" at bounding box center [314, 236] width 72 height 11
click at [309, 167] on link "+66 98 283 9195" at bounding box center [314, 171] width 72 height 11
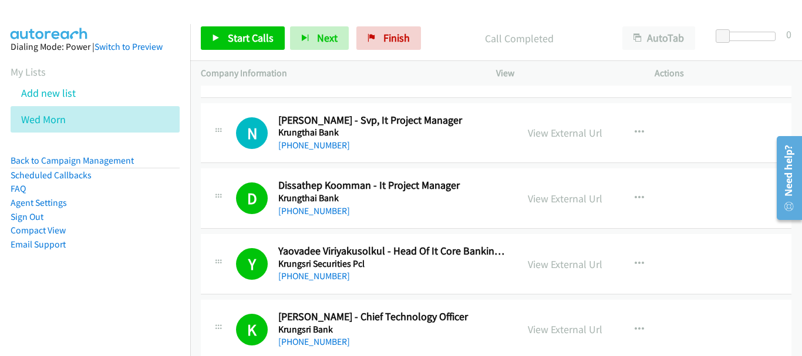
scroll to position [9072, 0]
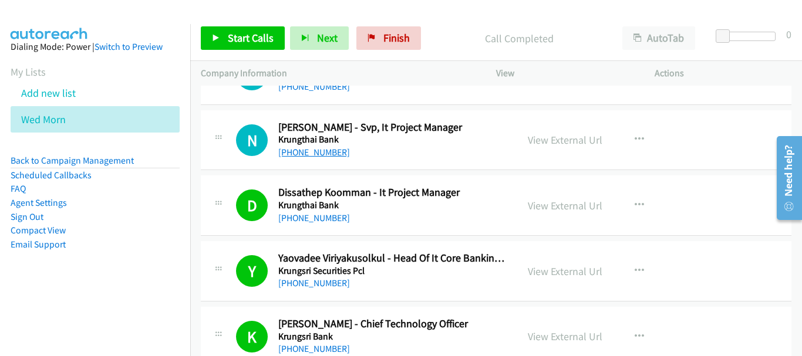
click at [323, 150] on link "+66 81 444 7962" at bounding box center [314, 152] width 72 height 11
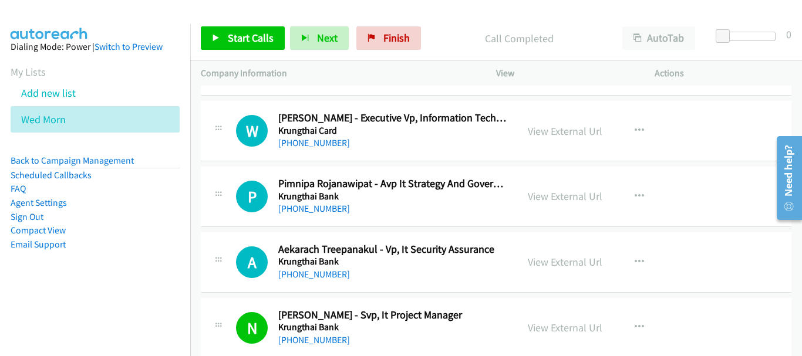
scroll to position [8861, 0]
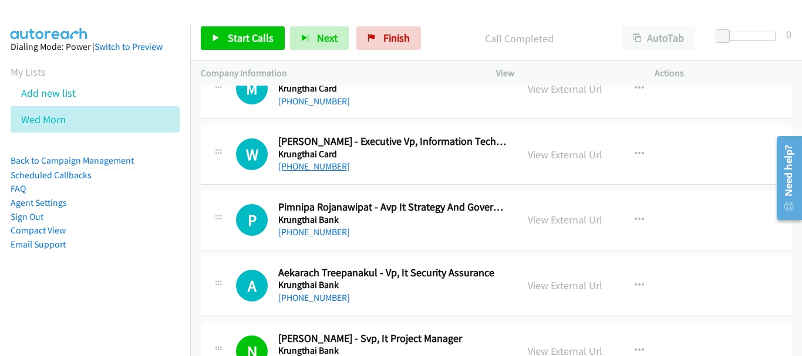
click at [306, 171] on link "+66 83 540 8281" at bounding box center [314, 166] width 72 height 11
click at [335, 237] on link "+66 89 900 5464" at bounding box center [314, 232] width 72 height 11
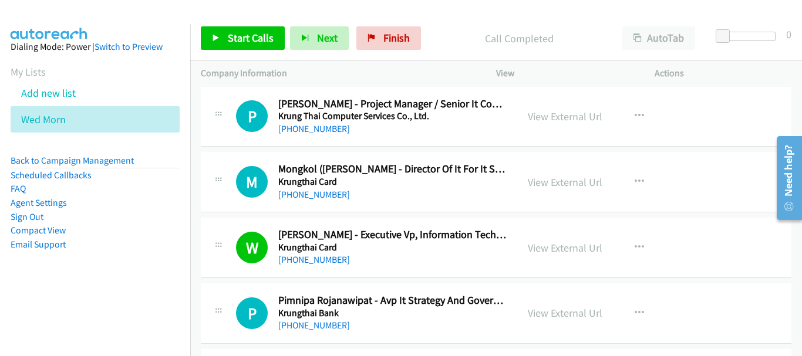
scroll to position [8767, 0]
click at [303, 195] on link "+66 81 926 9205" at bounding box center [314, 195] width 72 height 11
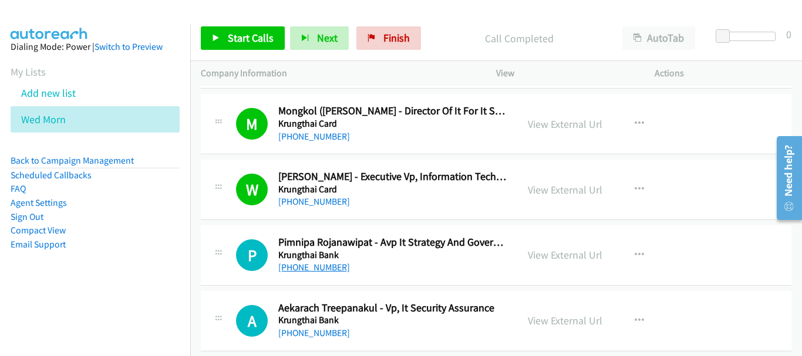
click at [325, 270] on link "+66 89 900 5464" at bounding box center [314, 267] width 72 height 11
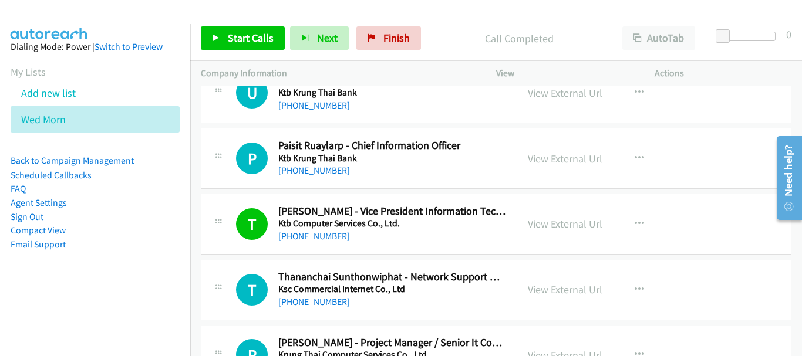
scroll to position [8473, 0]
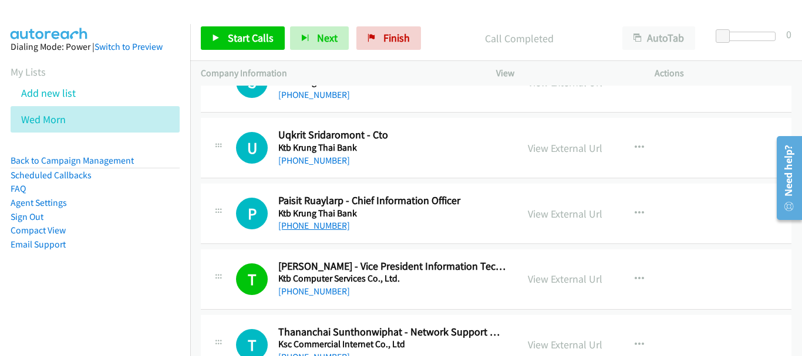
click at [328, 225] on link "+66 81 443 1559" at bounding box center [314, 225] width 72 height 11
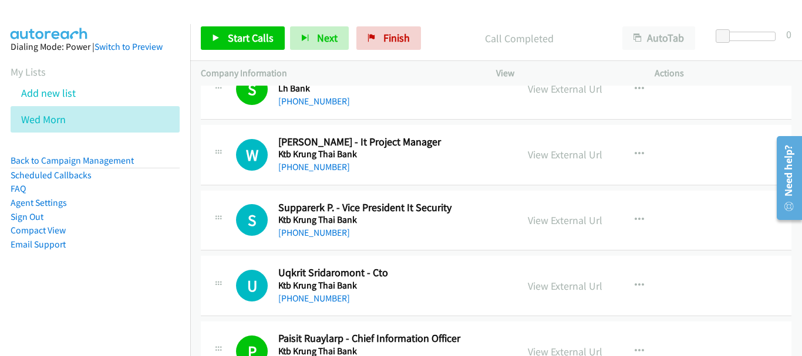
scroll to position [8356, 0]
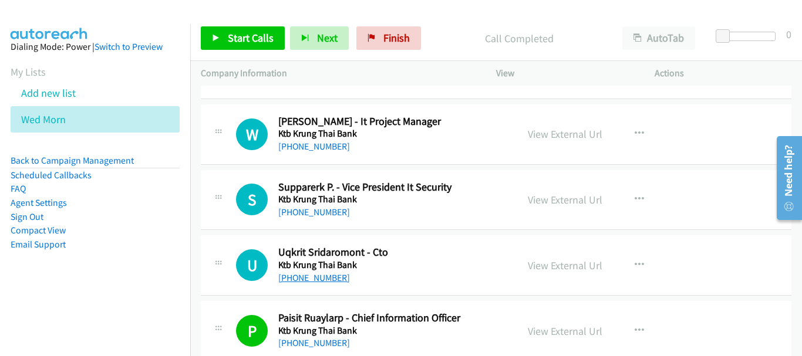
click at [318, 277] on link "+66 81 373 4613" at bounding box center [314, 277] width 72 height 11
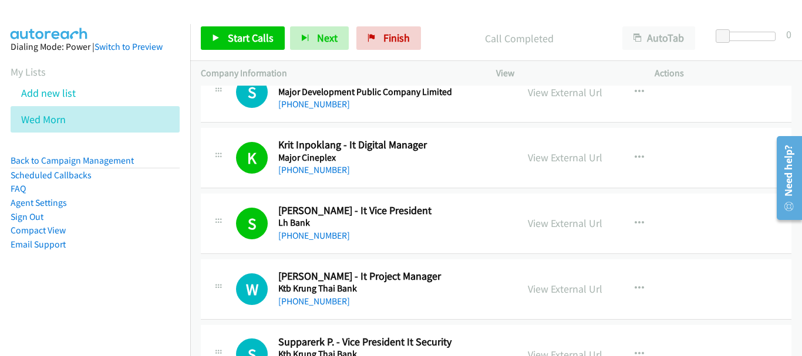
scroll to position [8180, 0]
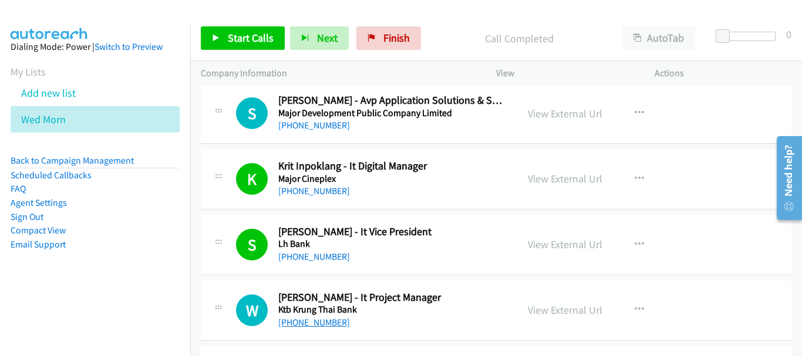
click at [328, 325] on link "+66 81 842 1214" at bounding box center [314, 322] width 72 height 11
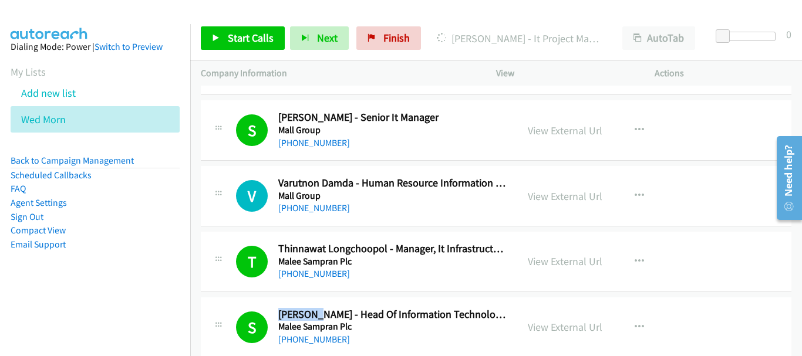
scroll to position [7945, 0]
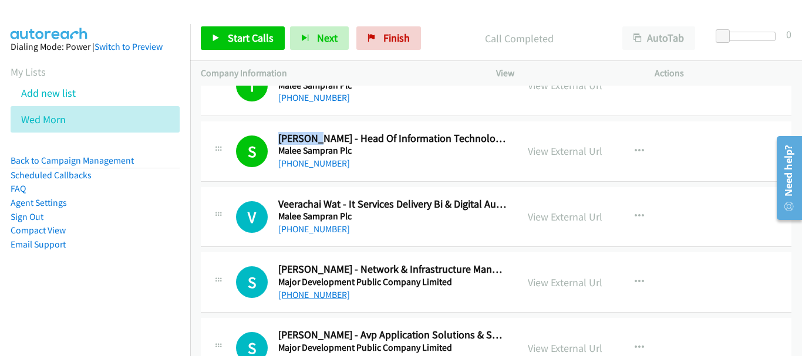
click at [312, 295] on link "+66 86 898 6985" at bounding box center [314, 294] width 72 height 11
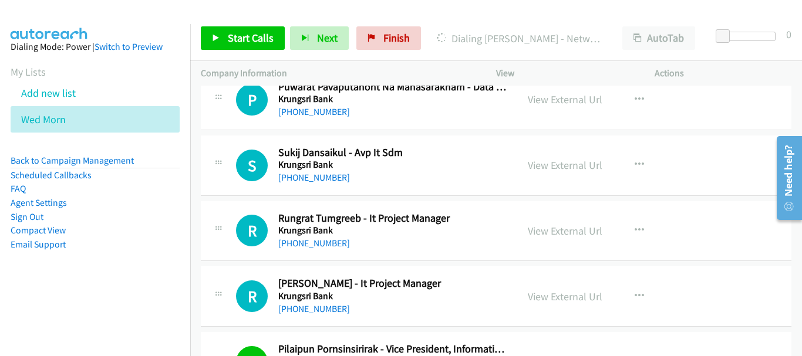
scroll to position [9354, 0]
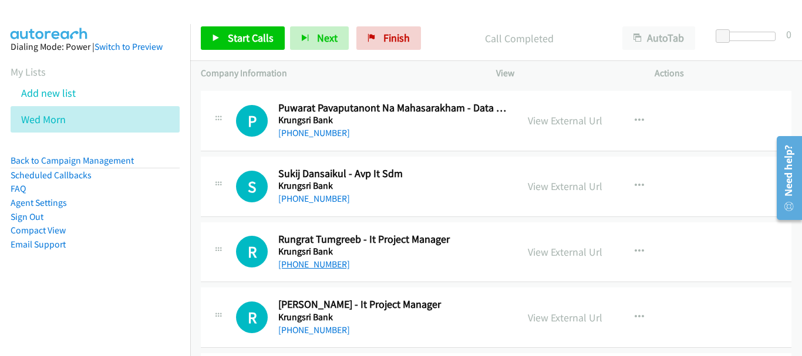
click at [317, 266] on link "+66 86 533 3005" at bounding box center [314, 264] width 72 height 11
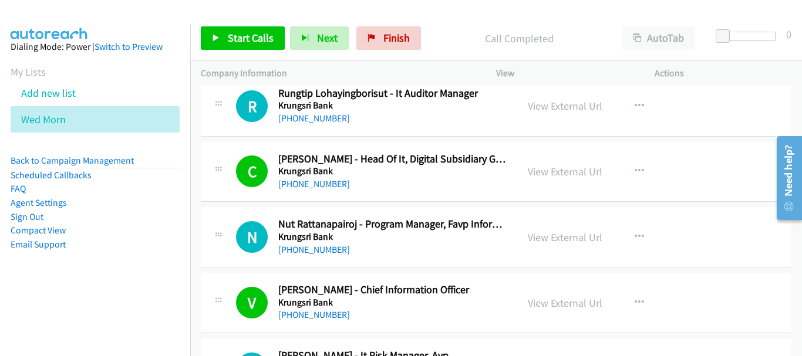
scroll to position [9765, 0]
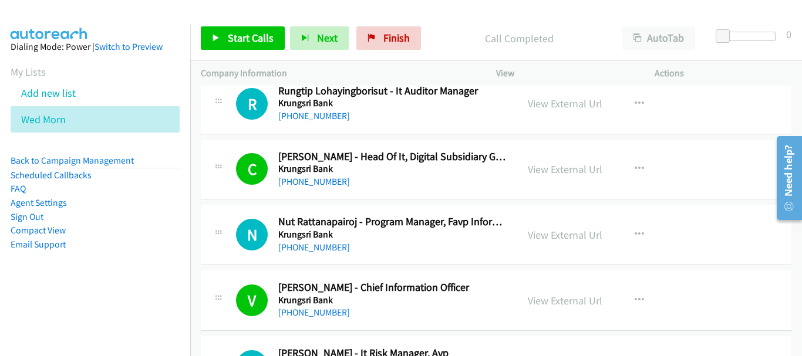
click at [329, 249] on link "+66 87 681 8187" at bounding box center [314, 247] width 72 height 11
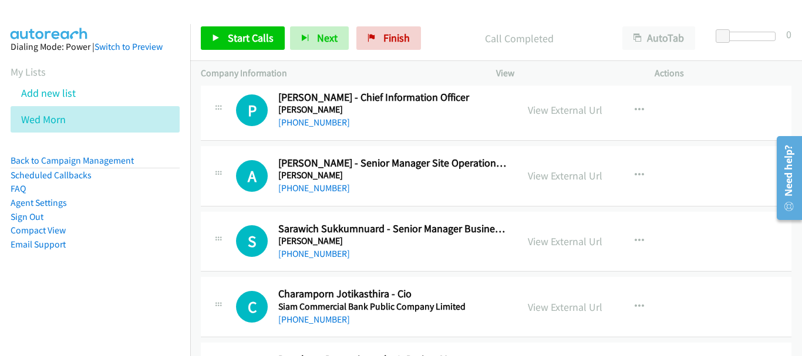
scroll to position [4173, 0]
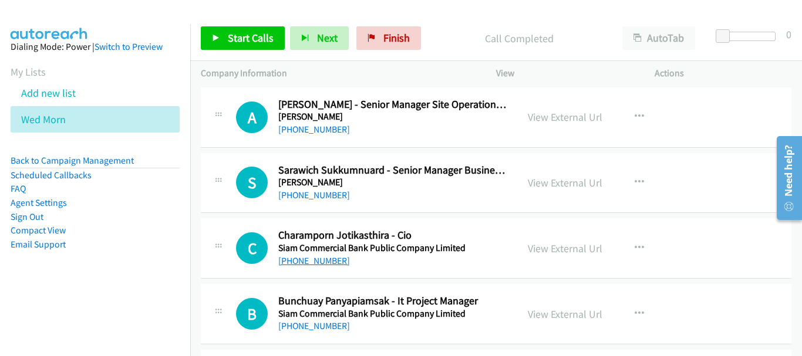
click at [323, 259] on link "+66 81 840 5900" at bounding box center [314, 260] width 72 height 11
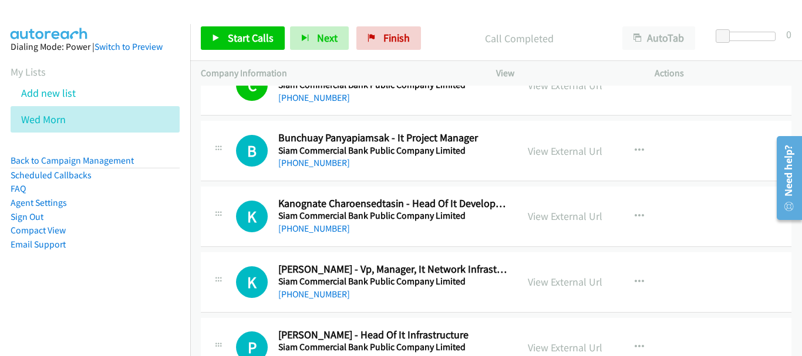
scroll to position [4349, 0]
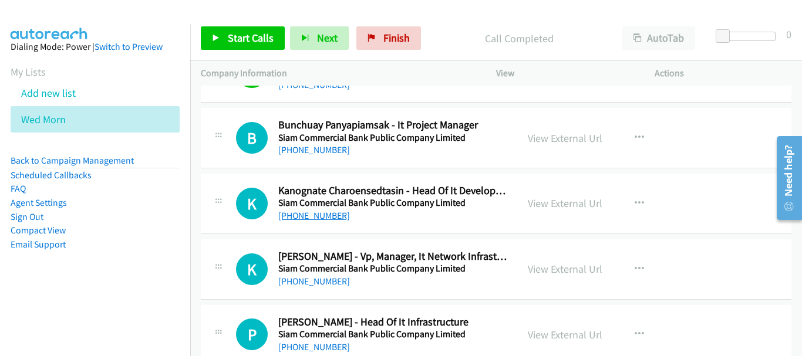
click at [319, 217] on link "+66 81 342 7110" at bounding box center [314, 215] width 72 height 11
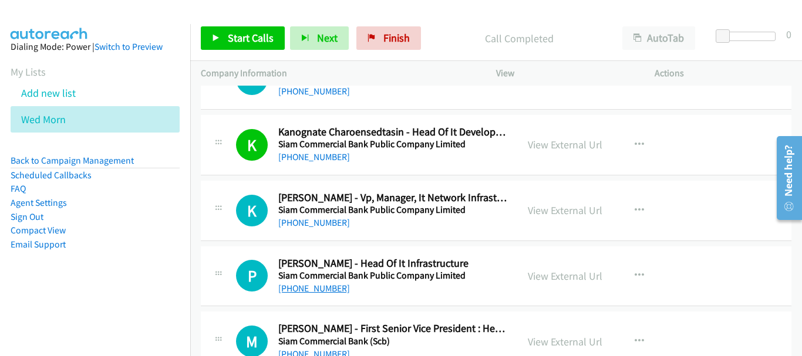
click at [333, 288] on link "+66 81 838 5514" at bounding box center [314, 288] width 72 height 11
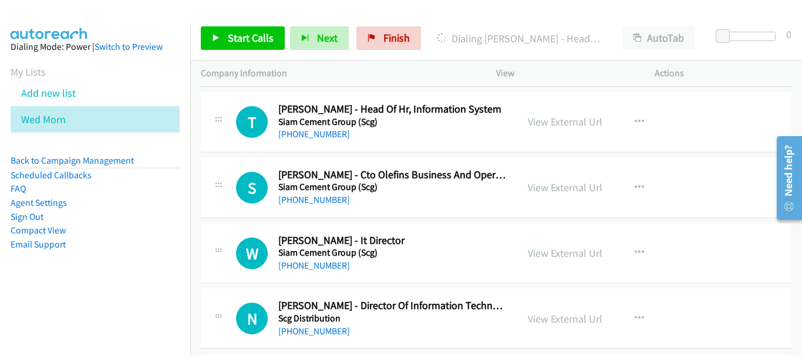
scroll to position [4760, 0]
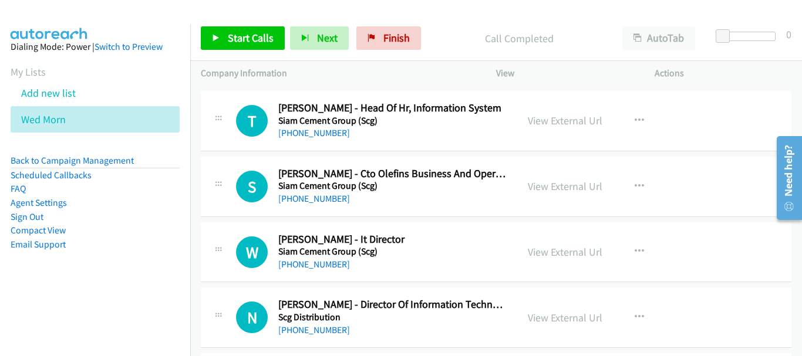
click at [319, 272] on div "W Callback Scheduled Wichian Jiamwijitkul - It Director Siam Cement Group (Scg)…" at bounding box center [496, 252] width 590 height 60
click at [319, 264] on link "+66 81 298 1036" at bounding box center [314, 264] width 72 height 11
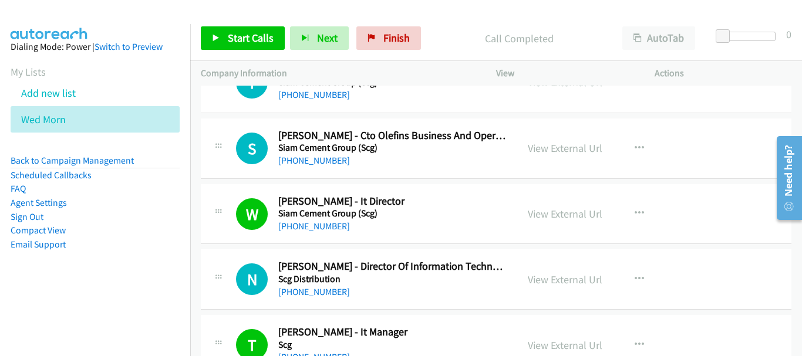
scroll to position [4819, 0]
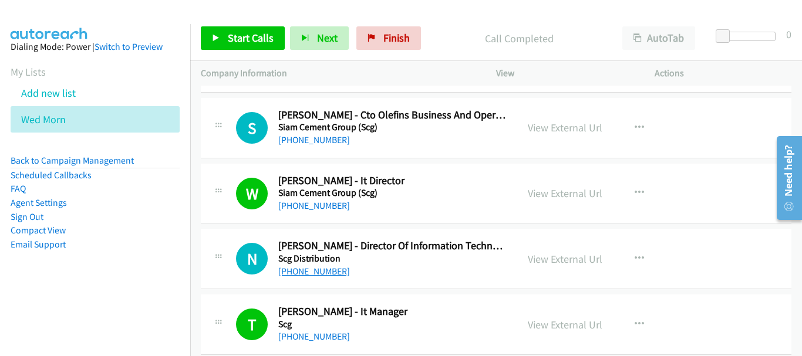
click at [325, 269] on link "+66 81 918 3939" at bounding box center [314, 271] width 72 height 11
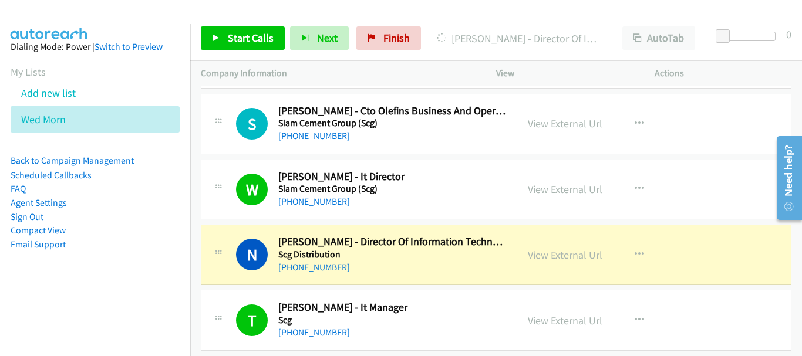
scroll to position [4760, 0]
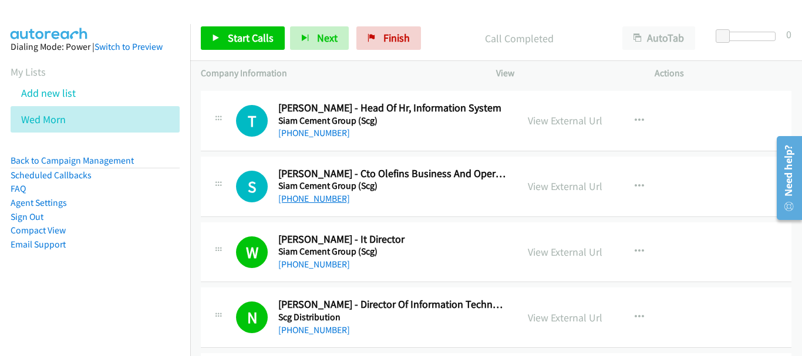
click at [337, 197] on link "+66 81 825 2481" at bounding box center [314, 198] width 72 height 11
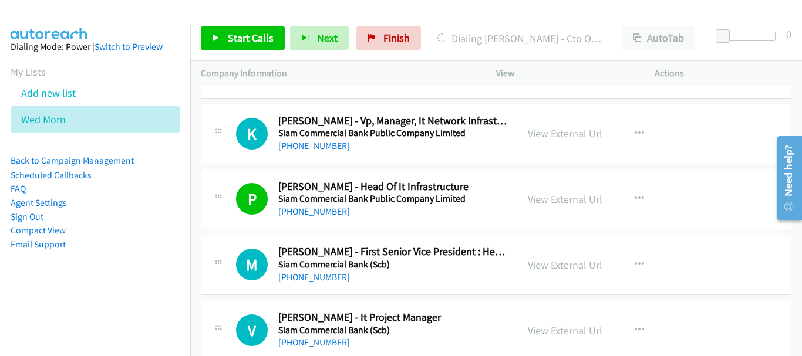
scroll to position [4466, 0]
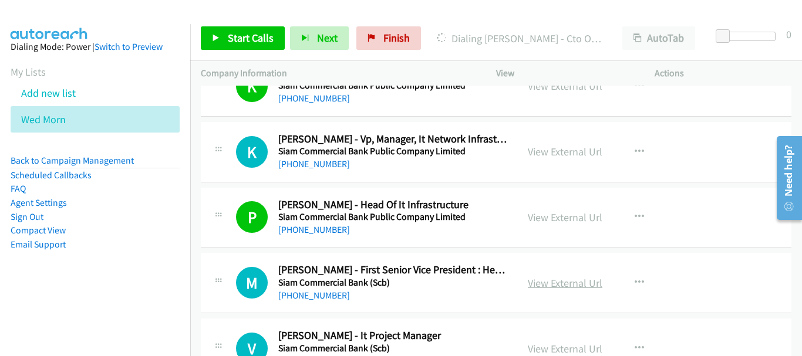
click at [553, 278] on link "View External Url" at bounding box center [565, 282] width 75 height 13
click at [328, 291] on link "+66 89 920 4466" at bounding box center [314, 295] width 72 height 11
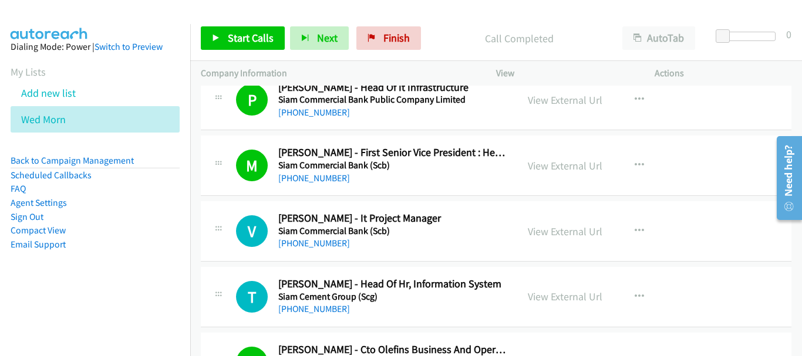
scroll to position [12670, 0]
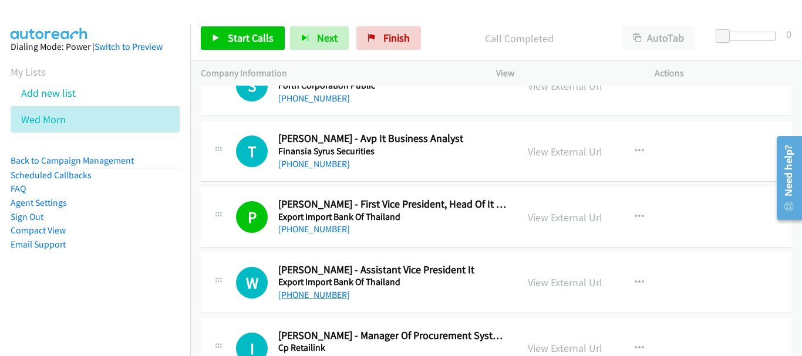
click at [319, 293] on link "+66 89 681 6282" at bounding box center [314, 294] width 72 height 11
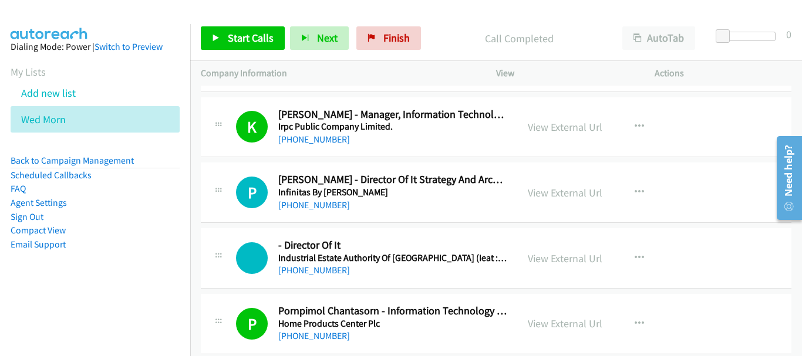
scroll to position [11848, 0]
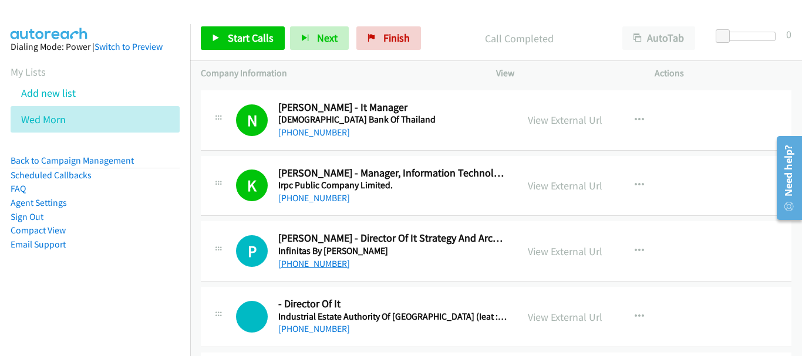
click at [329, 264] on link "+66 84 444 1412" at bounding box center [314, 263] width 72 height 11
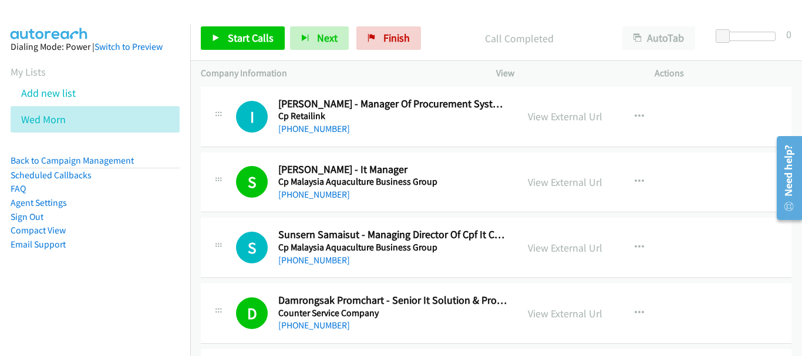
scroll to position [12905, 0]
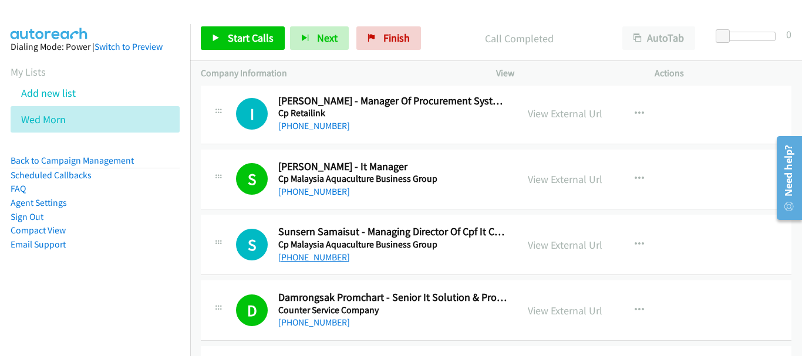
click at [327, 254] on link "+66 83 565 9999" at bounding box center [314, 257] width 72 height 11
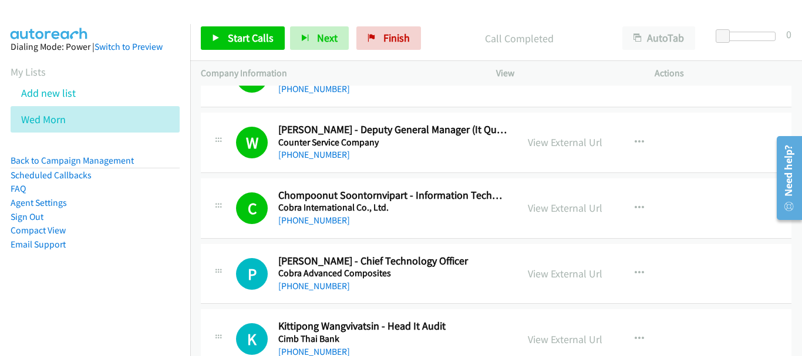
scroll to position [13139, 0]
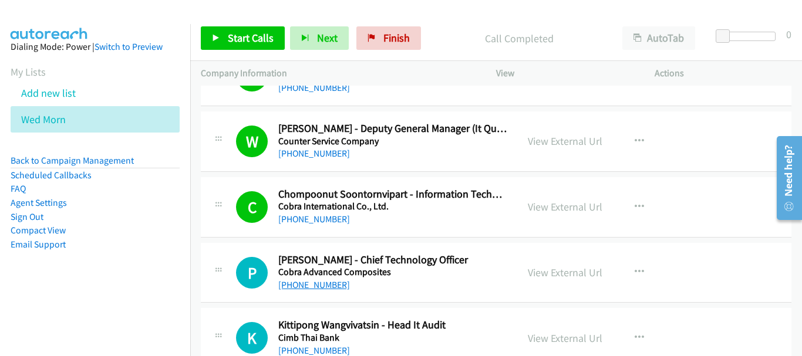
click at [333, 284] on link "+66 81 827 0851" at bounding box center [314, 284] width 72 height 11
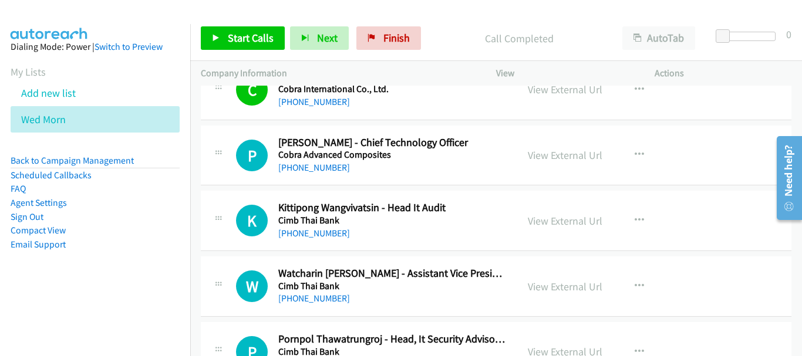
scroll to position [13315, 0]
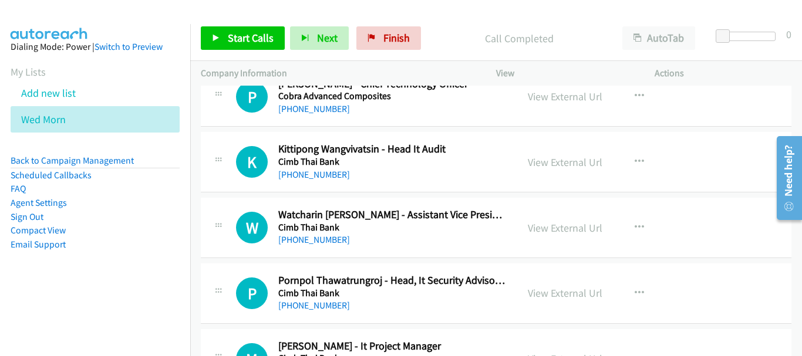
click at [348, 241] on div "+66 87 785 2343" at bounding box center [392, 240] width 228 height 14
click at [326, 241] on link "+66 87 785 2343" at bounding box center [314, 239] width 72 height 11
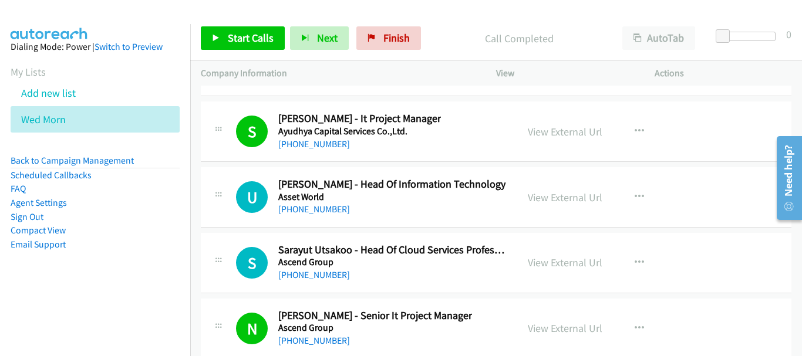
scroll to position [15839, 0]
click at [315, 207] on link "+66 86 402 6325" at bounding box center [314, 209] width 72 height 11
click at [542, 202] on link "View External Url" at bounding box center [565, 197] width 75 height 13
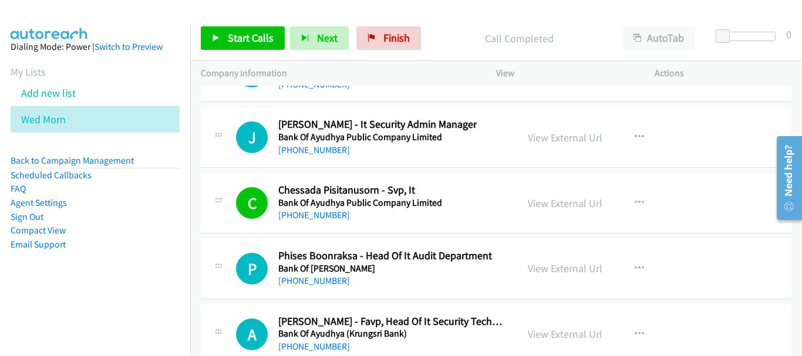
scroll to position [15094, 0]
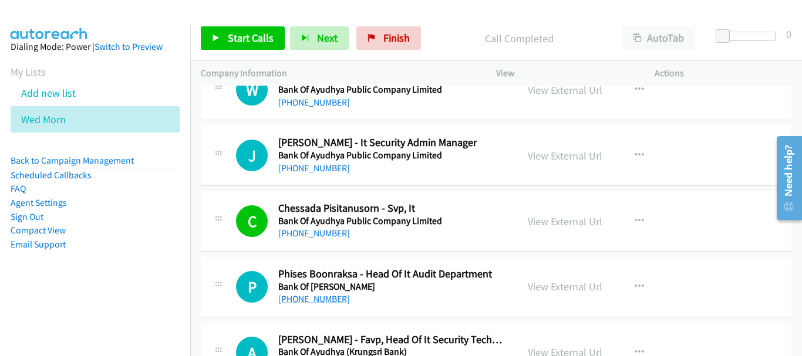
click at [315, 302] on link "+66 89 669 3010" at bounding box center [314, 298] width 72 height 11
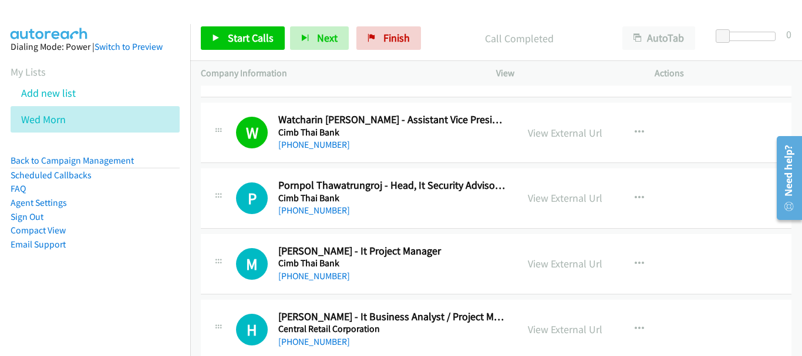
scroll to position [13392, 0]
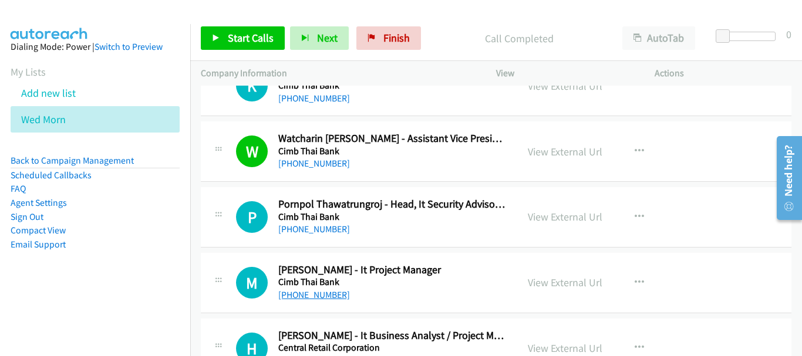
click at [323, 292] on link "+66 80 796 8924" at bounding box center [314, 294] width 72 height 11
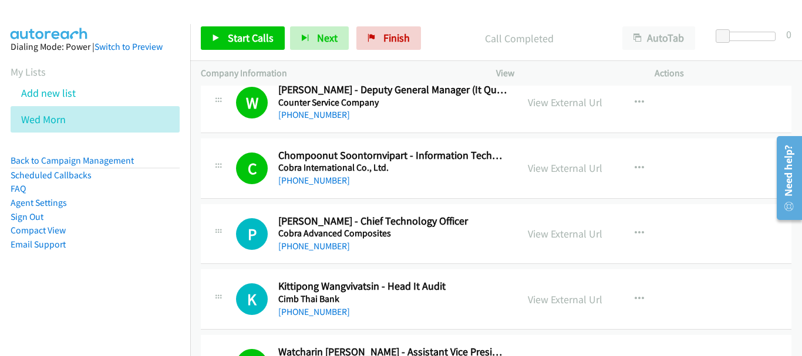
scroll to position [13157, 0]
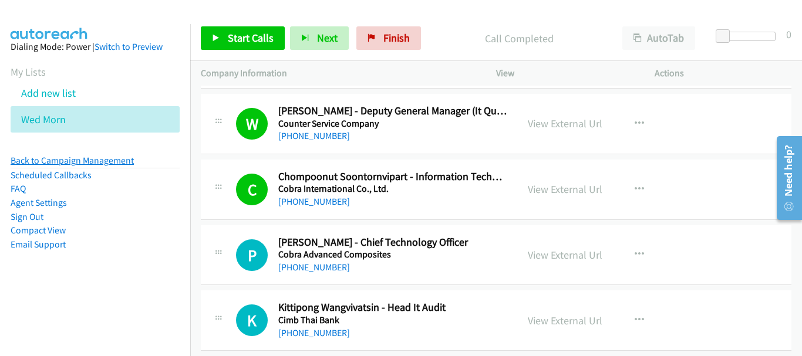
click at [67, 161] on link "Back to Campaign Management" at bounding box center [72, 160] width 123 height 11
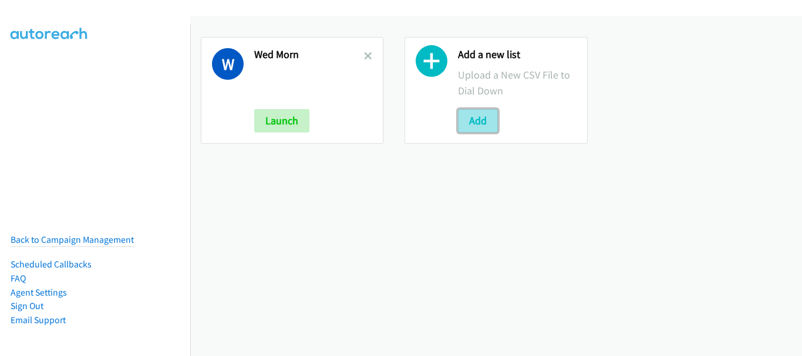
click at [465, 121] on button "Add" at bounding box center [478, 120] width 40 height 23
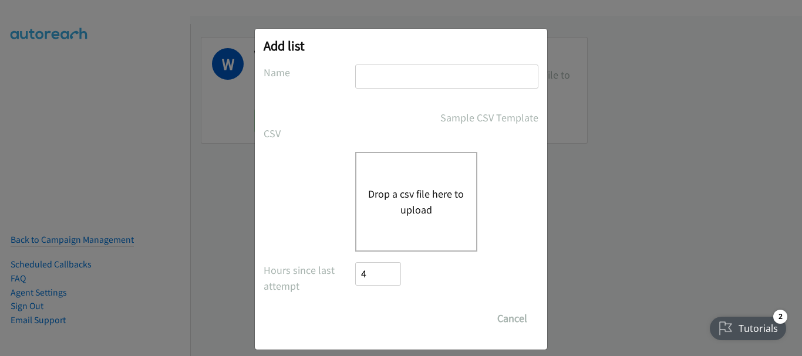
click at [421, 82] on input "text" at bounding box center [446, 77] width 183 height 24
type input "SG"
click at [386, 180] on div "Drop a csv file here to upload" at bounding box center [416, 202] width 122 height 100
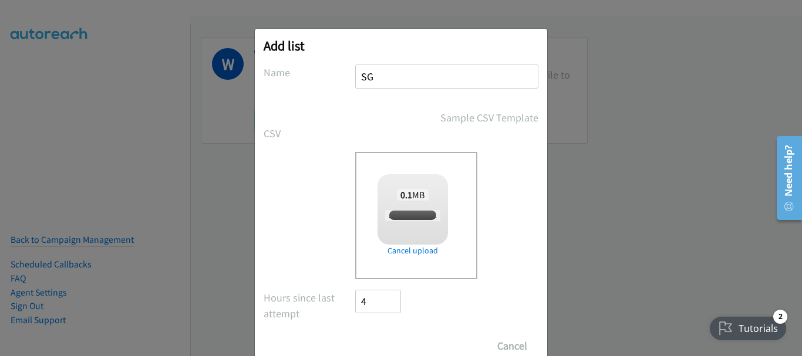
checkbox input "true"
click at [393, 342] on input "Save List" at bounding box center [386, 346] width 62 height 23
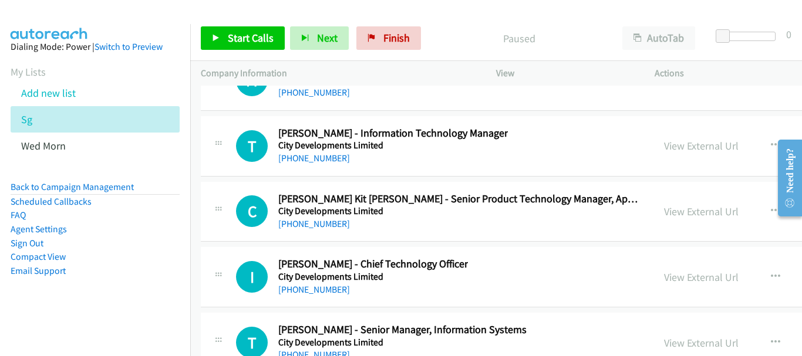
scroll to position [45113, 0]
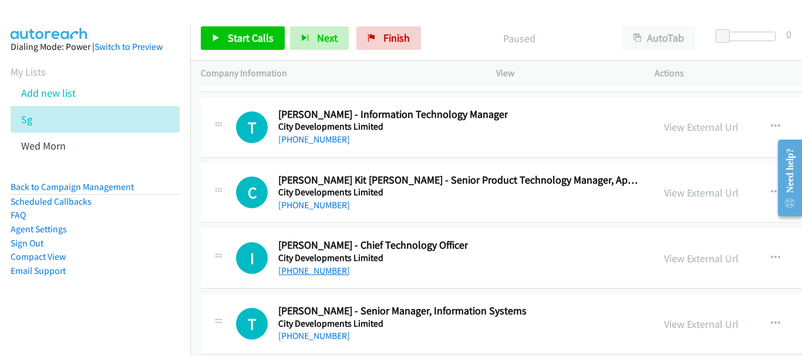
click at [331, 271] on link "[PHONE_NUMBER]" at bounding box center [314, 270] width 72 height 11
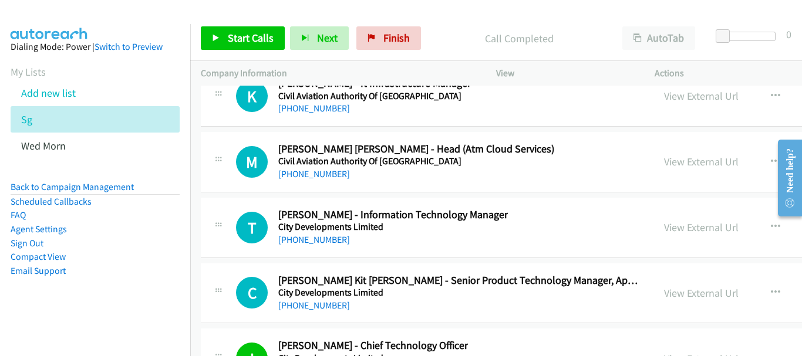
scroll to position [44995, 0]
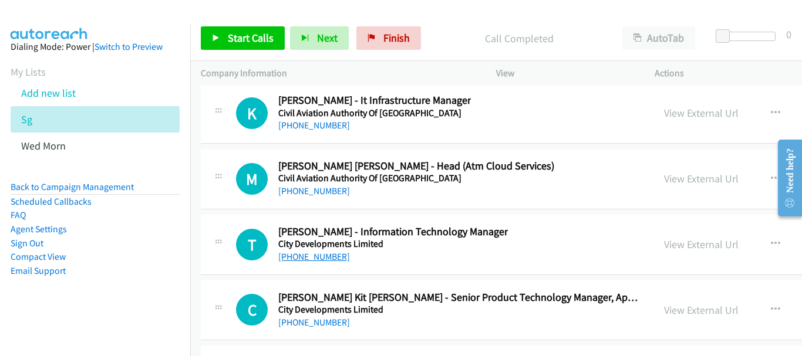
click at [329, 254] on link "[PHONE_NUMBER]" at bounding box center [314, 256] width 72 height 11
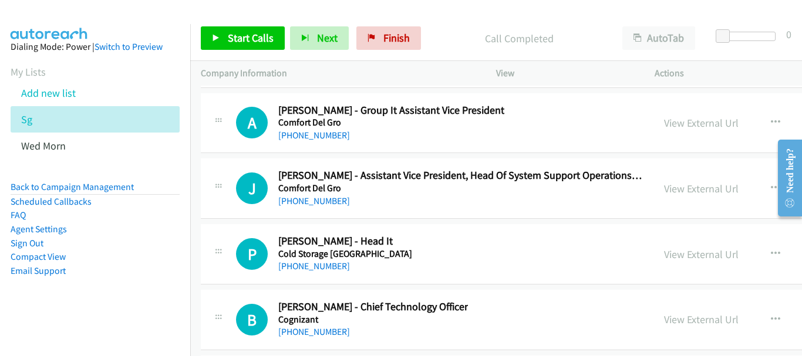
scroll to position [44467, 0]
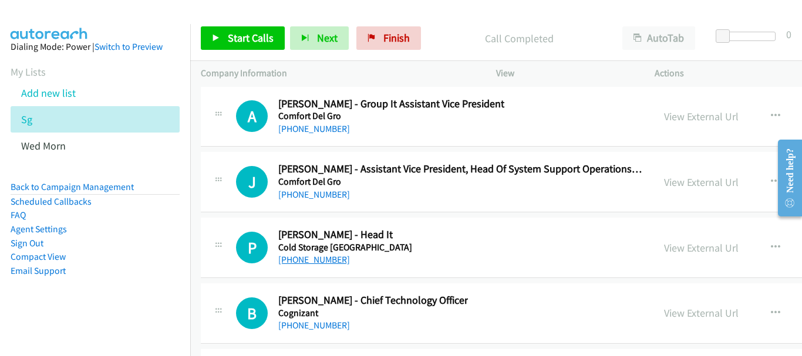
click at [326, 258] on link "[PHONE_NUMBER]" at bounding box center [314, 259] width 72 height 11
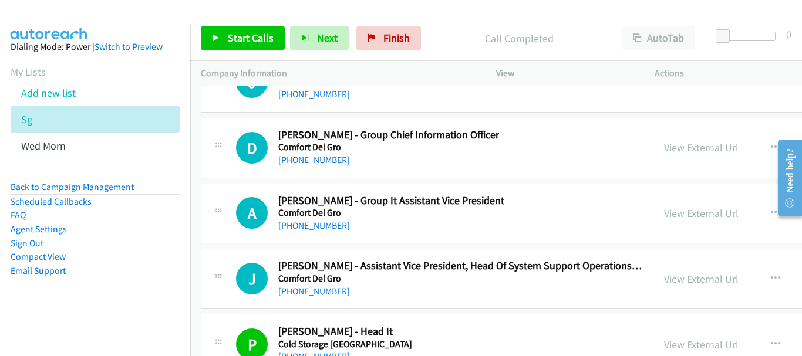
scroll to position [44350, 0]
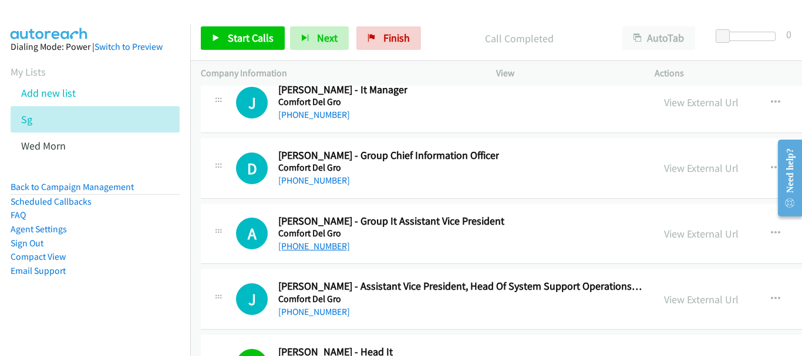
click at [313, 245] on link "[PHONE_NUMBER]" at bounding box center [314, 246] width 72 height 11
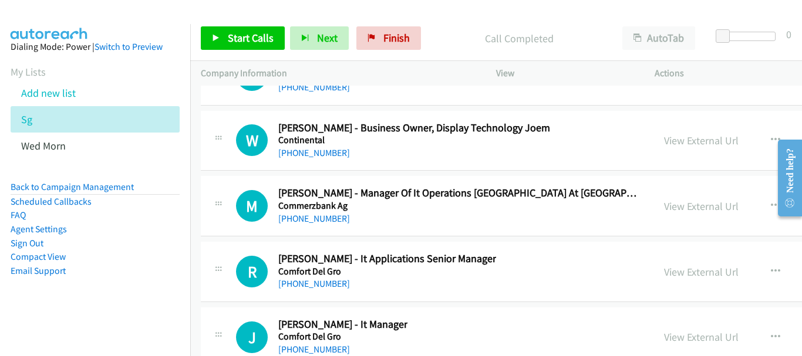
scroll to position [44174, 0]
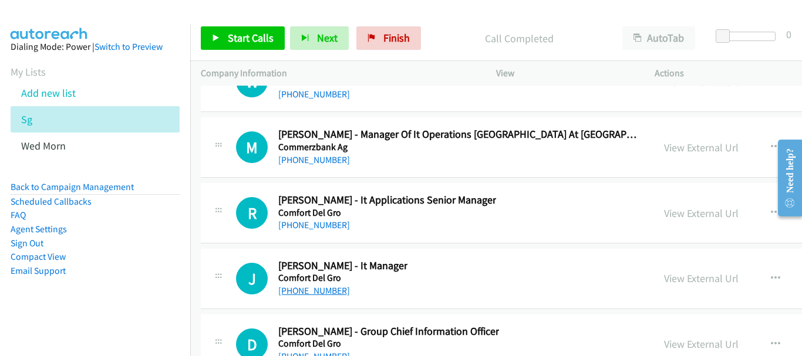
click at [323, 288] on link "[PHONE_NUMBER]" at bounding box center [314, 290] width 72 height 11
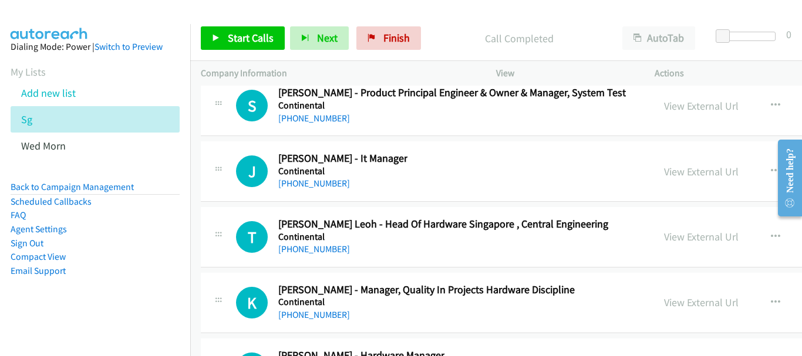
scroll to position [43763, 0]
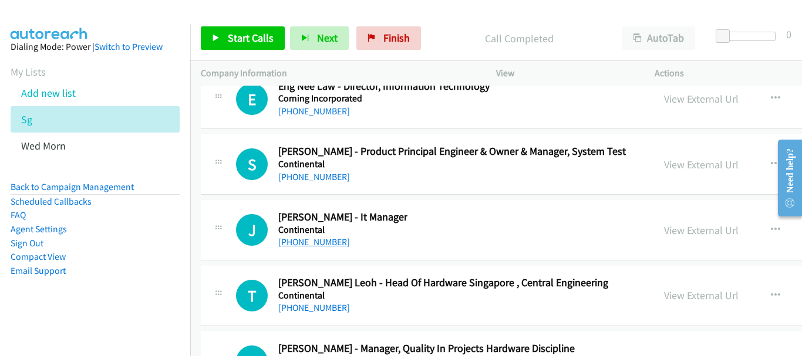
click at [315, 242] on link "[PHONE_NUMBER]" at bounding box center [314, 242] width 72 height 11
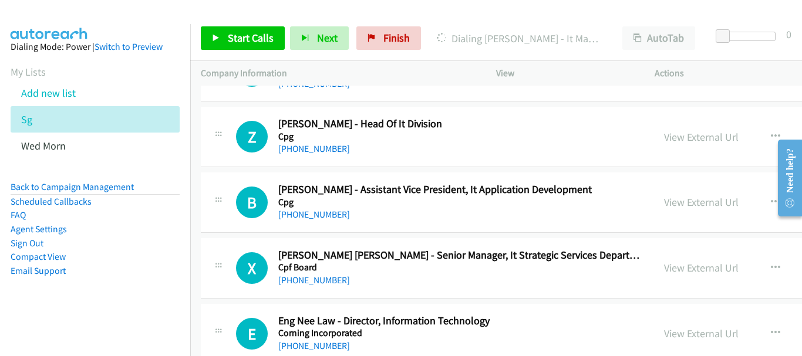
scroll to position [43587, 0]
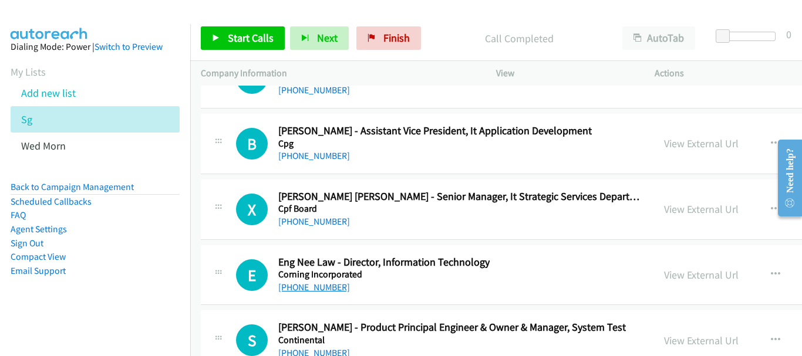
click at [295, 282] on link "[PHONE_NUMBER]" at bounding box center [314, 287] width 72 height 11
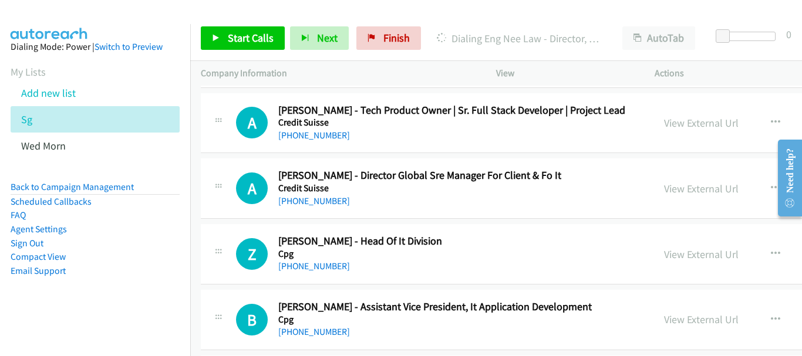
scroll to position [43352, 0]
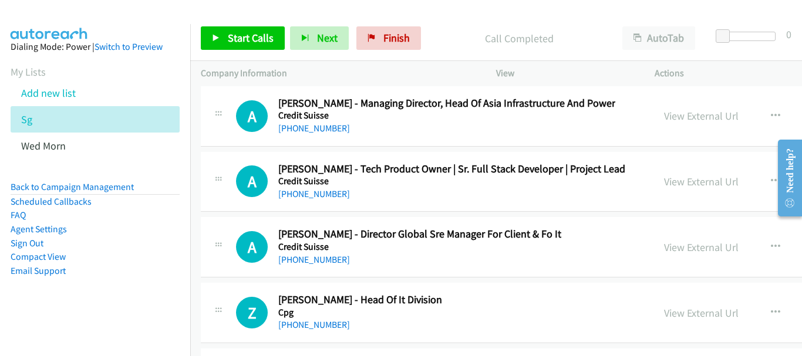
click at [327, 331] on div "[PHONE_NUMBER]" at bounding box center [360, 325] width 164 height 14
click at [324, 323] on link "[PHONE_NUMBER]" at bounding box center [314, 324] width 72 height 11
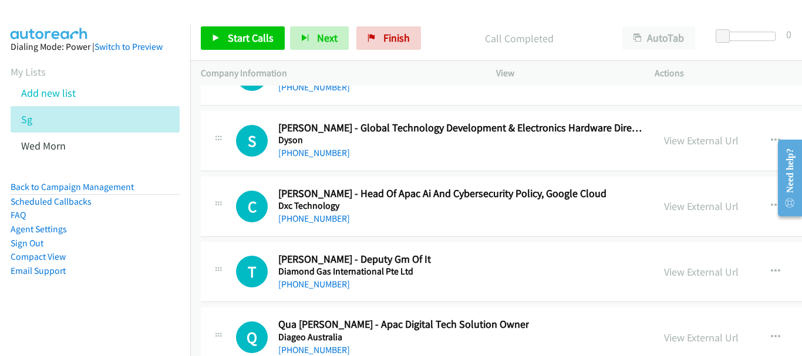
scroll to position [39772, 0]
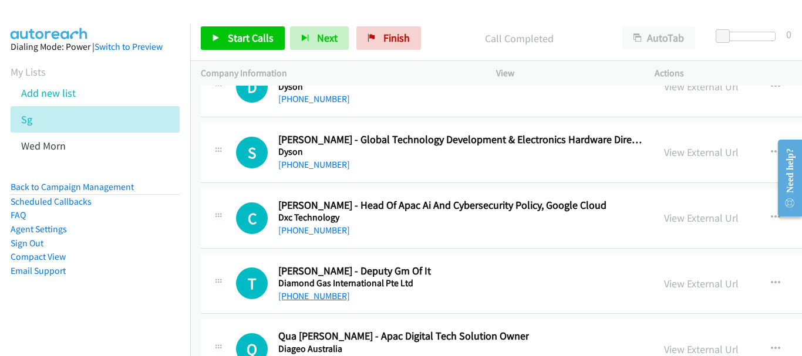
click at [321, 294] on link "[PHONE_NUMBER]" at bounding box center [314, 296] width 72 height 11
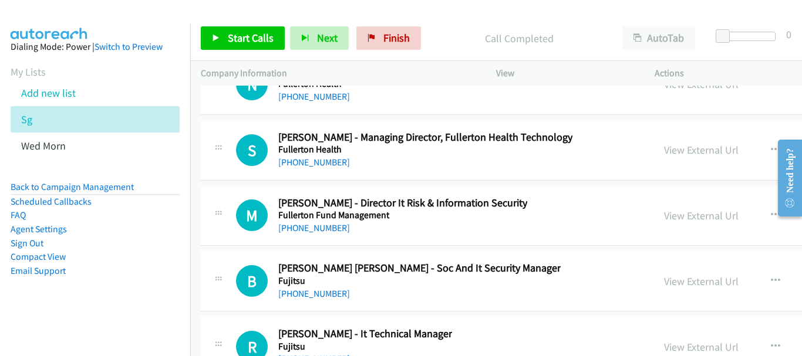
scroll to position [37013, 0]
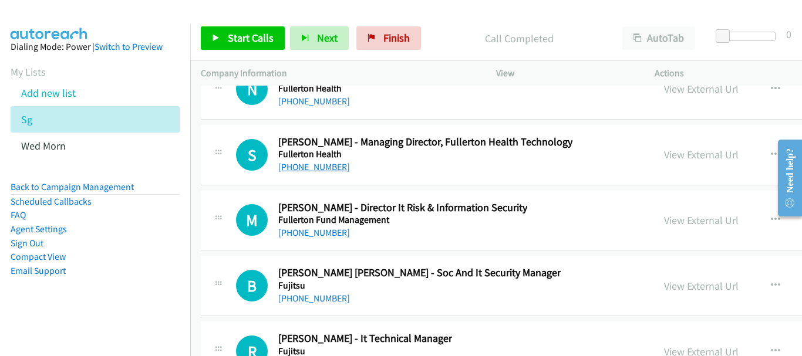
click at [327, 161] on link "[PHONE_NUMBER]" at bounding box center [314, 166] width 72 height 11
click at [286, 166] on link "[PHONE_NUMBER]" at bounding box center [314, 166] width 72 height 11
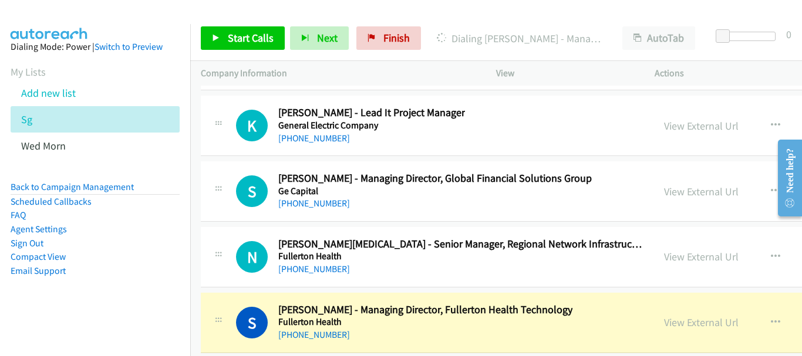
scroll to position [36837, 0]
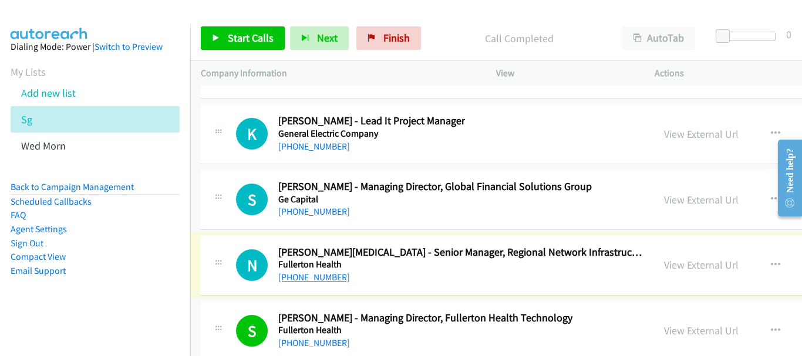
click at [319, 273] on link "[PHONE_NUMBER]" at bounding box center [314, 277] width 72 height 11
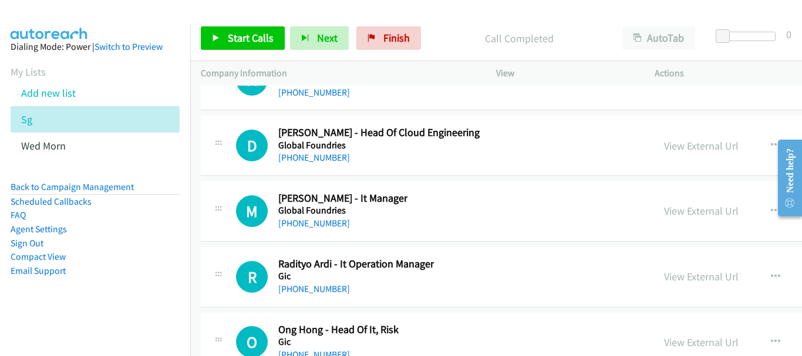
scroll to position [35781, 0]
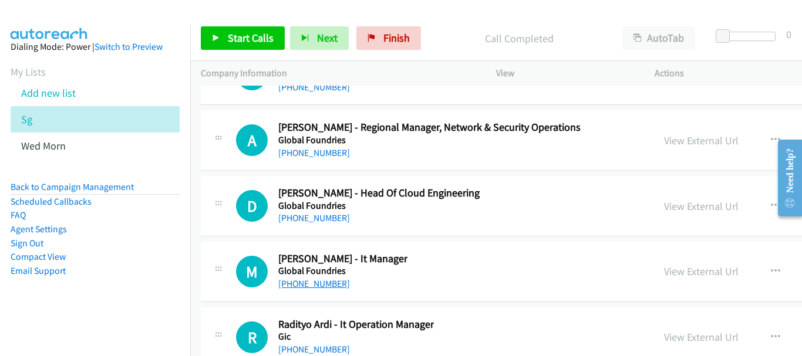
click at [326, 284] on link "[PHONE_NUMBER]" at bounding box center [314, 283] width 72 height 11
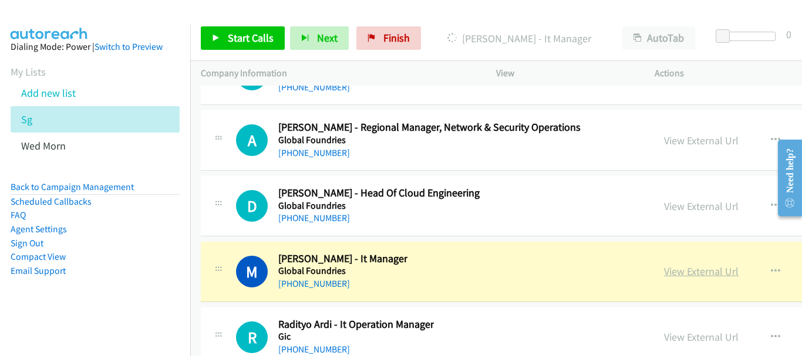
click at [664, 271] on link "View External Url" at bounding box center [701, 271] width 75 height 13
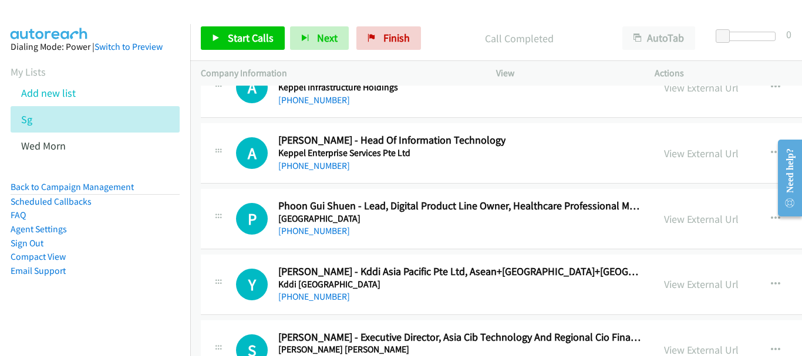
scroll to position [26566, 0]
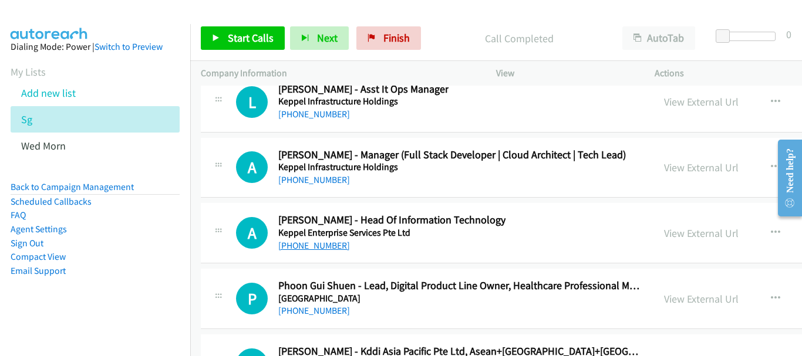
click at [299, 244] on link "[PHONE_NUMBER]" at bounding box center [314, 245] width 72 height 11
click at [320, 244] on link "[PHONE_NUMBER]" at bounding box center [314, 245] width 72 height 11
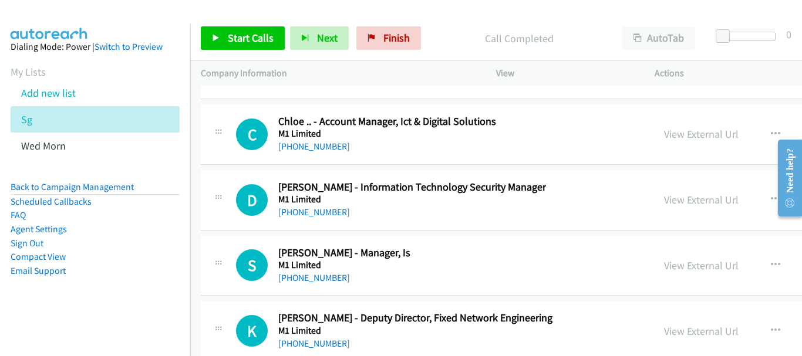
scroll to position [25040, 0]
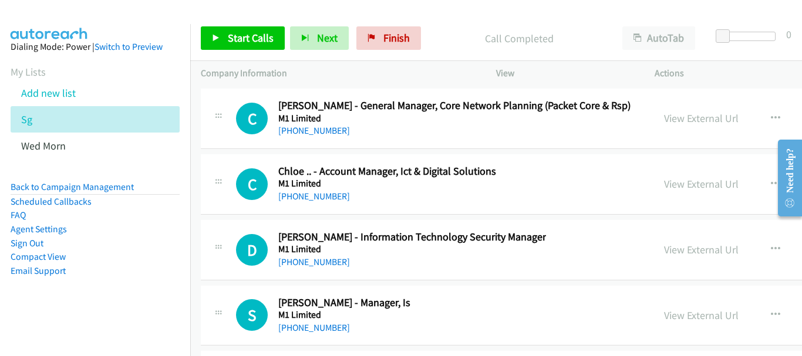
drag, startPoint x: 795, startPoint y: 221, endPoint x: 795, endPoint y: 205, distance: 15.3
click at [795, 131] on main "Need help? Resource Center AutoReach Help Help Get the help you need from our k…" at bounding box center [785, 131] width 34 height 0
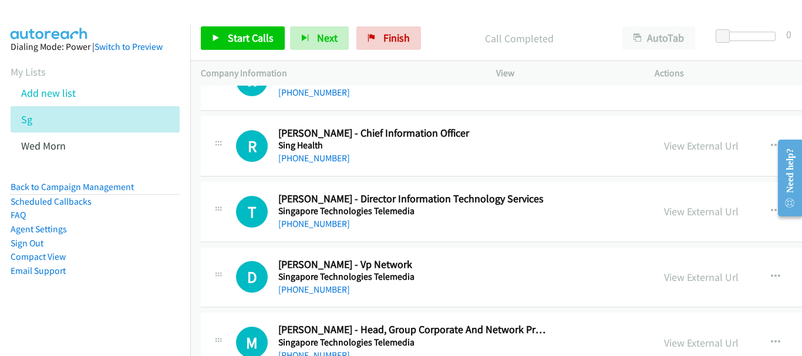
scroll to position [10367, 0]
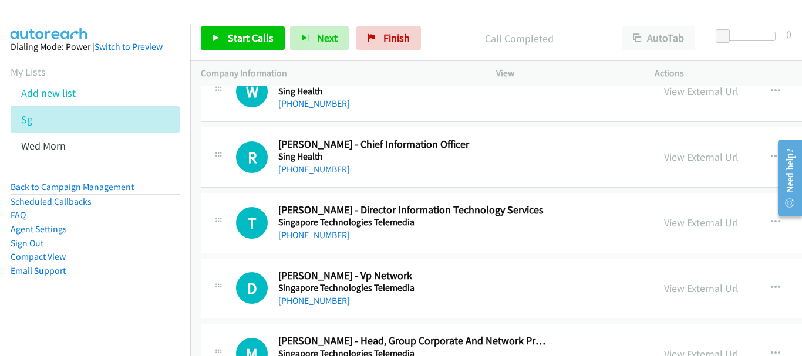
click at [313, 235] on link "[PHONE_NUMBER]" at bounding box center [314, 234] width 72 height 11
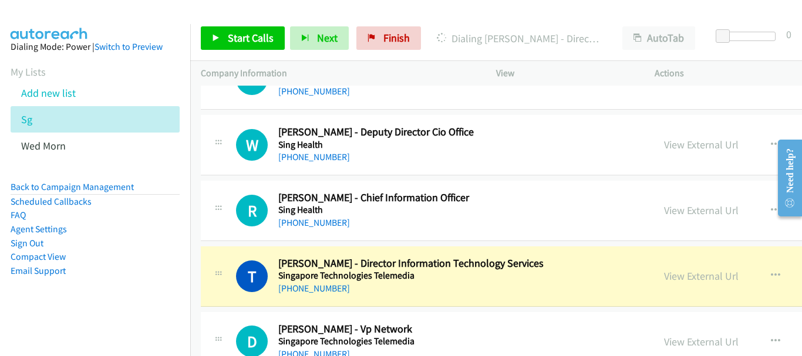
scroll to position [10309, 0]
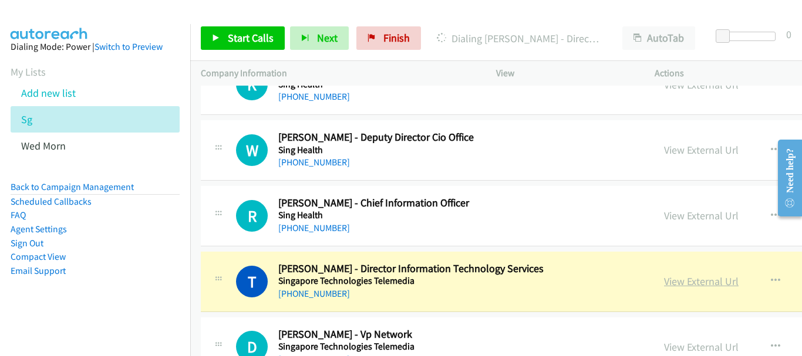
click at [664, 279] on link "View External Url" at bounding box center [701, 281] width 75 height 13
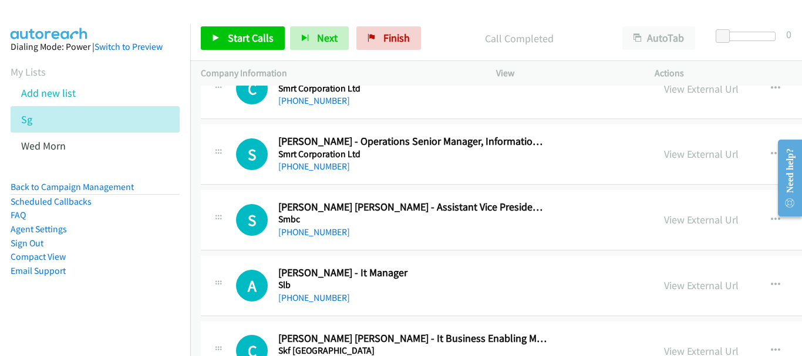
scroll to position [2972, 0]
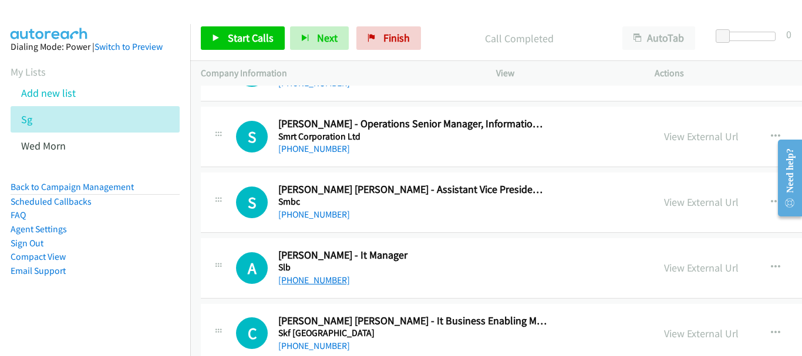
click at [322, 281] on link "[PHONE_NUMBER]" at bounding box center [314, 280] width 72 height 11
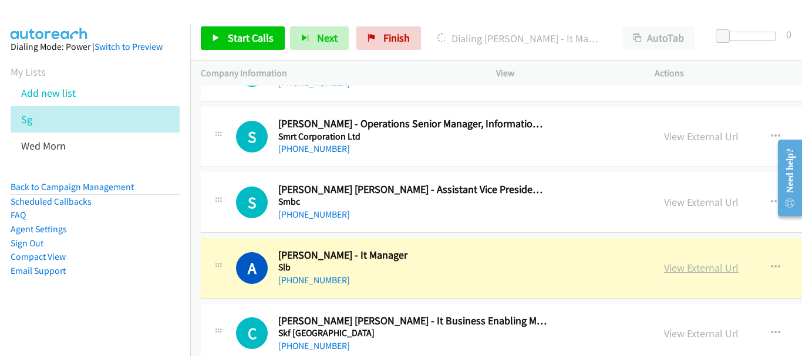
click at [664, 266] on link "View External Url" at bounding box center [701, 267] width 75 height 13
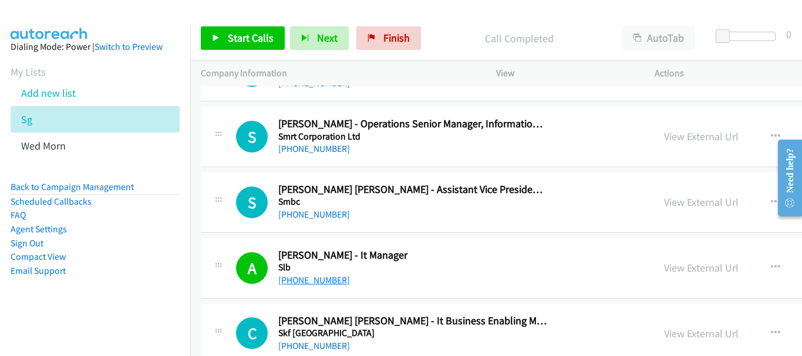
click at [306, 283] on link "[PHONE_NUMBER]" at bounding box center [314, 280] width 72 height 11
click at [664, 264] on link "View External Url" at bounding box center [701, 267] width 75 height 13
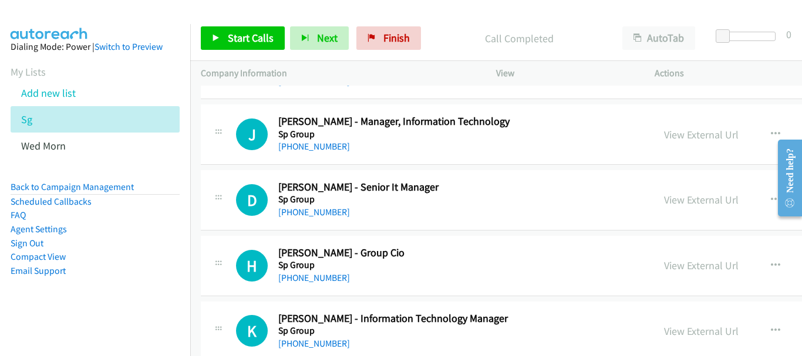
scroll to position [1211, 0]
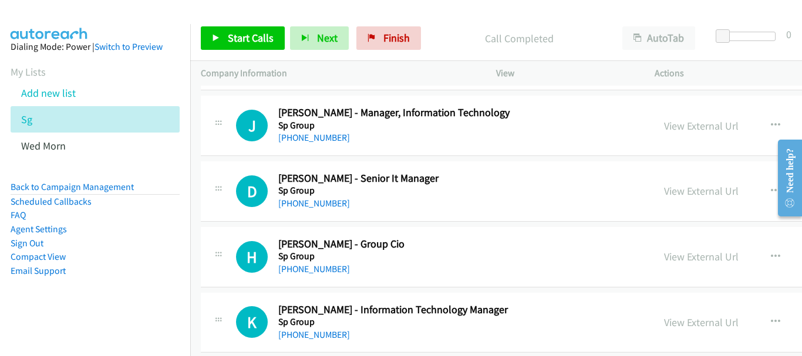
click at [287, 262] on div "[PHONE_NUMBER]" at bounding box center [412, 269] width 268 height 14
click at [289, 270] on link "[PHONE_NUMBER]" at bounding box center [314, 269] width 72 height 11
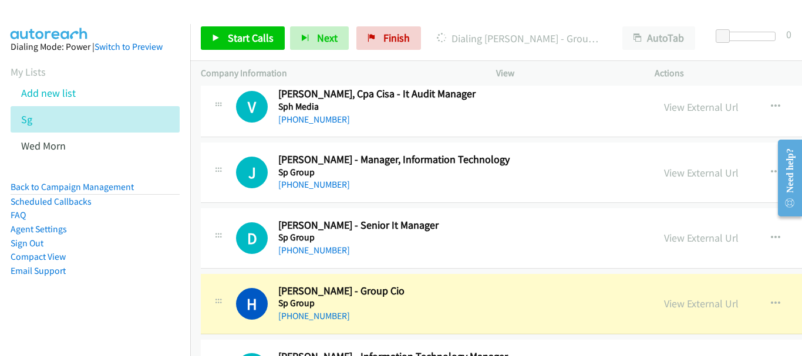
scroll to position [1153, 0]
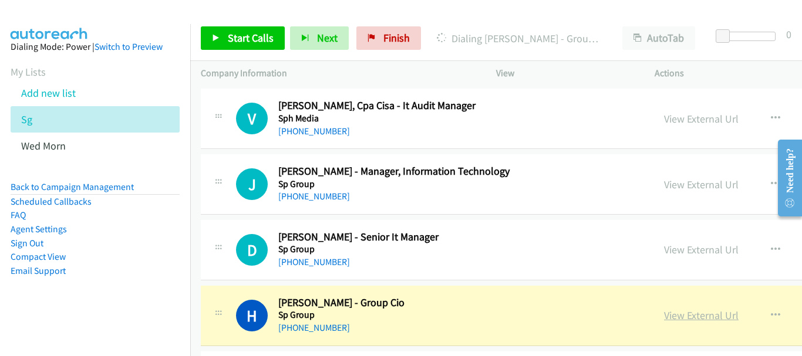
click at [664, 315] on link "View External Url" at bounding box center [701, 315] width 75 height 13
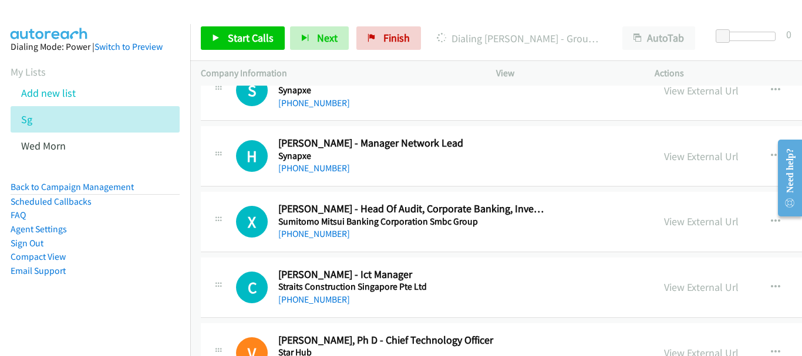
scroll to position [801, 0]
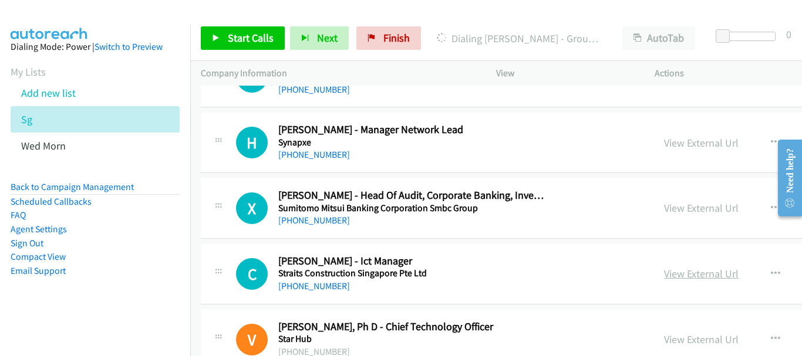
click at [664, 273] on link "View External Url" at bounding box center [701, 273] width 75 height 13
click at [326, 285] on link "[PHONE_NUMBER]" at bounding box center [314, 286] width 72 height 11
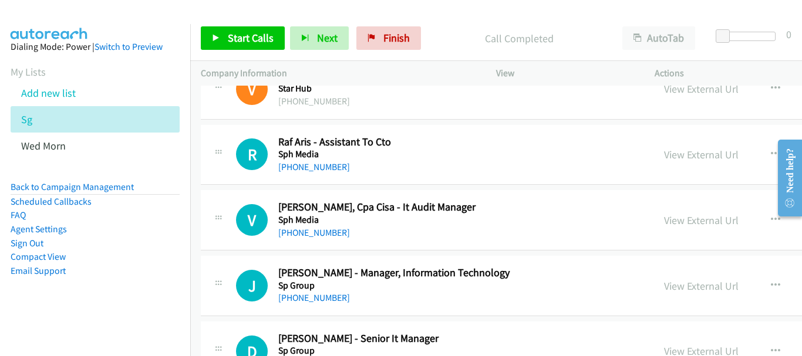
scroll to position [1115, 0]
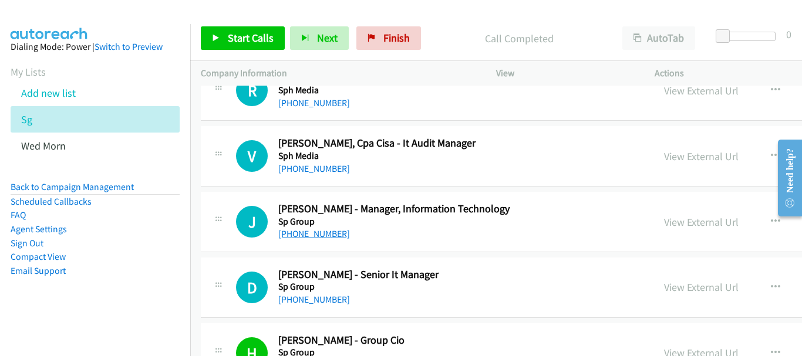
click at [326, 232] on link "[PHONE_NUMBER]" at bounding box center [314, 233] width 72 height 11
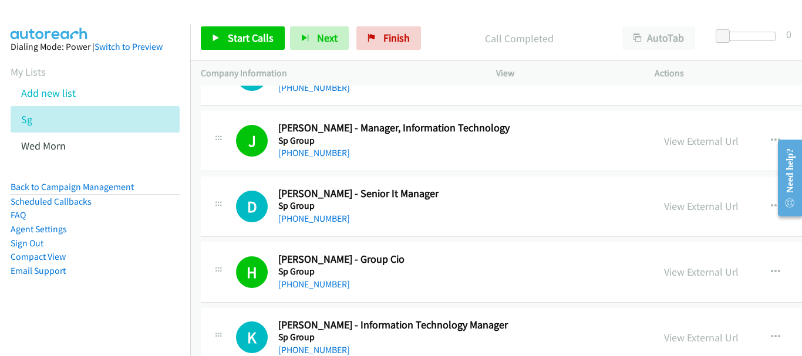
scroll to position [1291, 0]
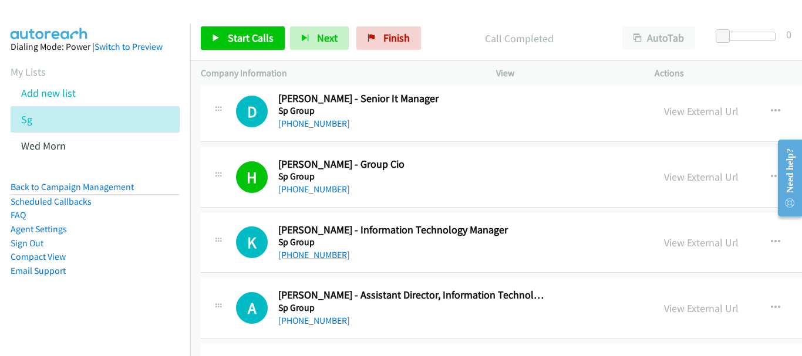
click at [317, 253] on link "[PHONE_NUMBER]" at bounding box center [314, 254] width 72 height 11
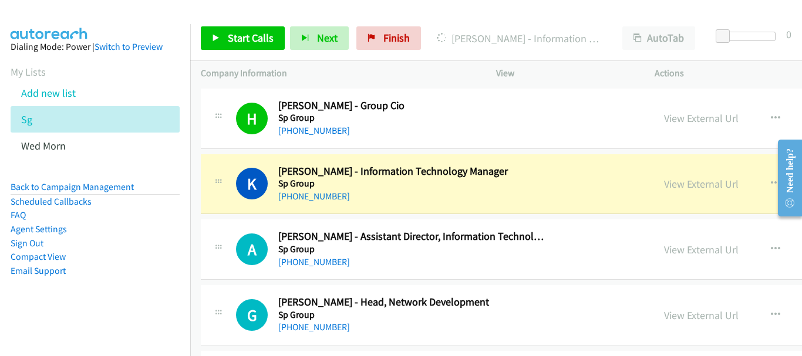
scroll to position [1409, 0]
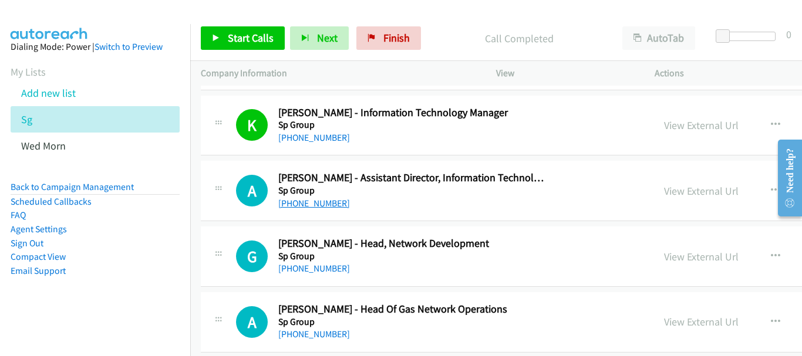
click at [298, 202] on link "[PHONE_NUMBER]" at bounding box center [314, 203] width 72 height 11
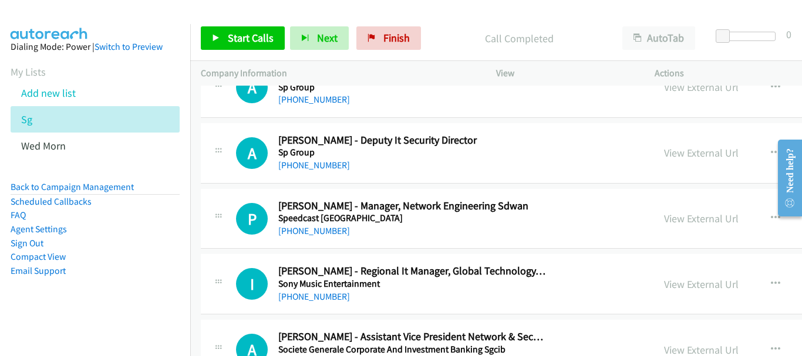
scroll to position [1702, 0]
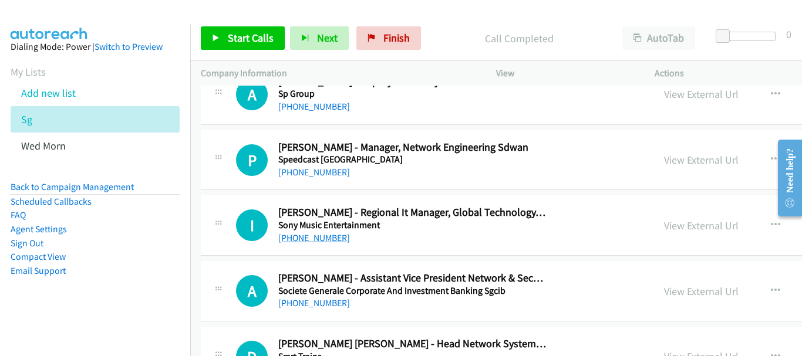
click at [329, 234] on link "[PHONE_NUMBER]" at bounding box center [314, 237] width 72 height 11
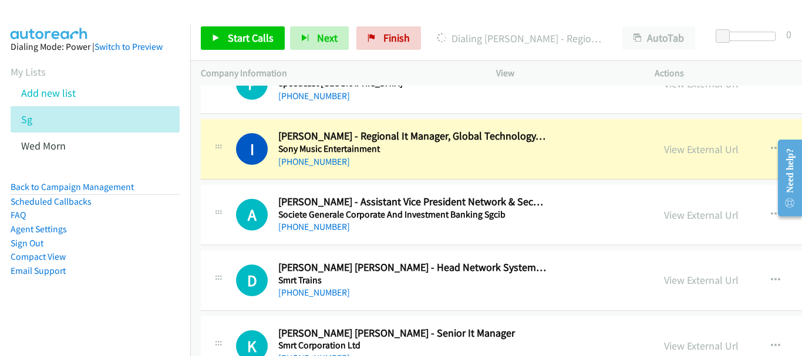
scroll to position [1761, 0]
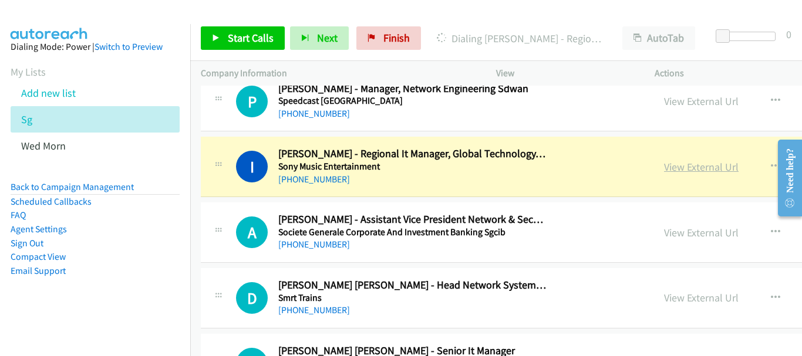
click at [664, 167] on link "View External Url" at bounding box center [701, 166] width 75 height 13
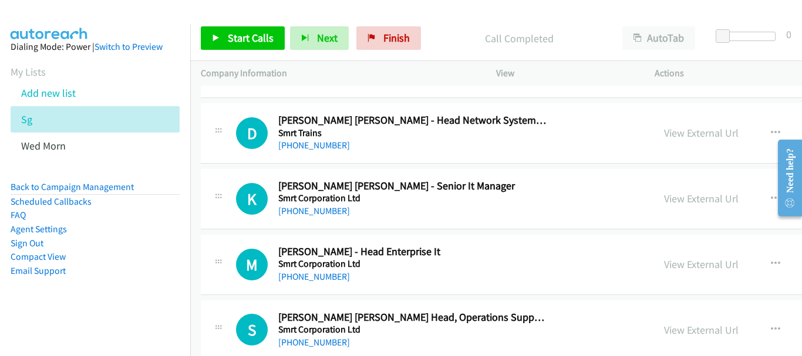
scroll to position [1937, 0]
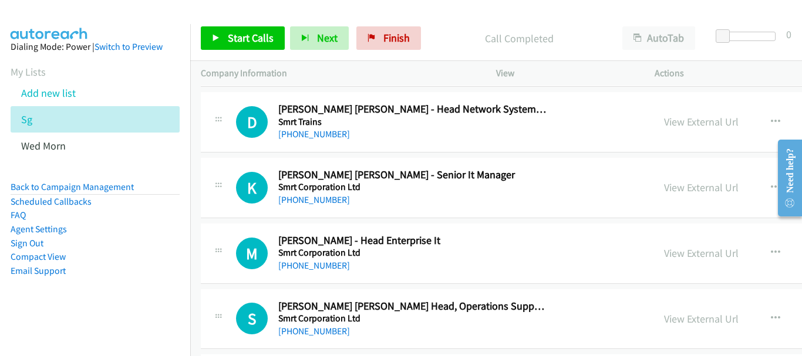
click at [335, 262] on div "[PHONE_NUMBER]" at bounding box center [412, 266] width 268 height 14
click at [326, 265] on link "[PHONE_NUMBER]" at bounding box center [314, 265] width 72 height 11
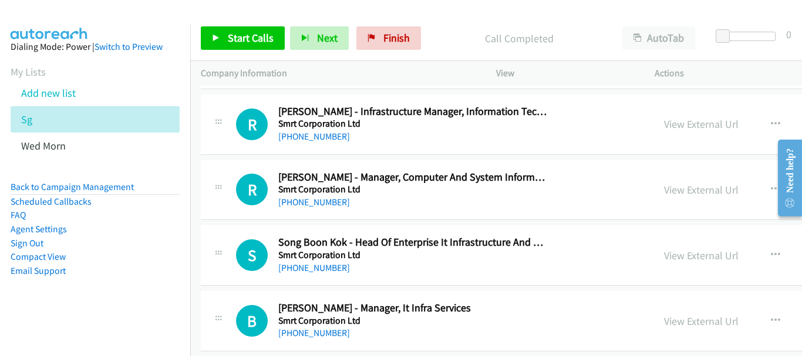
scroll to position [2406, 0]
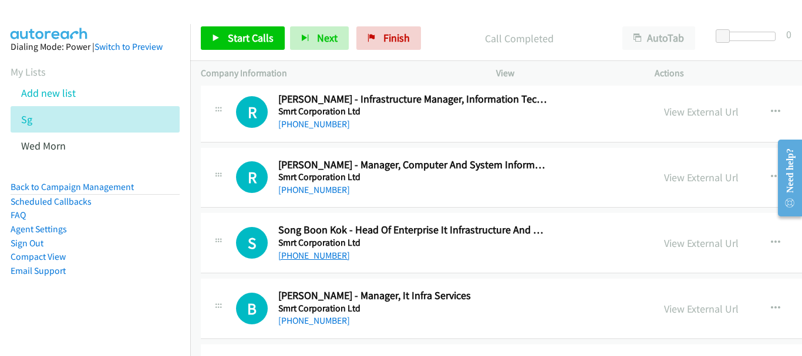
click at [318, 256] on link "[PHONE_NUMBER]" at bounding box center [314, 255] width 72 height 11
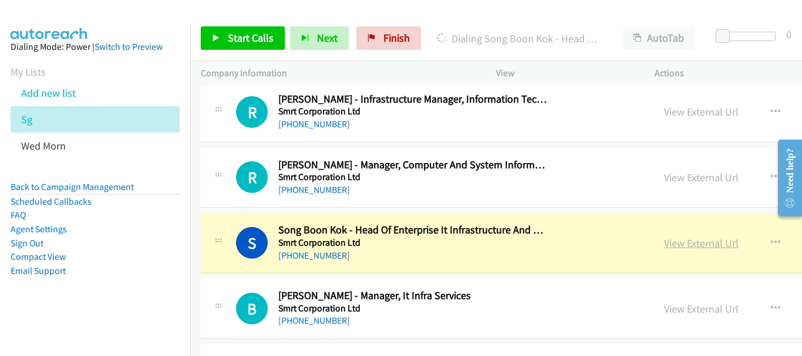
click at [668, 243] on link "View External Url" at bounding box center [701, 243] width 75 height 13
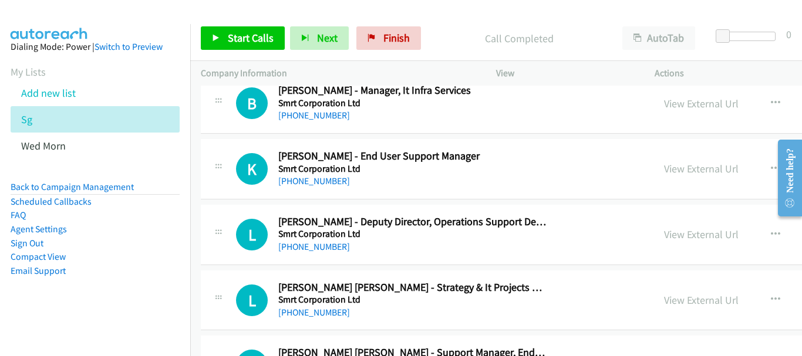
scroll to position [2641, 0]
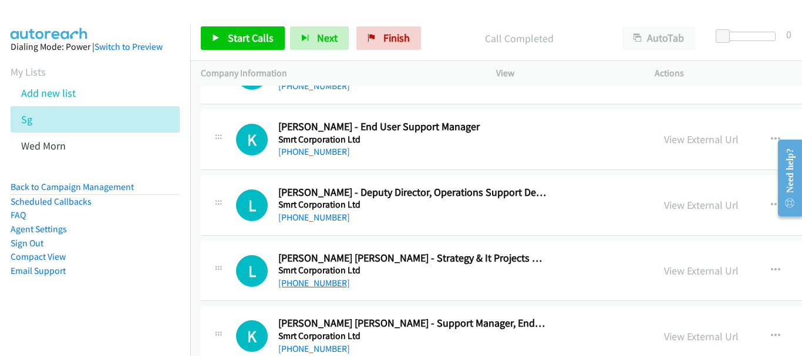
click at [330, 284] on link "[PHONE_NUMBER]" at bounding box center [314, 283] width 72 height 11
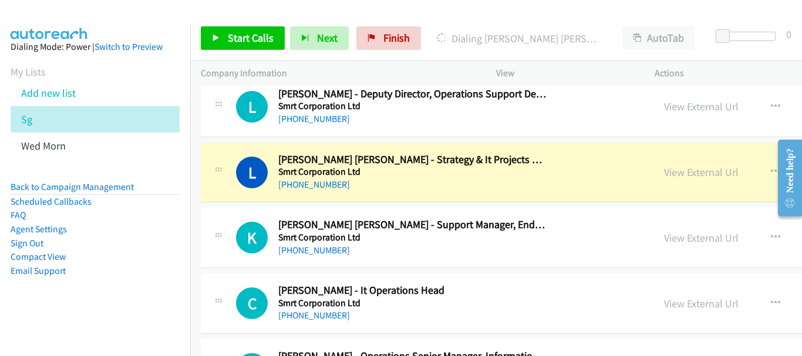
scroll to position [2700, 0]
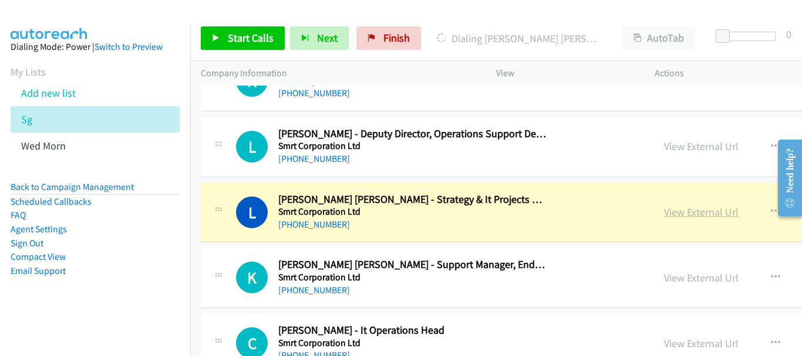
click at [664, 214] on link "View External Url" at bounding box center [701, 211] width 75 height 13
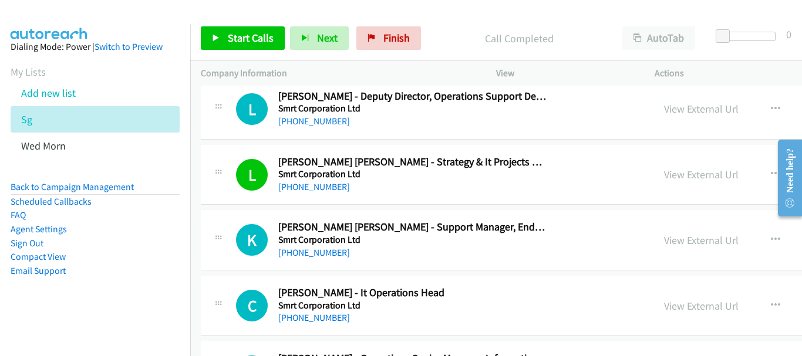
scroll to position [2759, 0]
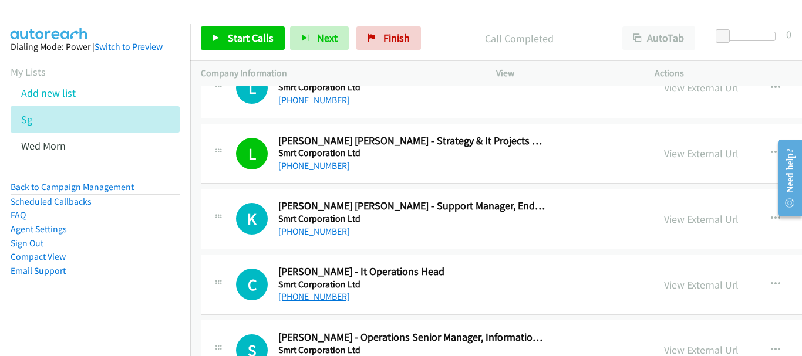
click at [302, 297] on link "[PHONE_NUMBER]" at bounding box center [314, 296] width 72 height 11
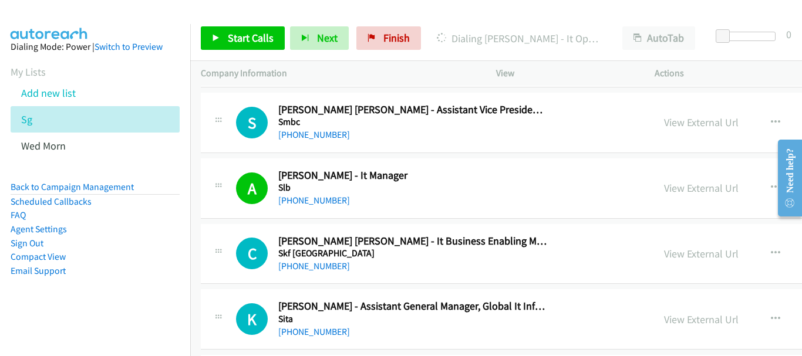
scroll to position [3111, 0]
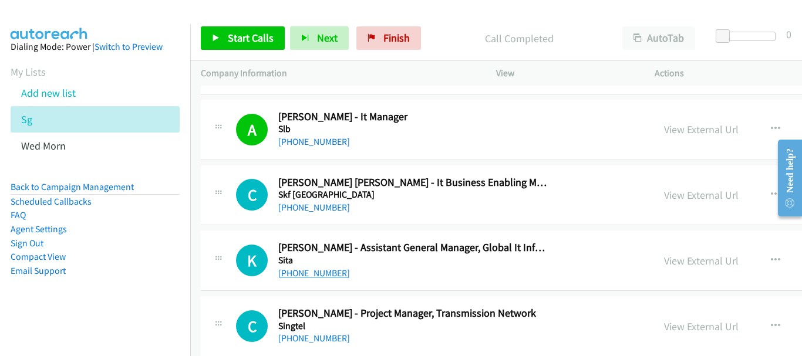
click at [293, 271] on link "[PHONE_NUMBER]" at bounding box center [314, 273] width 72 height 11
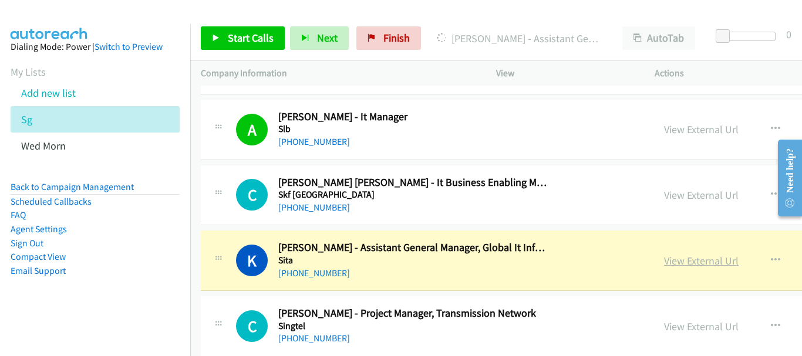
click at [664, 264] on link "View External Url" at bounding box center [701, 260] width 75 height 13
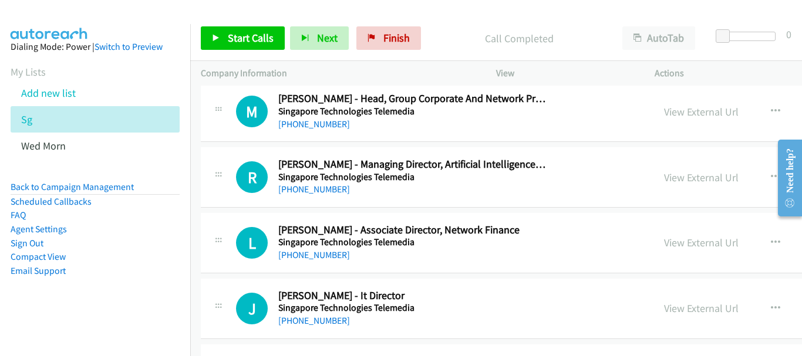
scroll to position [10623, 0]
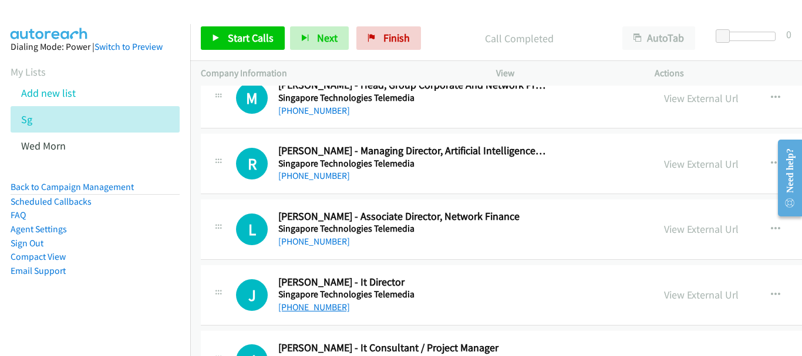
click at [319, 307] on link "[PHONE_NUMBER]" at bounding box center [314, 307] width 72 height 11
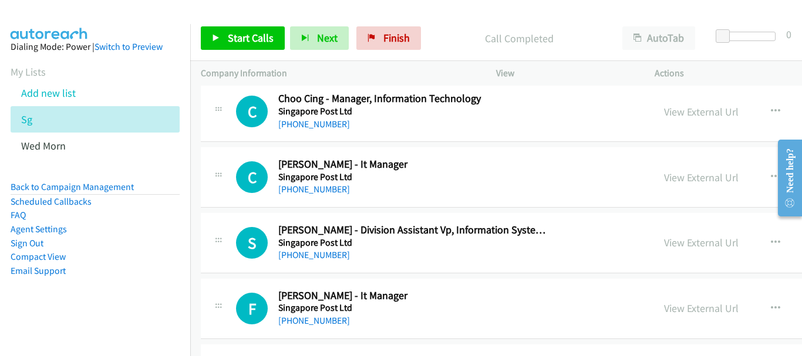
scroll to position [11269, 0]
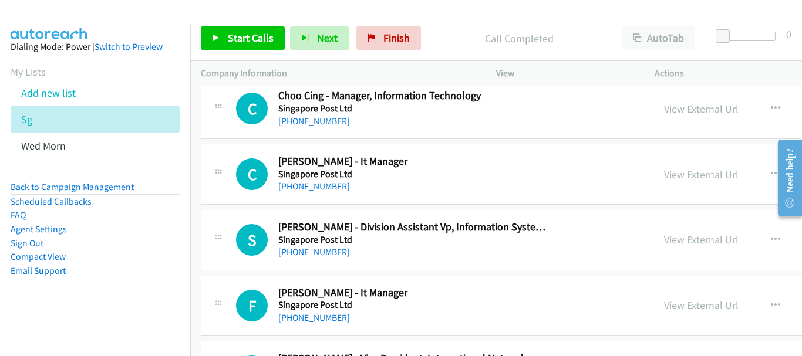
click at [310, 251] on link "[PHONE_NUMBER]" at bounding box center [314, 252] width 72 height 11
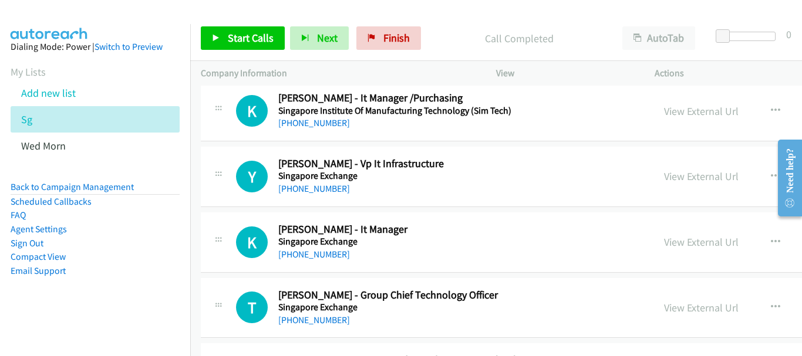
scroll to position [11738, 0]
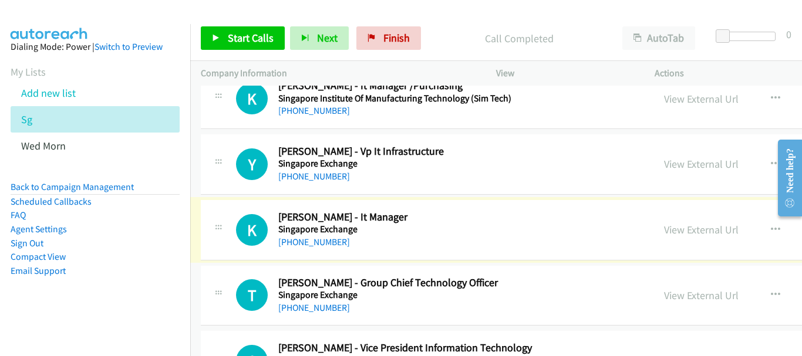
click at [315, 242] on link "[PHONE_NUMBER]" at bounding box center [314, 242] width 72 height 11
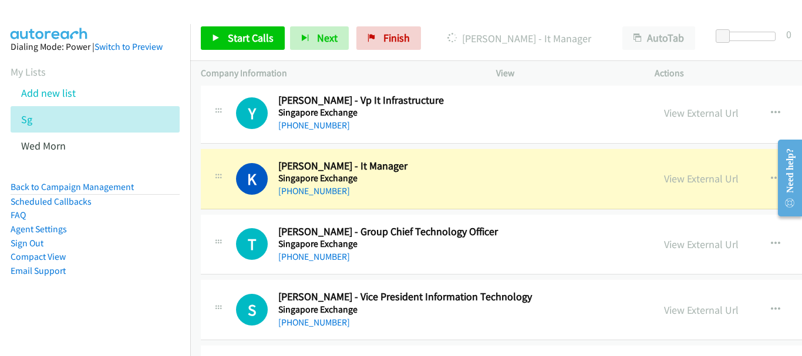
scroll to position [11797, 0]
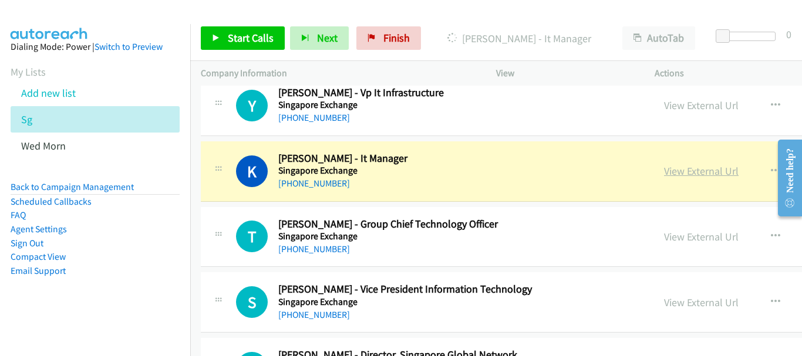
click at [664, 173] on link "View External Url" at bounding box center [701, 170] width 75 height 13
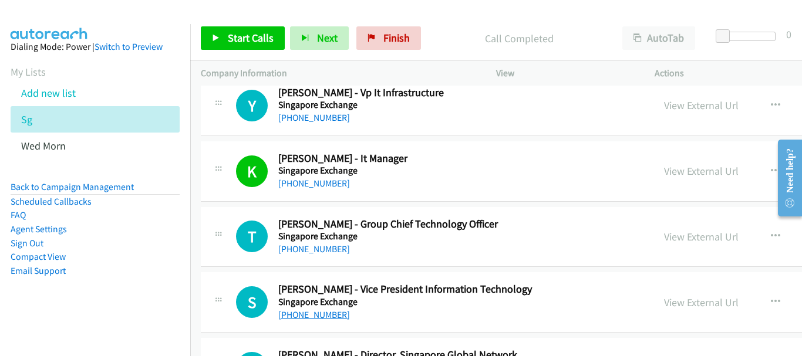
click at [332, 315] on link "[PHONE_NUMBER]" at bounding box center [314, 314] width 72 height 11
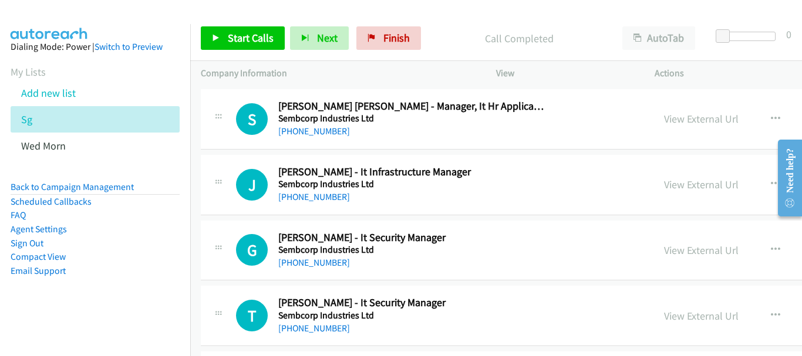
scroll to position [13558, 0]
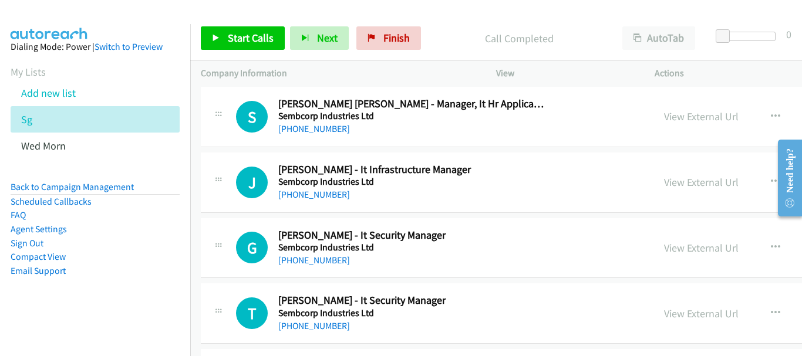
click at [309, 205] on div "J Callback Scheduled [PERSON_NAME] - It Infrastructure Manager Sembcorp Industr…" at bounding box center [632, 183] width 863 height 60
click at [309, 195] on link "[PHONE_NUMBER]" at bounding box center [314, 194] width 72 height 11
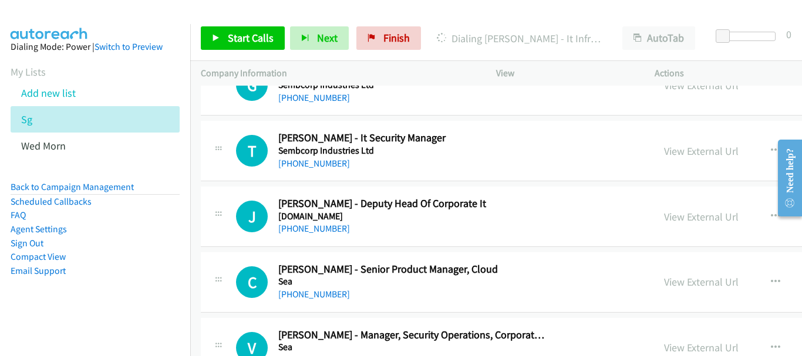
scroll to position [13734, 0]
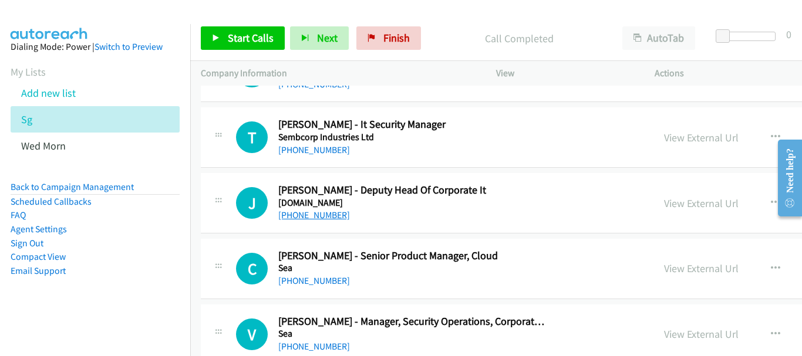
click at [320, 217] on link "[PHONE_NUMBER]" at bounding box center [314, 215] width 72 height 11
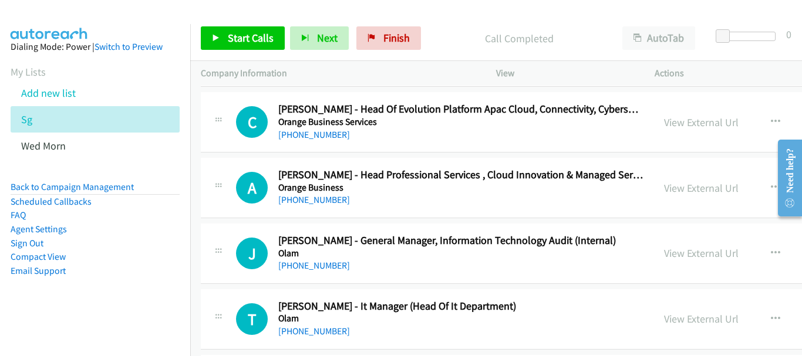
scroll to position [18664, 0]
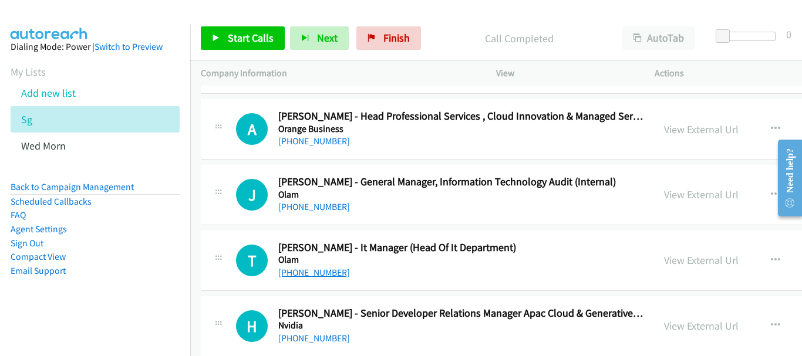
click at [314, 276] on link "[PHONE_NUMBER]" at bounding box center [314, 272] width 72 height 11
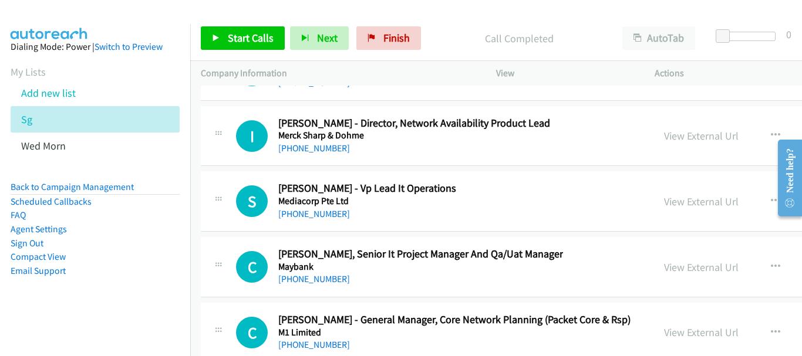
scroll to position [24827, 0]
click at [315, 205] on h5 "Mediacorp Pte Ltd" at bounding box center [367, 201] width 178 height 12
click at [313, 208] on link "[PHONE_NUMBER]" at bounding box center [314, 213] width 72 height 11
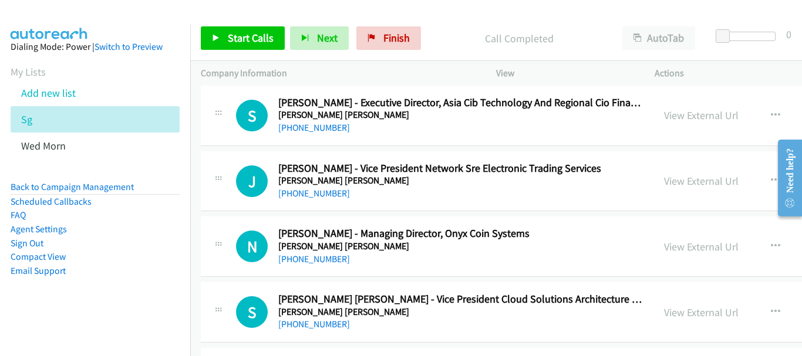
scroll to position [26998, 0]
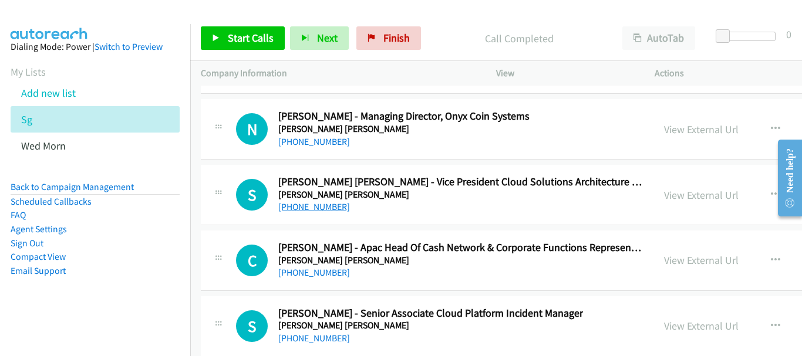
click at [312, 209] on link "[PHONE_NUMBER]" at bounding box center [314, 206] width 72 height 11
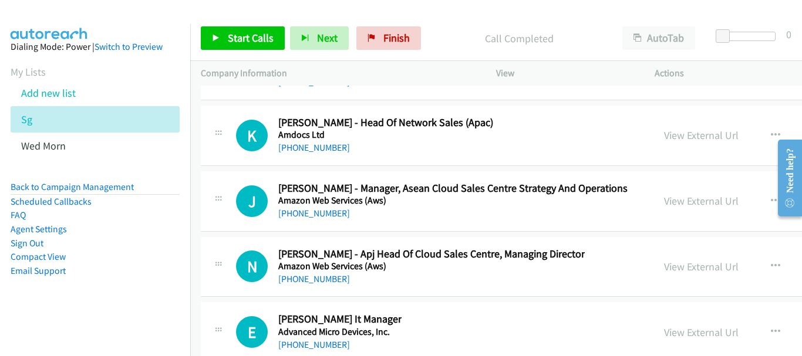
scroll to position [48400, 0]
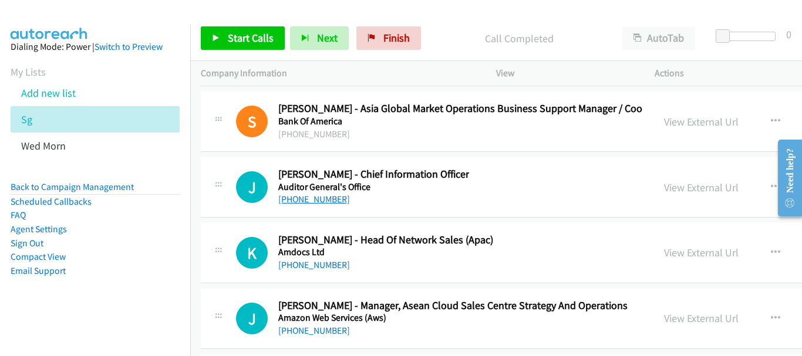
click at [315, 203] on link "[PHONE_NUMBER]" at bounding box center [314, 199] width 72 height 11
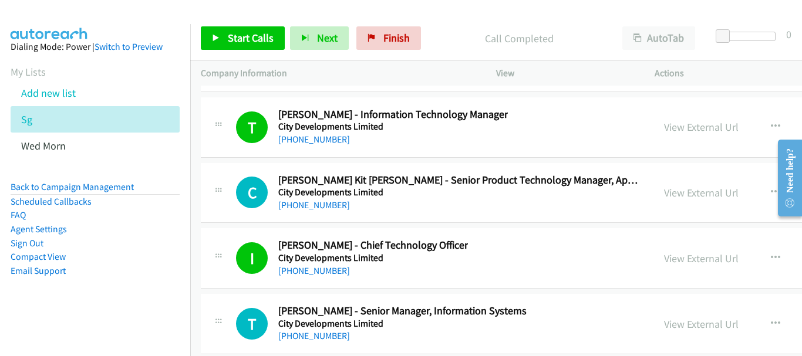
scroll to position [45230, 0]
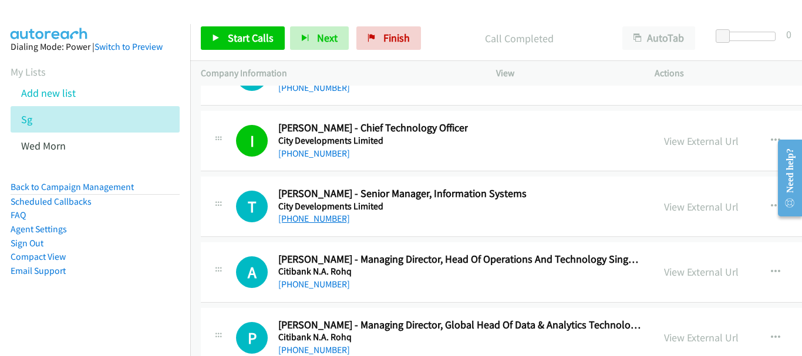
click at [320, 221] on link "[PHONE_NUMBER]" at bounding box center [314, 218] width 72 height 11
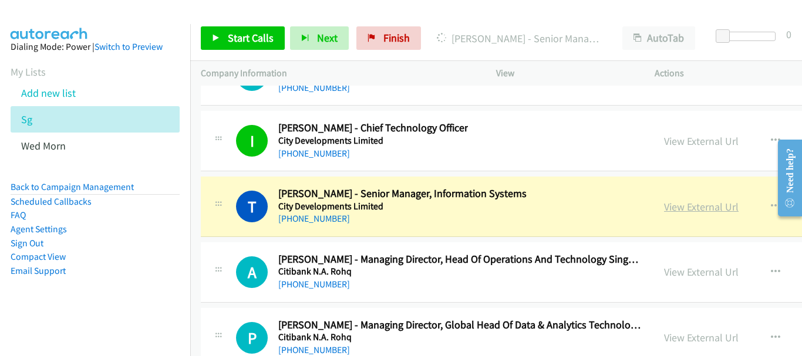
click at [664, 208] on link "View External Url" at bounding box center [701, 206] width 75 height 13
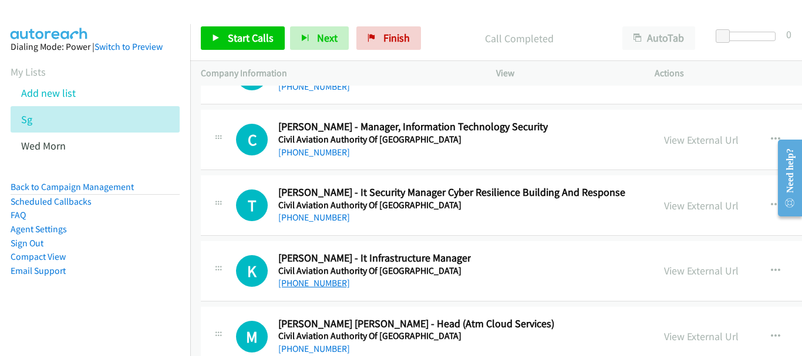
scroll to position [44878, 0]
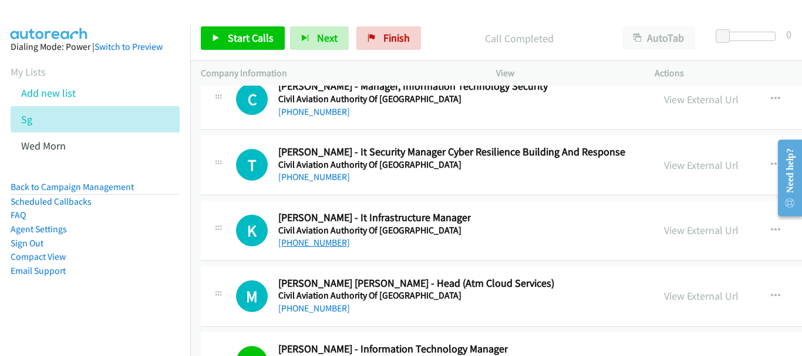
click at [317, 244] on link "[PHONE_NUMBER]" at bounding box center [314, 242] width 72 height 11
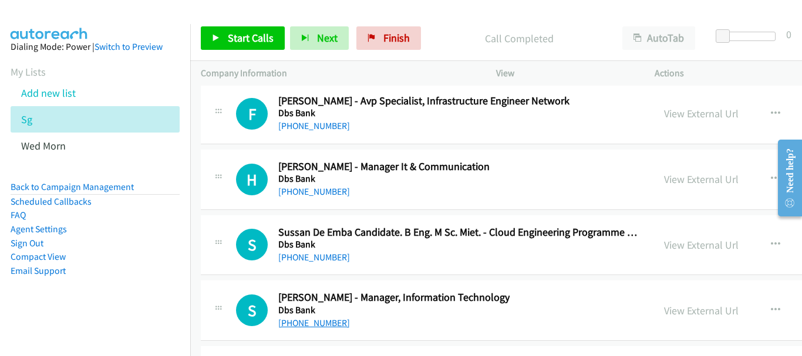
scroll to position [43000, 0]
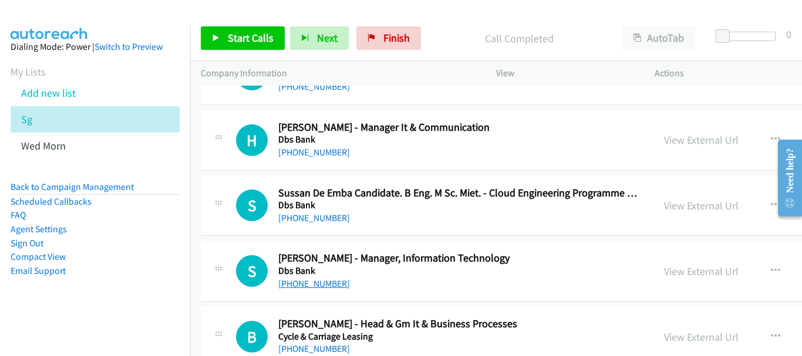
click at [296, 281] on link "[PHONE_NUMBER]" at bounding box center [314, 283] width 72 height 11
